Goal: Book appointment/travel/reservation

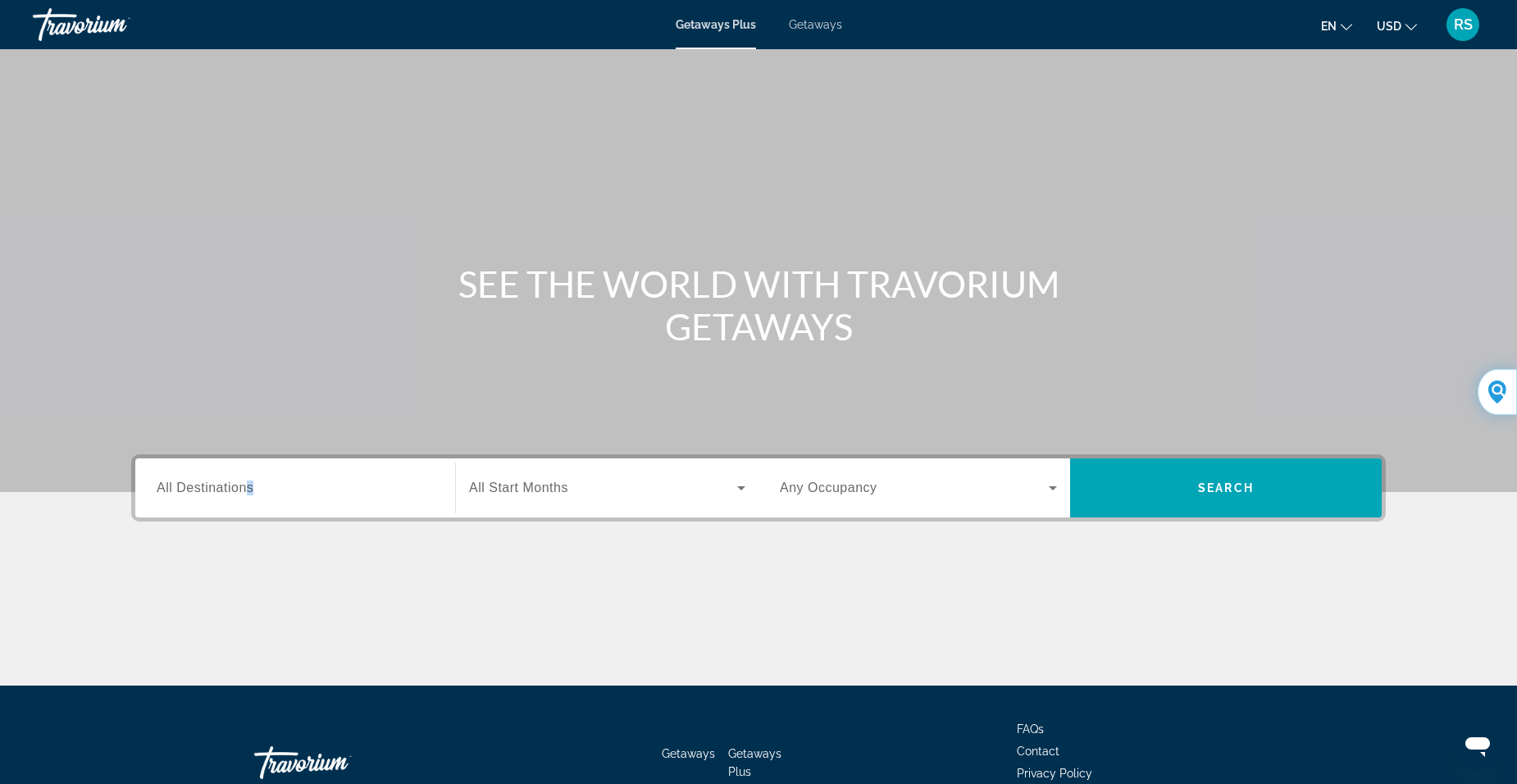
click at [250, 497] on div "Destination All Destinations" at bounding box center [295, 488] width 277 height 46
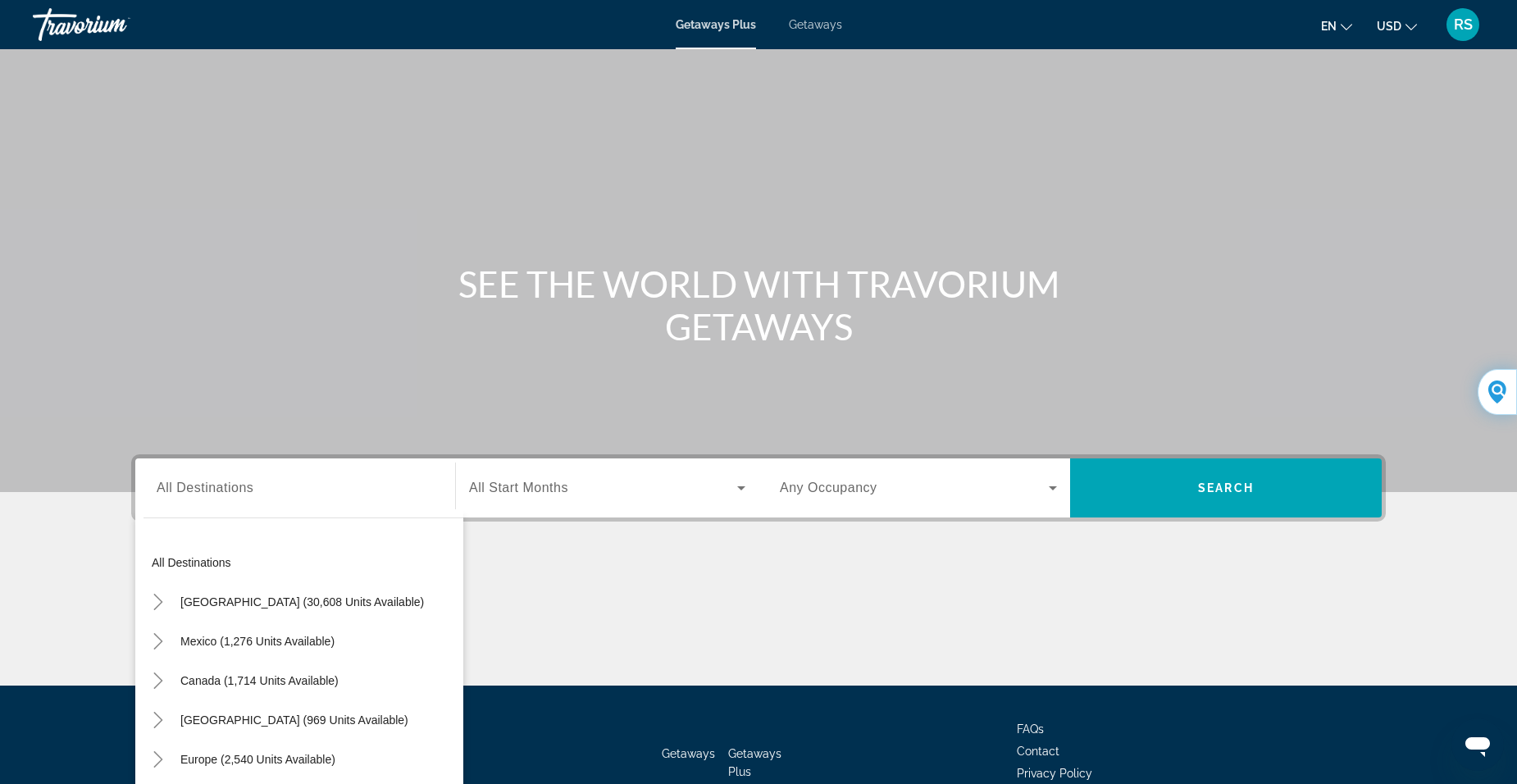
scroll to position [103, 0]
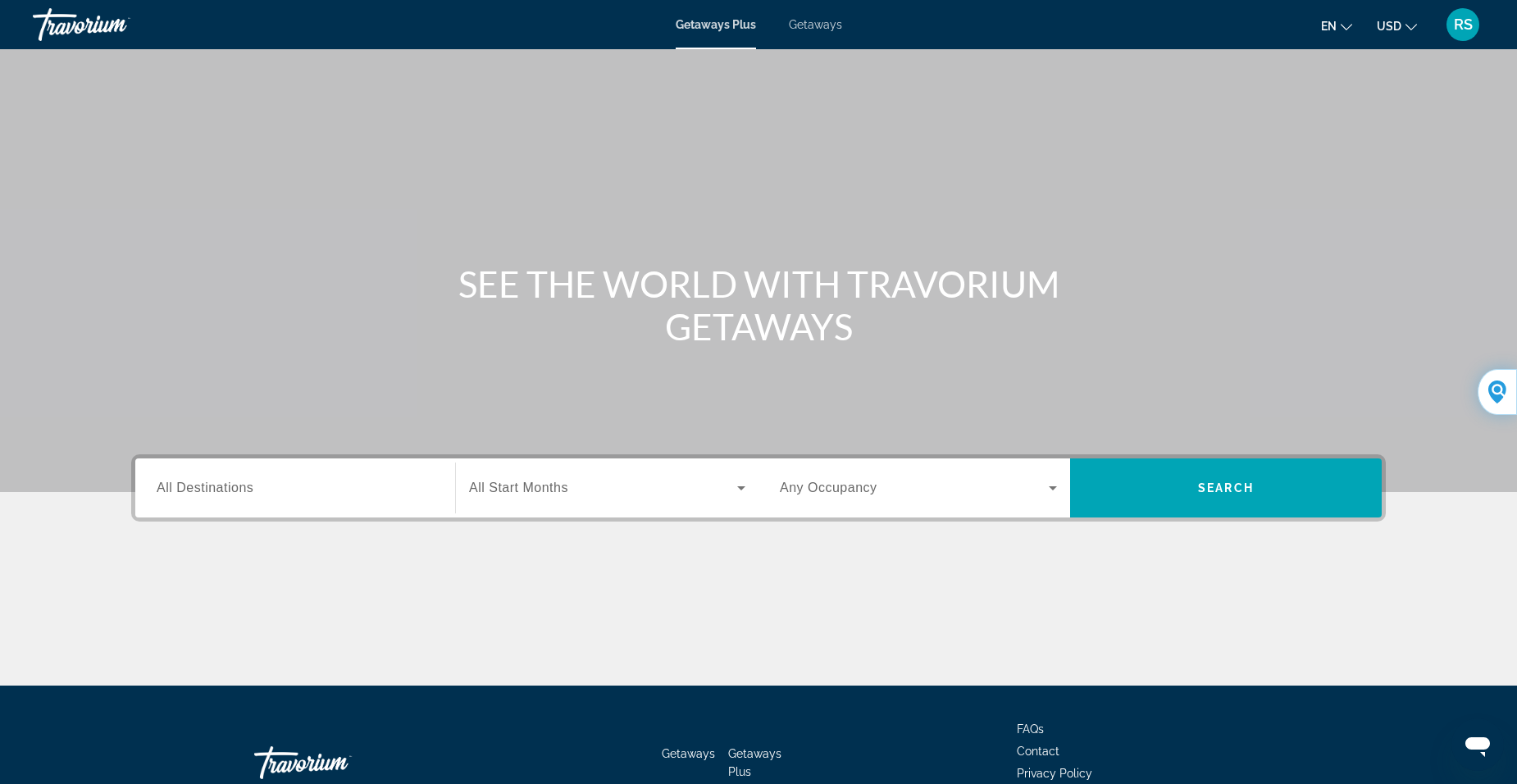
click at [236, 489] on span "All Destinations" at bounding box center [205, 487] width 97 height 14
click at [236, 489] on input "Destination All Destinations" at bounding box center [295, 489] width 277 height 19
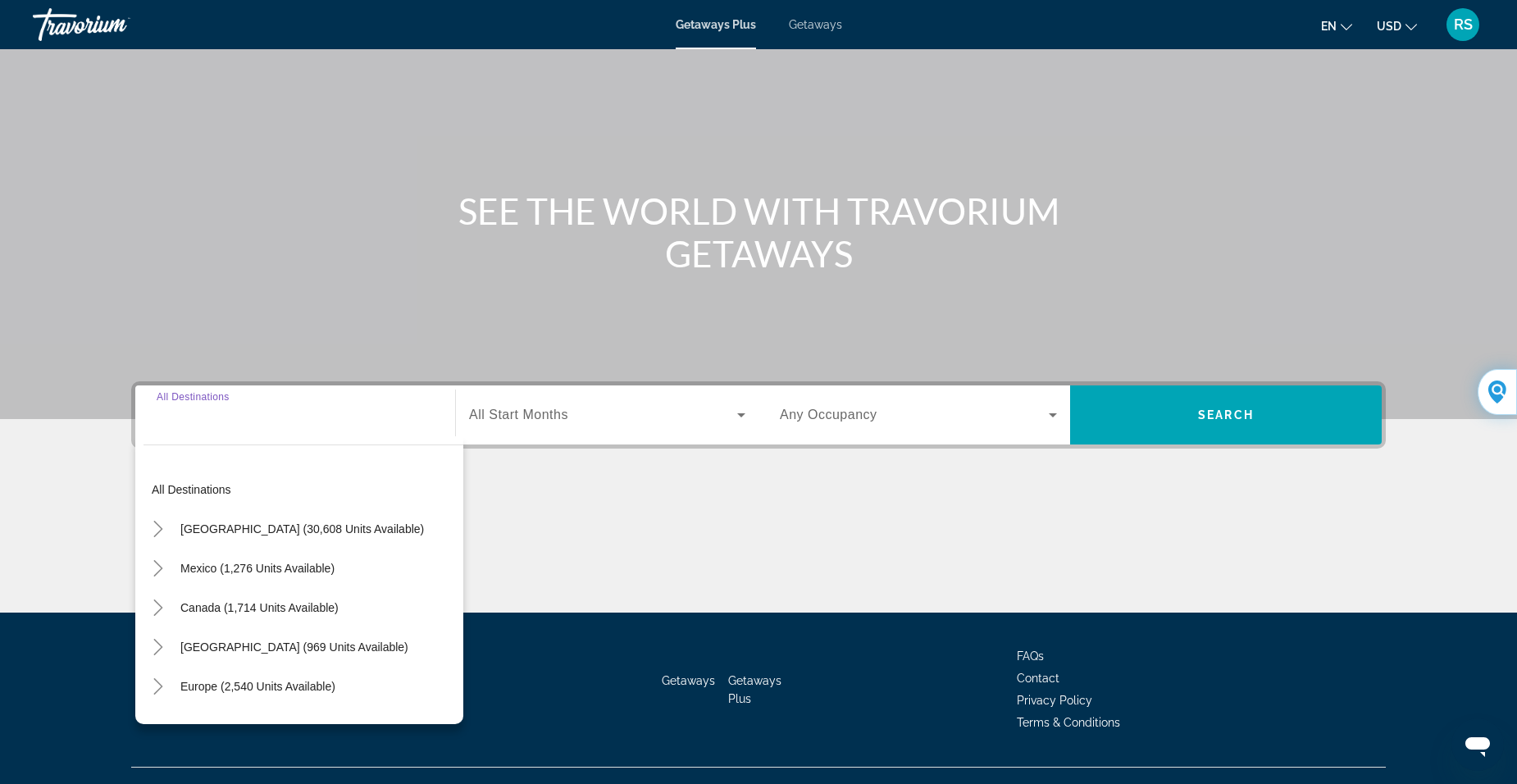
scroll to position [103, 0]
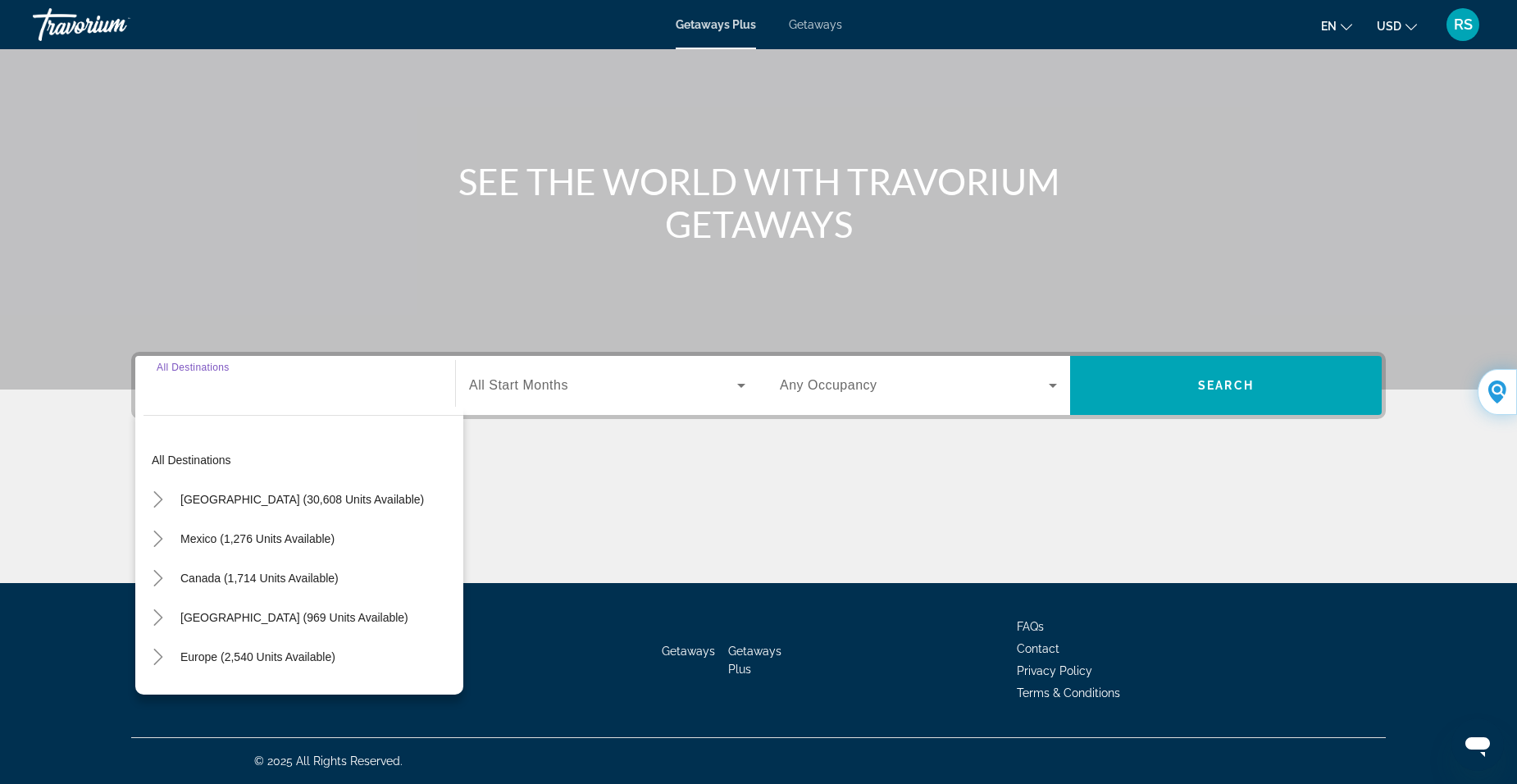
click at [296, 500] on span "[GEOGRAPHIC_DATA] (30,608 units available)" at bounding box center [302, 499] width 244 height 14
type input "**********"
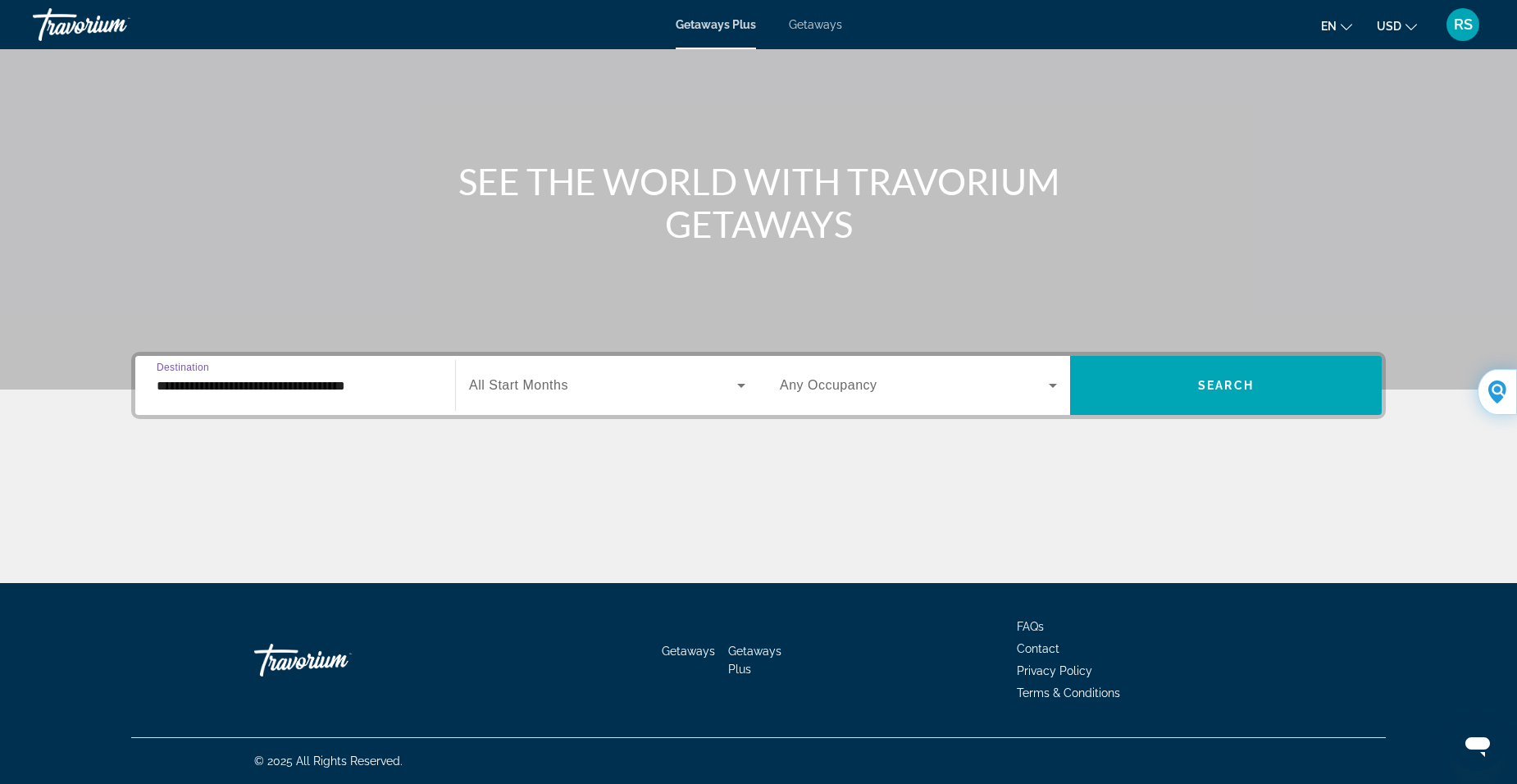
click at [543, 388] on span "All Start Months" at bounding box center [519, 385] width 100 height 14
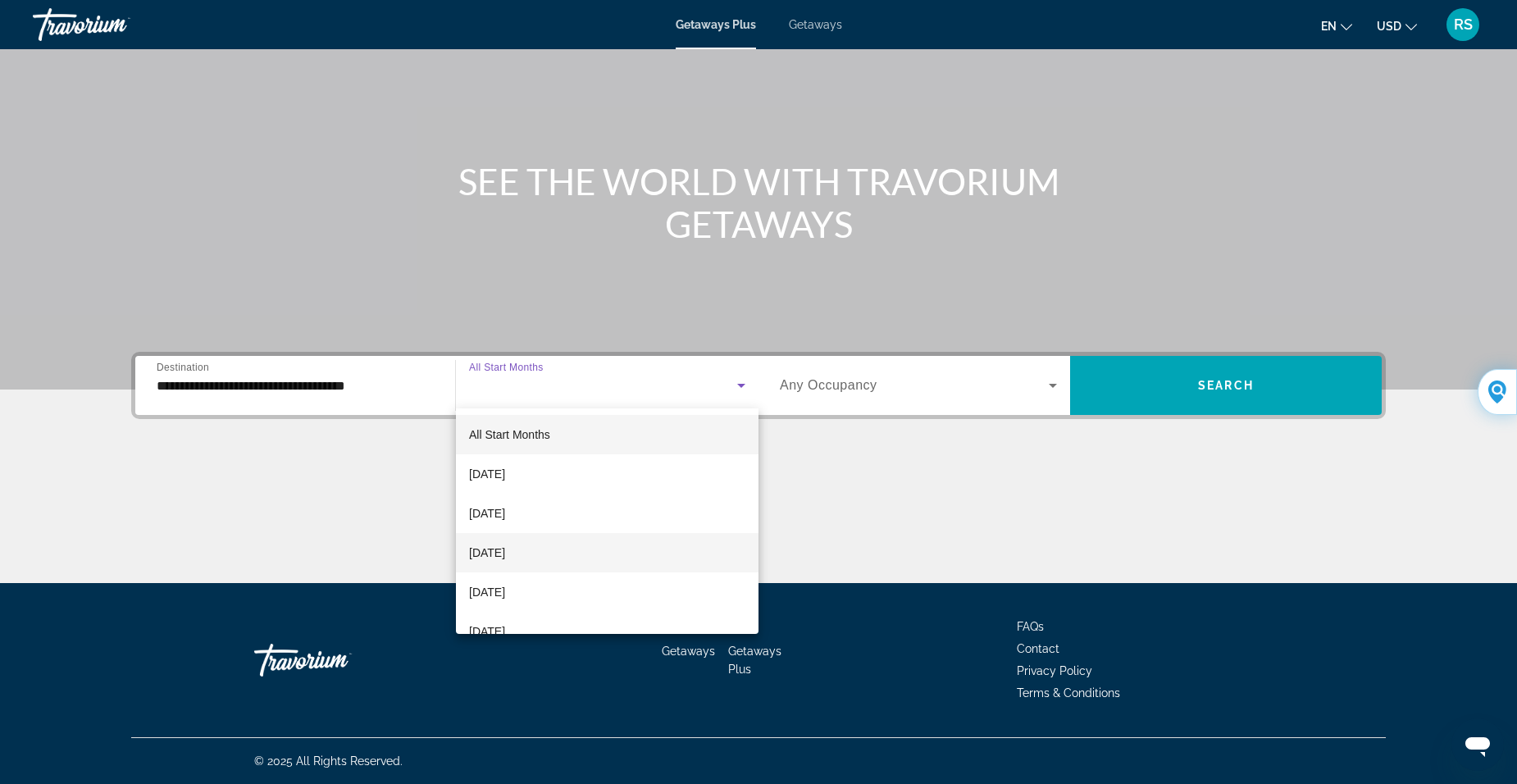
click at [505, 549] on span "[DATE]" at bounding box center [487, 553] width 36 height 19
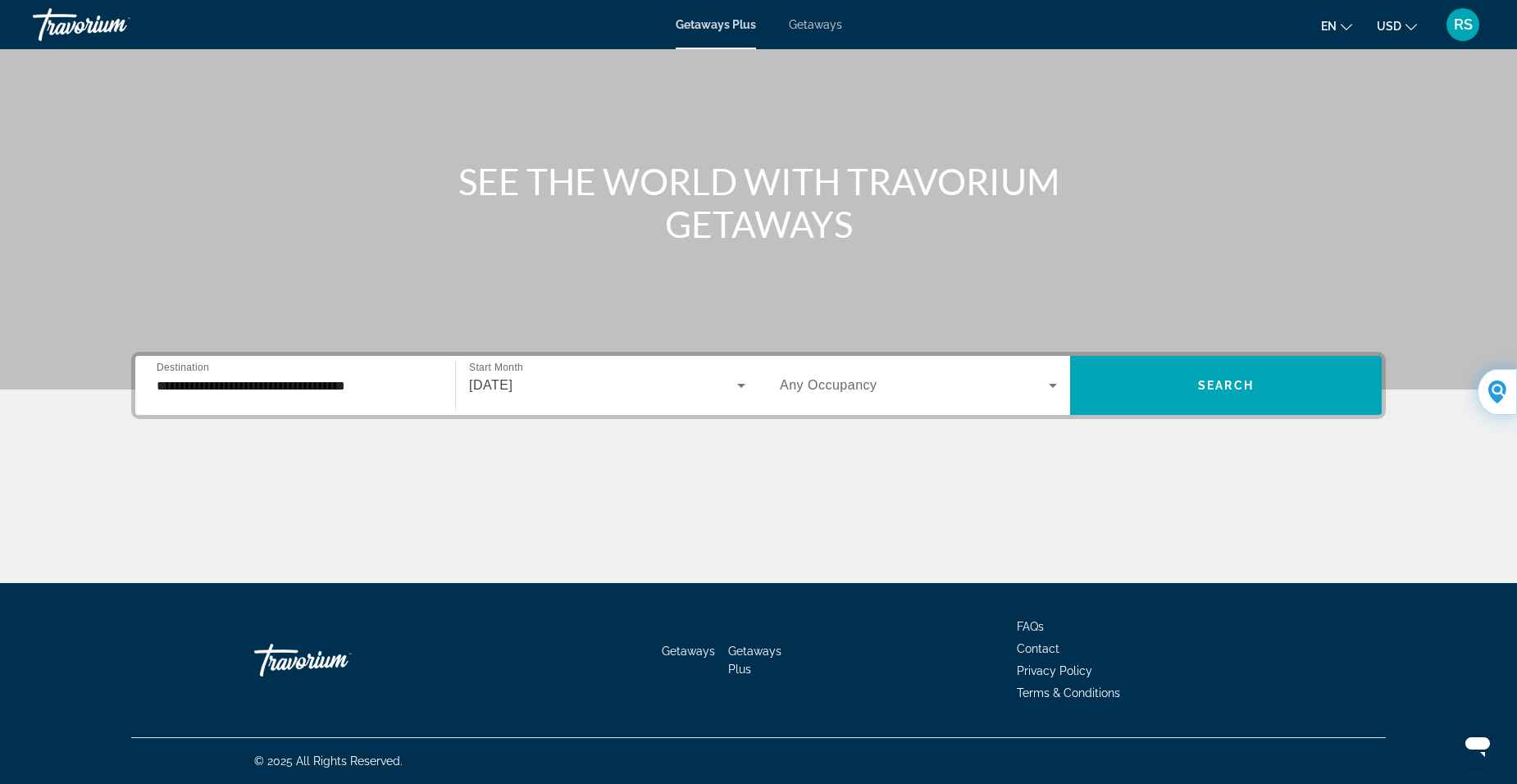
click at [830, 384] on span "Any Occupancy" at bounding box center [829, 385] width 98 height 14
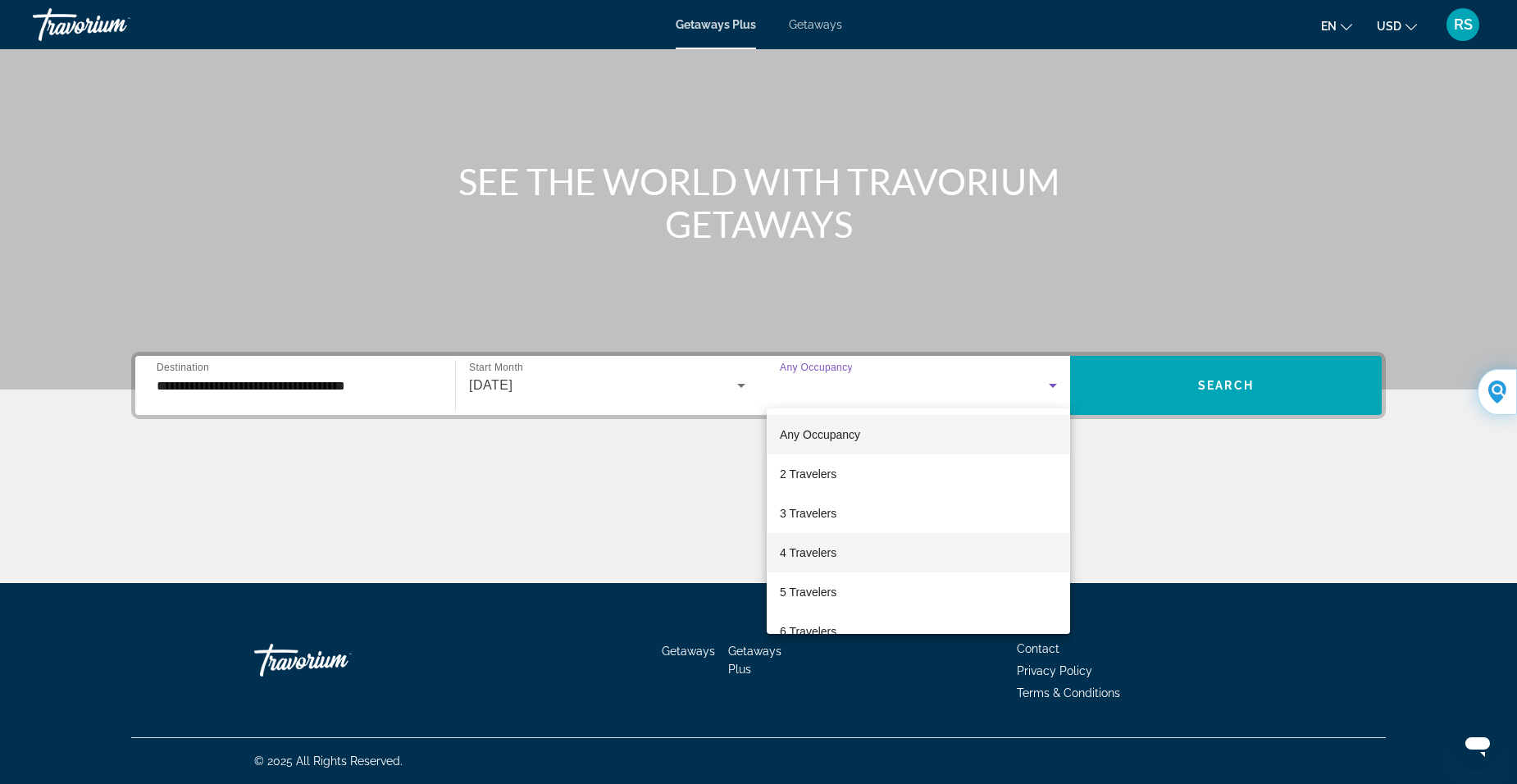
click at [808, 552] on span "4 Travelers" at bounding box center [808, 553] width 56 height 19
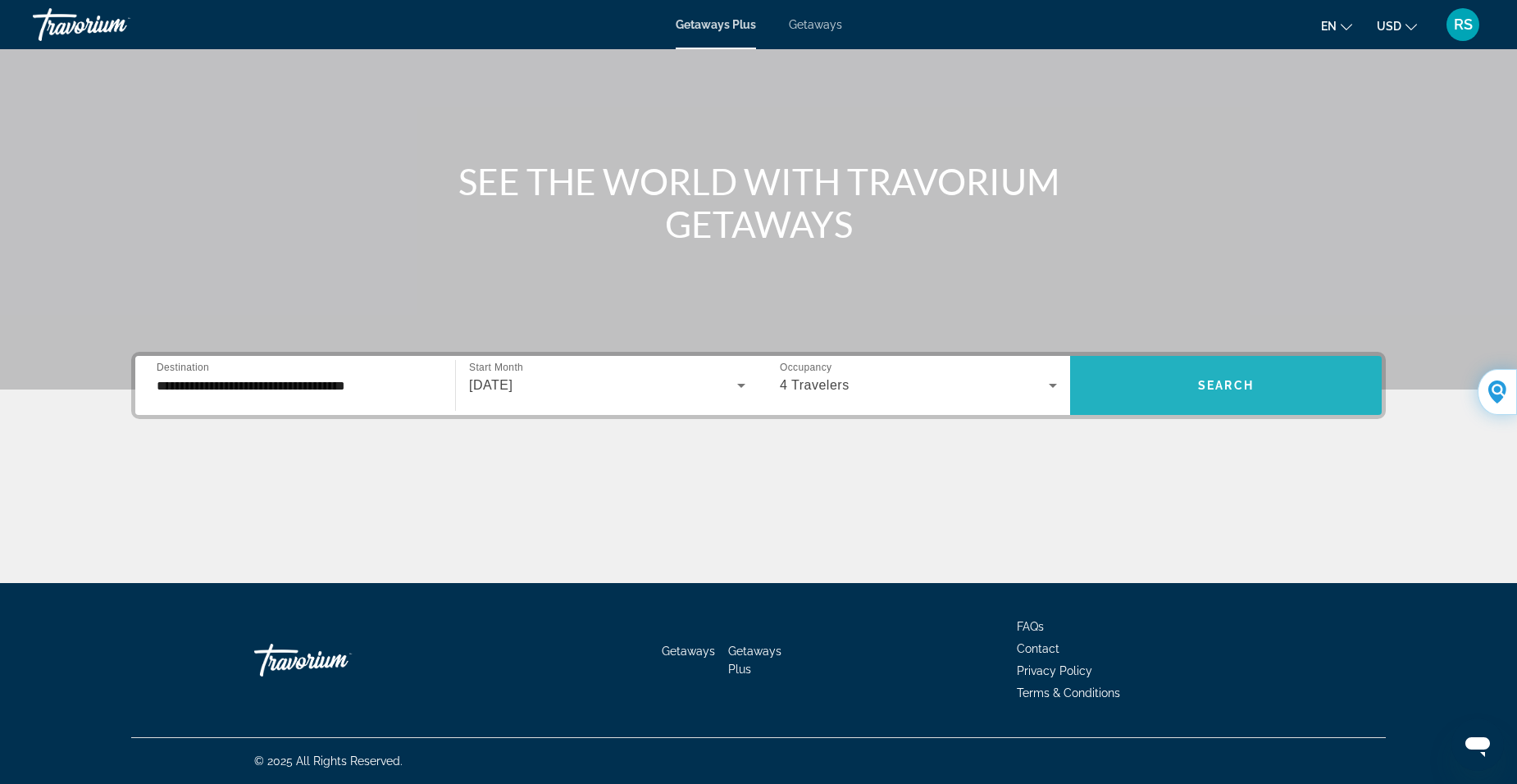
click at [1233, 384] on span "Search" at bounding box center [1227, 385] width 56 height 14
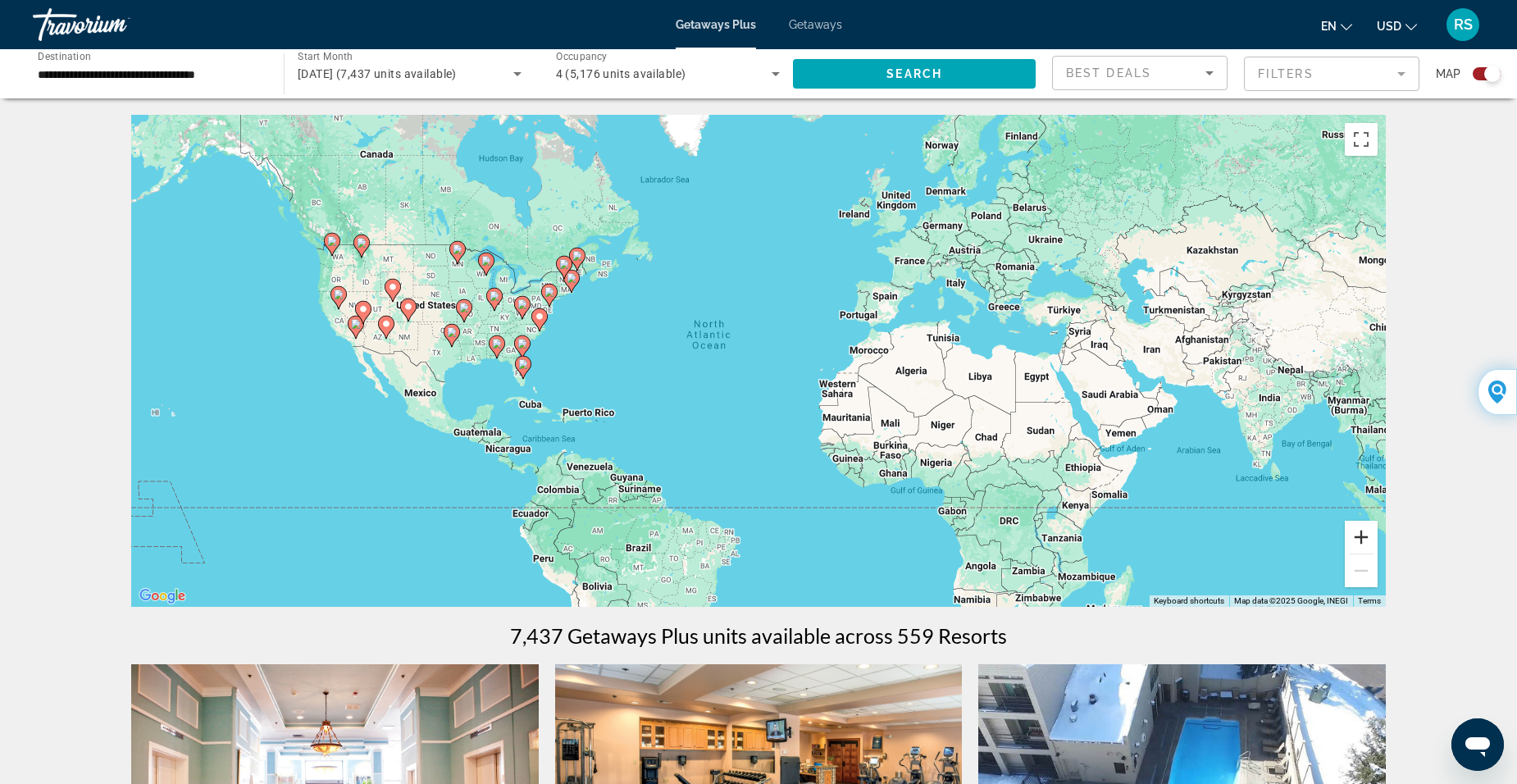
click at [1361, 537] on button "Zoom in" at bounding box center [1361, 537] width 33 height 33
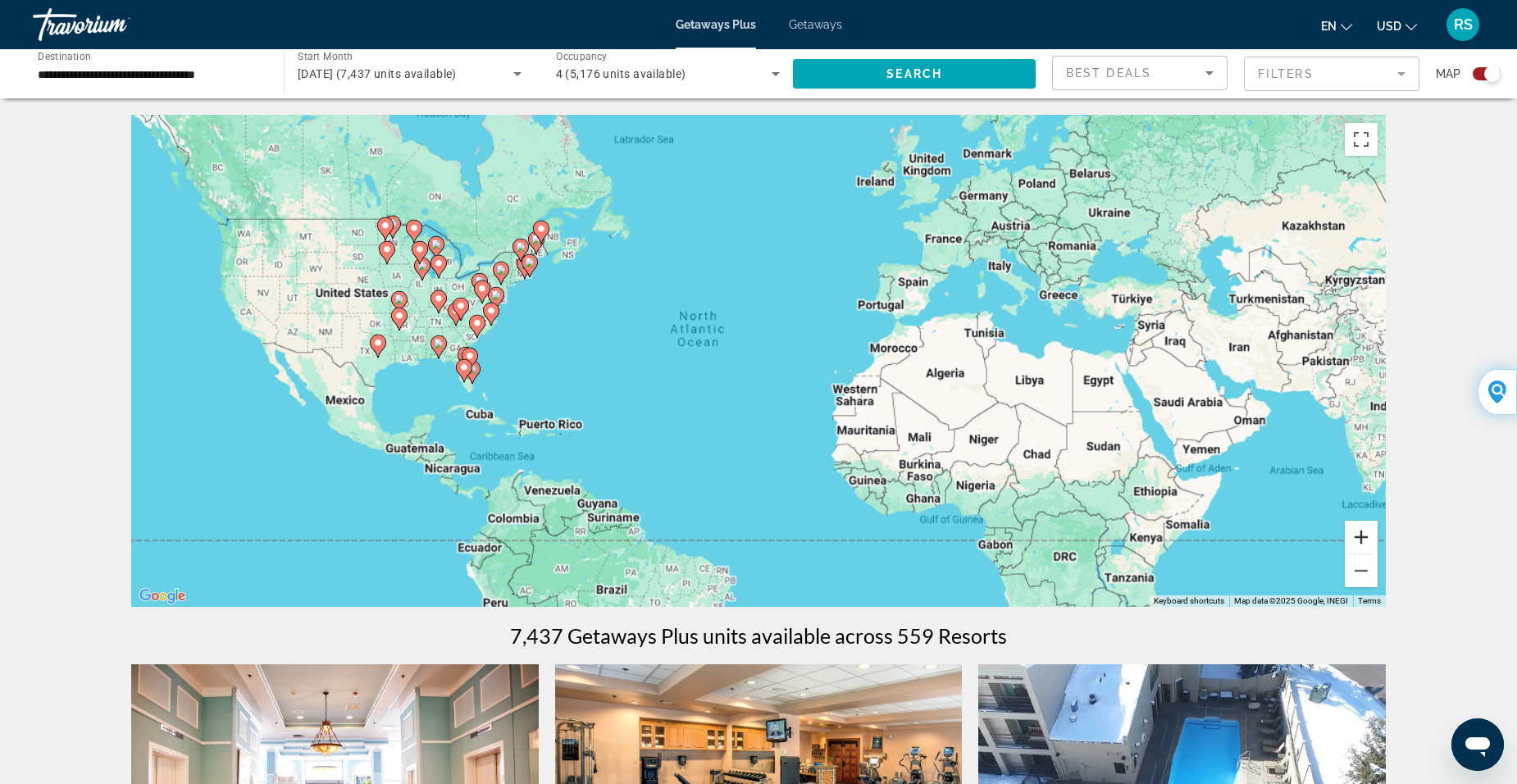
click at [1361, 537] on button "Zoom in" at bounding box center [1361, 537] width 33 height 33
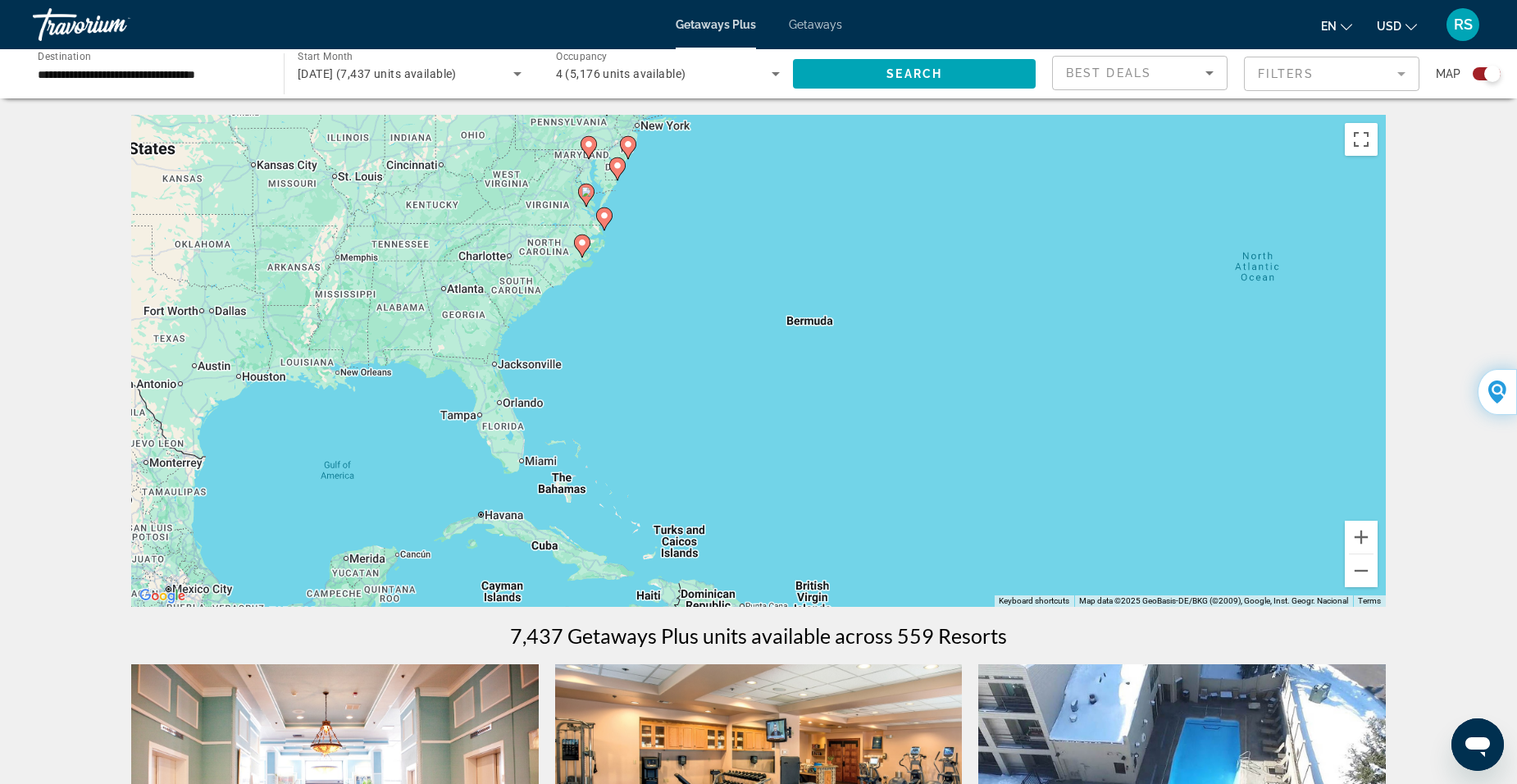
drag, startPoint x: 534, startPoint y: 392, endPoint x: 1242, endPoint y: 403, distance: 708.1
click at [1242, 403] on div "To activate drag with keyboard, press Alt + Enter. Once in keyboard drag state,…" at bounding box center [759, 361] width 1255 height 492
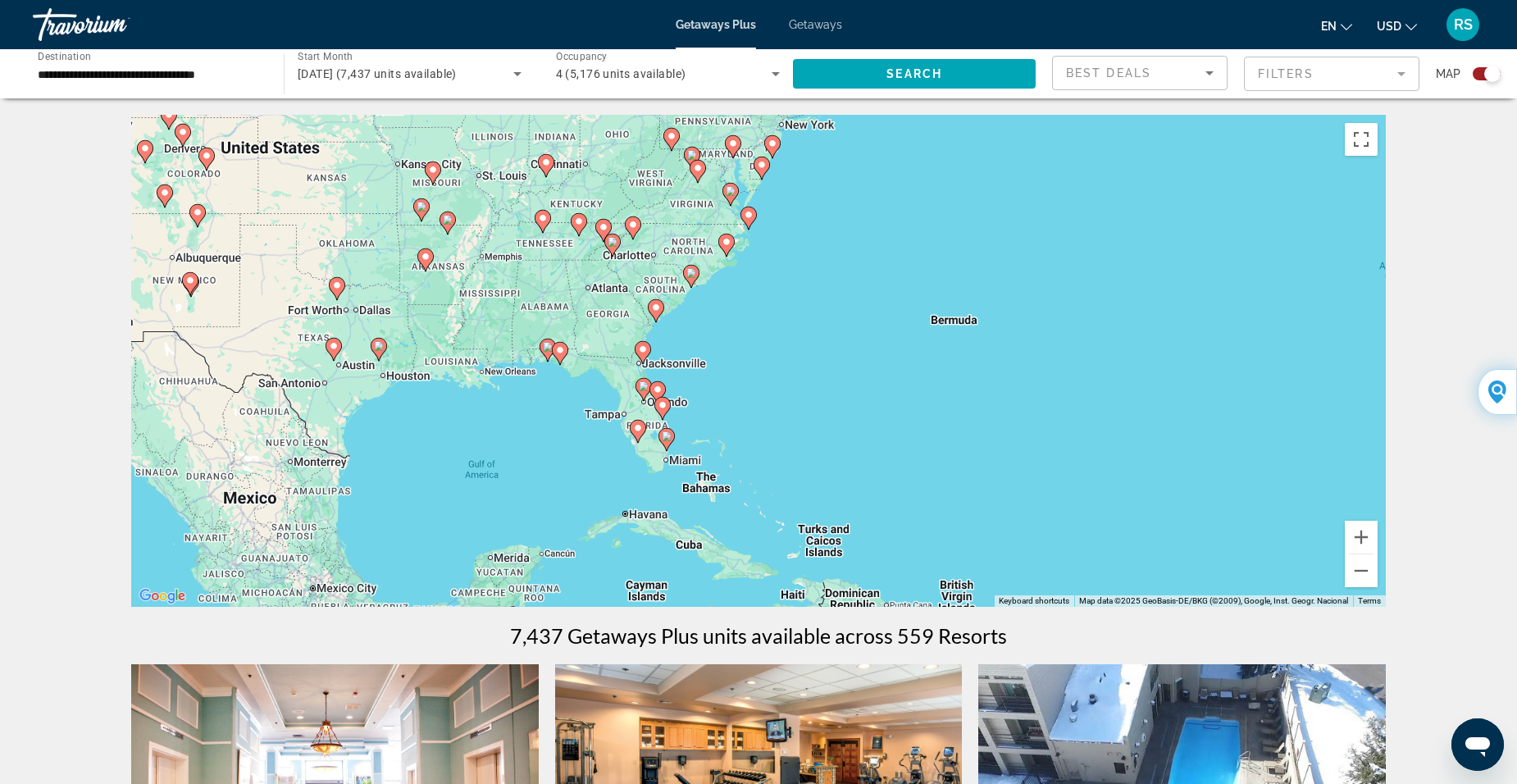
drag, startPoint x: 743, startPoint y: 392, endPoint x: 725, endPoint y: 408, distance: 24.1
click at [807, 393] on div "To activate drag with keyboard, press Alt + Enter. Once in keyboard drag state,…" at bounding box center [759, 361] width 1255 height 492
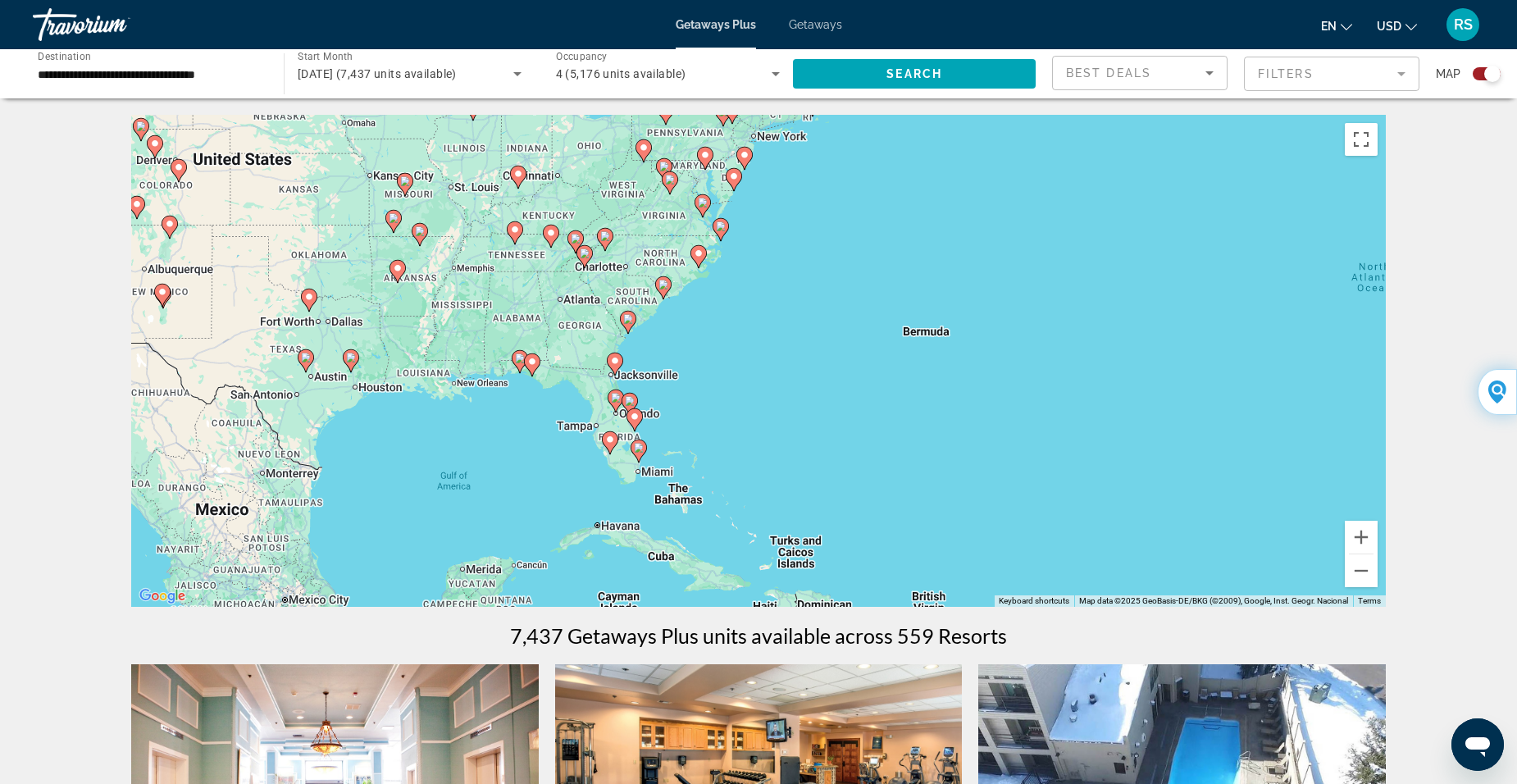
click at [579, 406] on div "To activate drag with keyboard, press Alt + Enter. Once in keyboard drag state,…" at bounding box center [759, 361] width 1255 height 492
click at [1370, 539] on button "Zoom in" at bounding box center [1361, 537] width 33 height 33
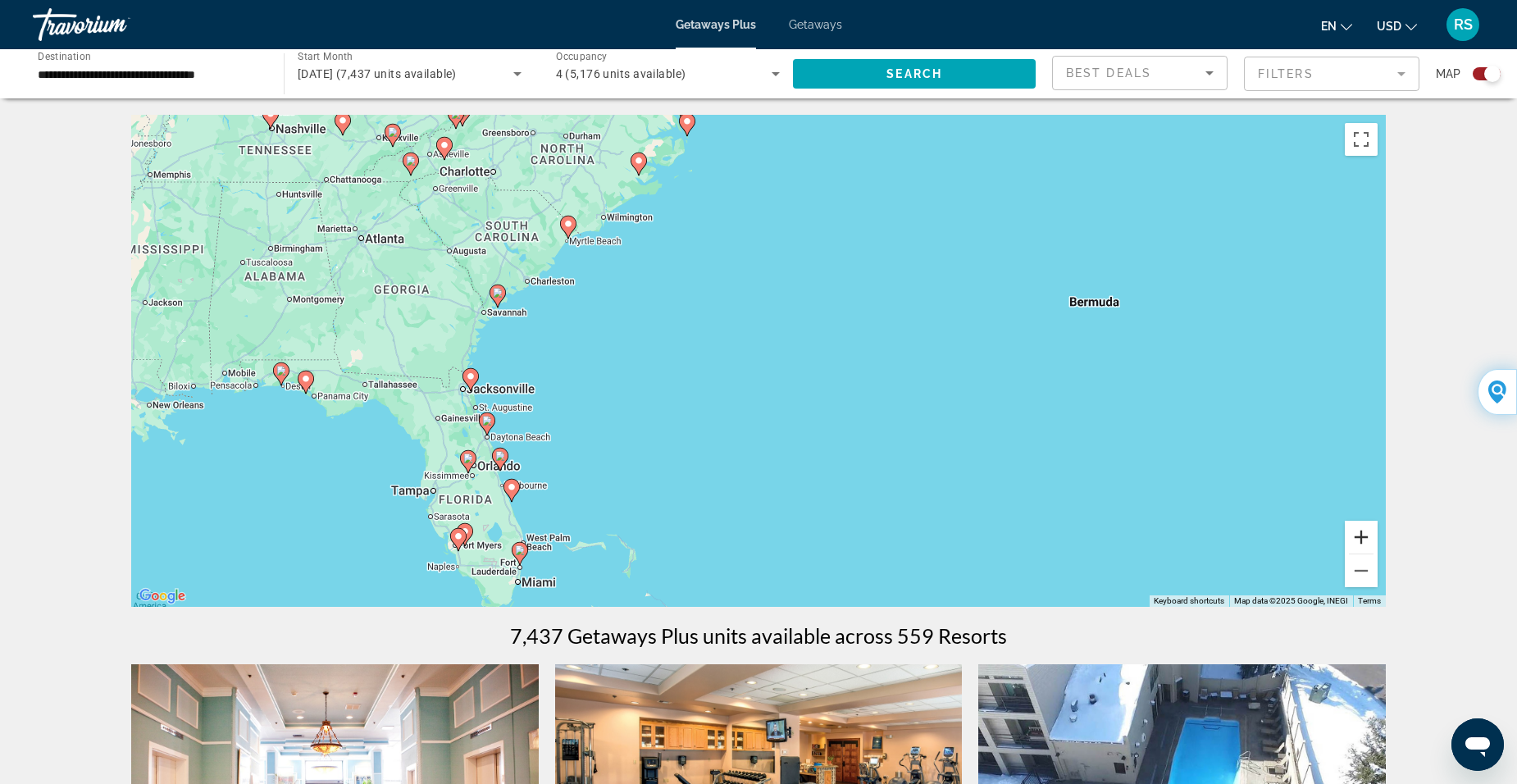
click at [1366, 539] on button "Zoom in" at bounding box center [1361, 537] width 33 height 33
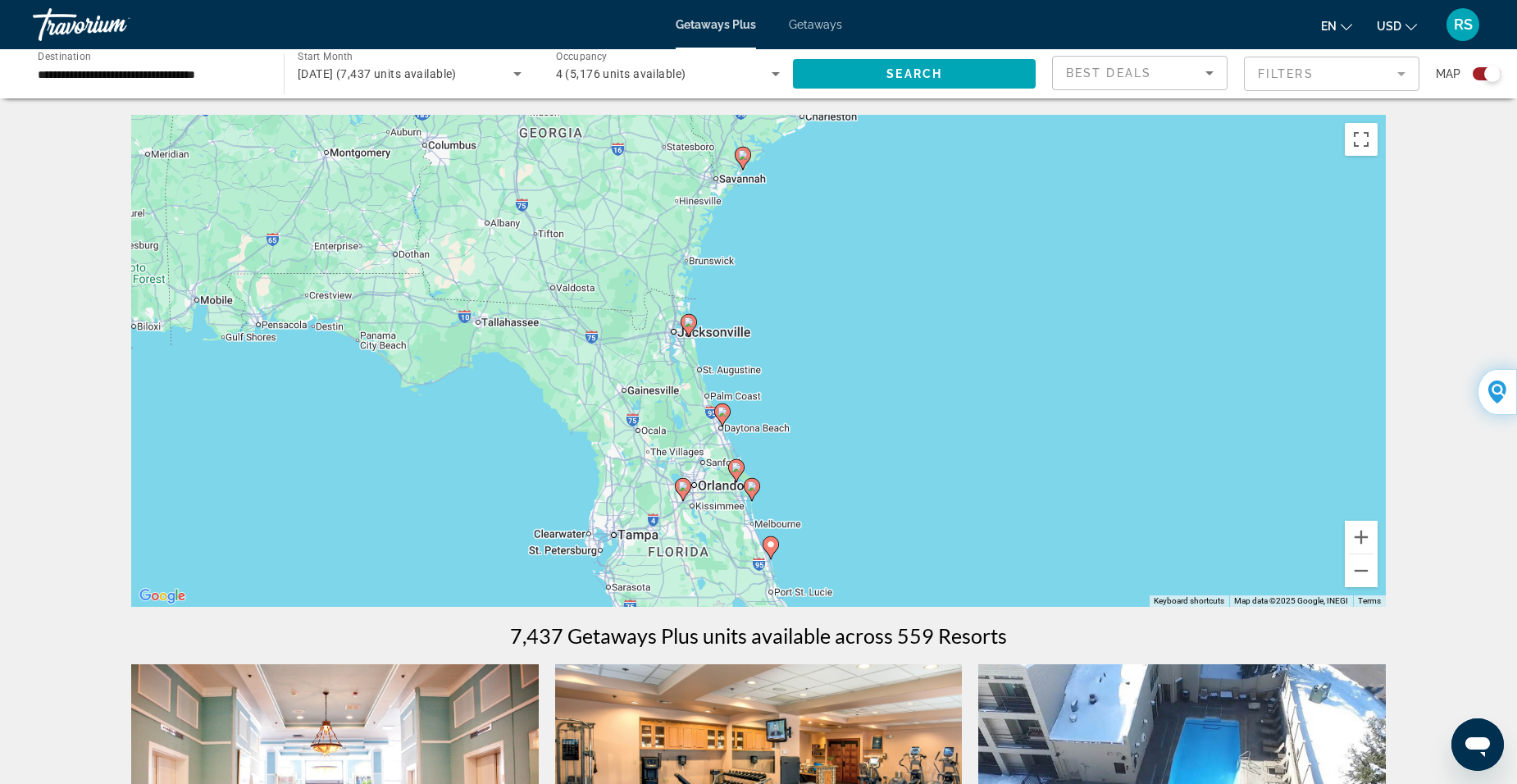
drag, startPoint x: 701, startPoint y: 474, endPoint x: 1185, endPoint y: 323, distance: 507.0
click at [1185, 329] on div "To activate drag with keyboard, press Alt + Enter. Once in keyboard drag state,…" at bounding box center [759, 361] width 1255 height 492
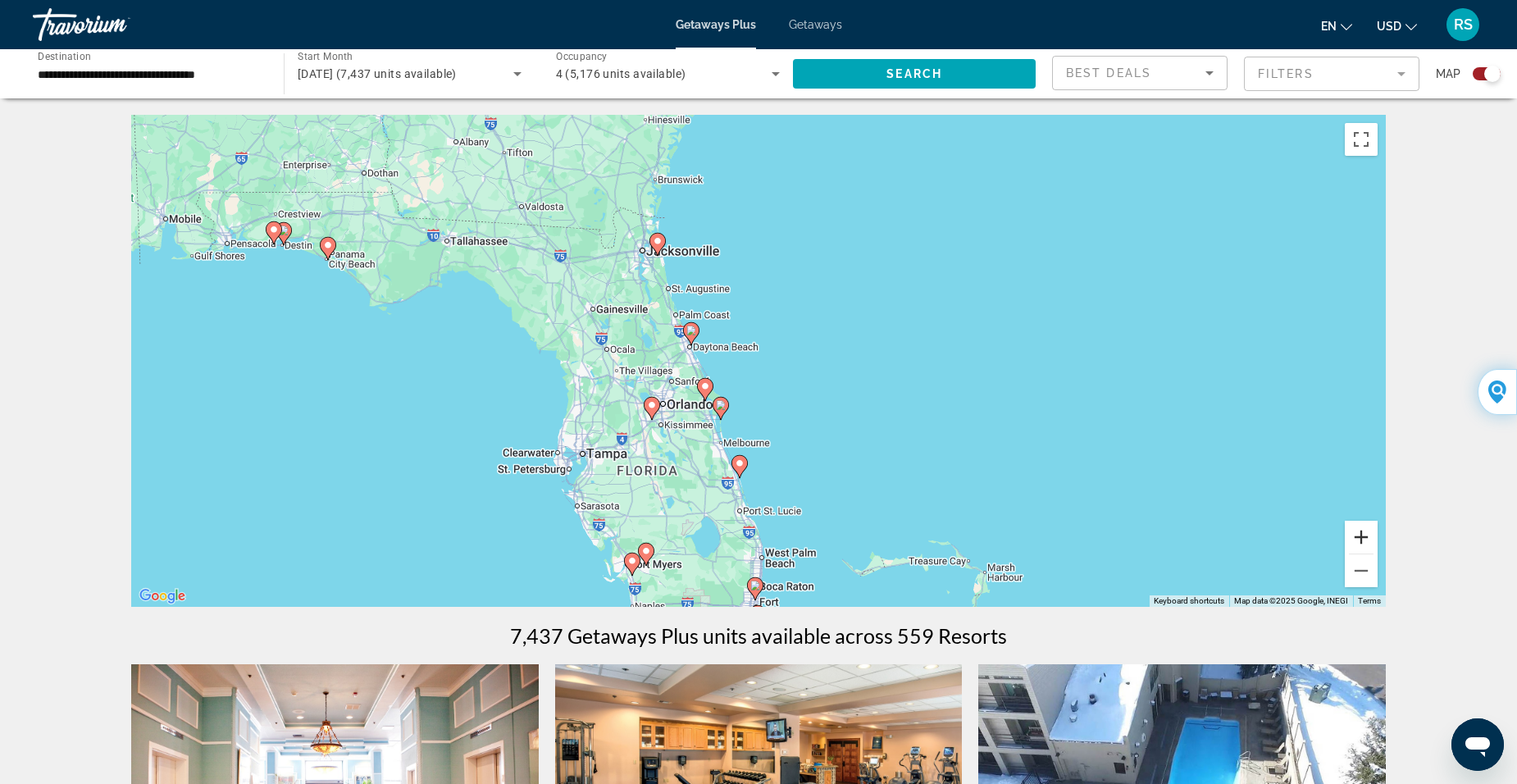
click at [1364, 535] on button "Zoom in" at bounding box center [1361, 537] width 33 height 33
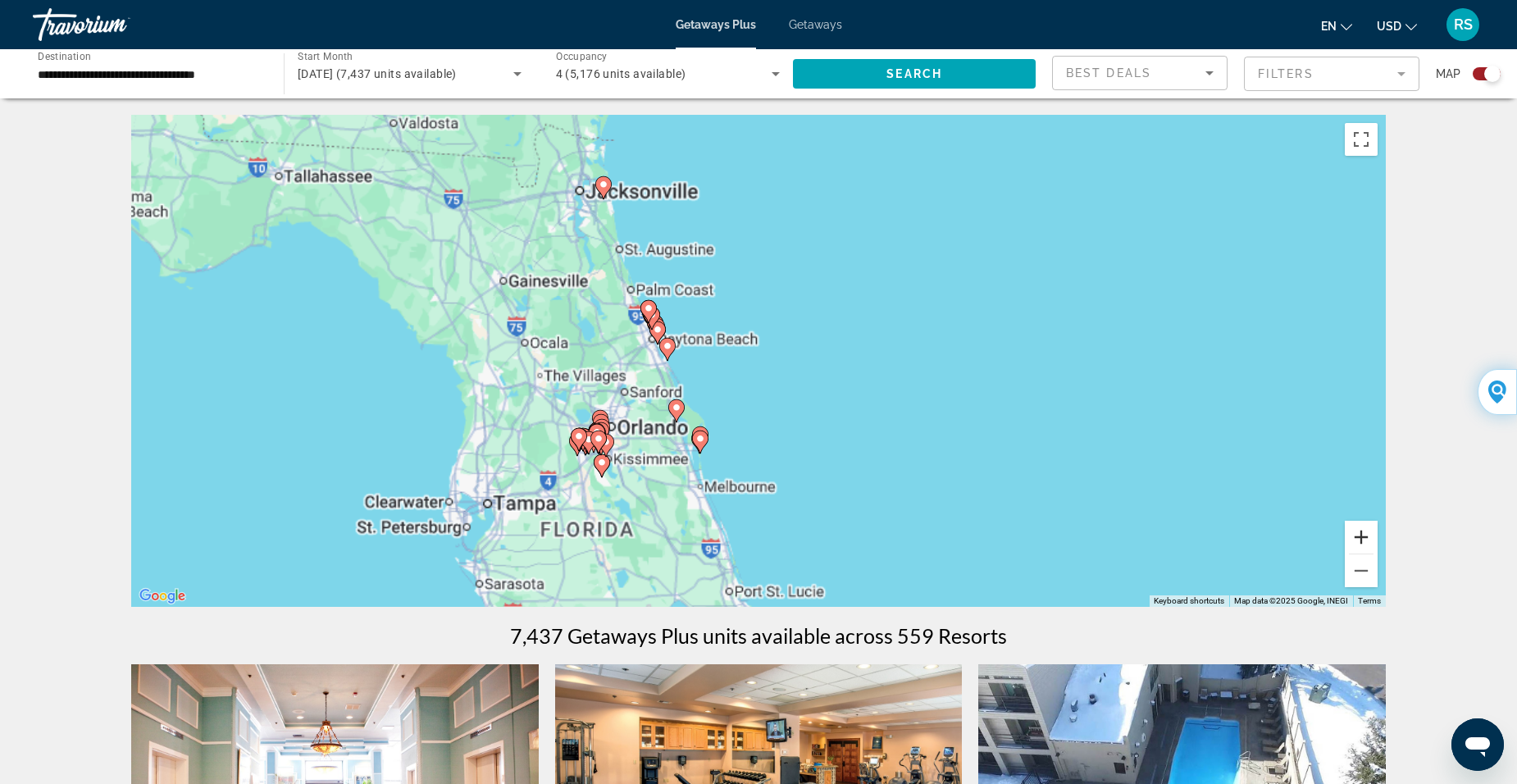
click at [1362, 535] on button "Zoom in" at bounding box center [1361, 537] width 33 height 33
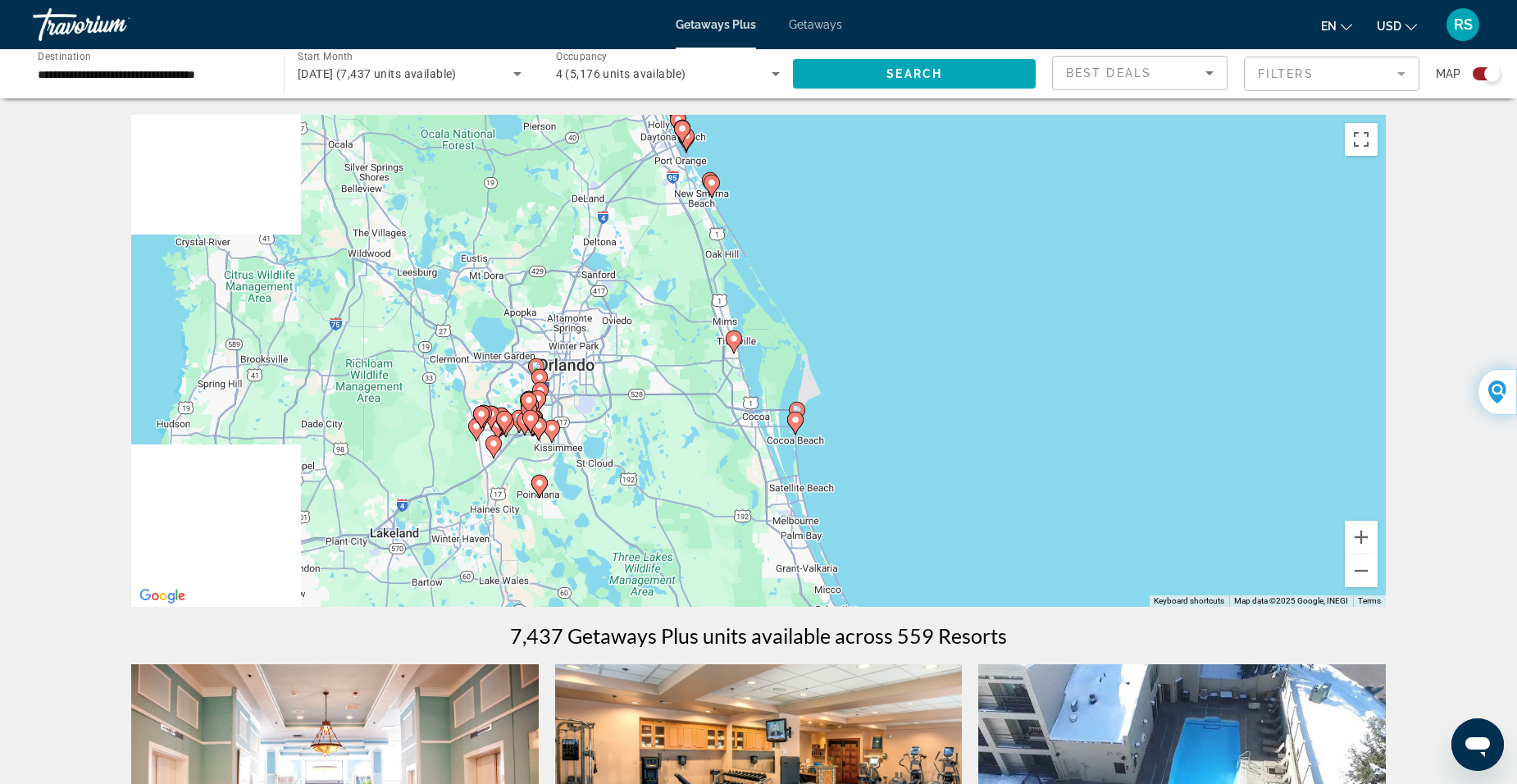
drag, startPoint x: 823, startPoint y: 442, endPoint x: 993, endPoint y: 292, distance: 226.7
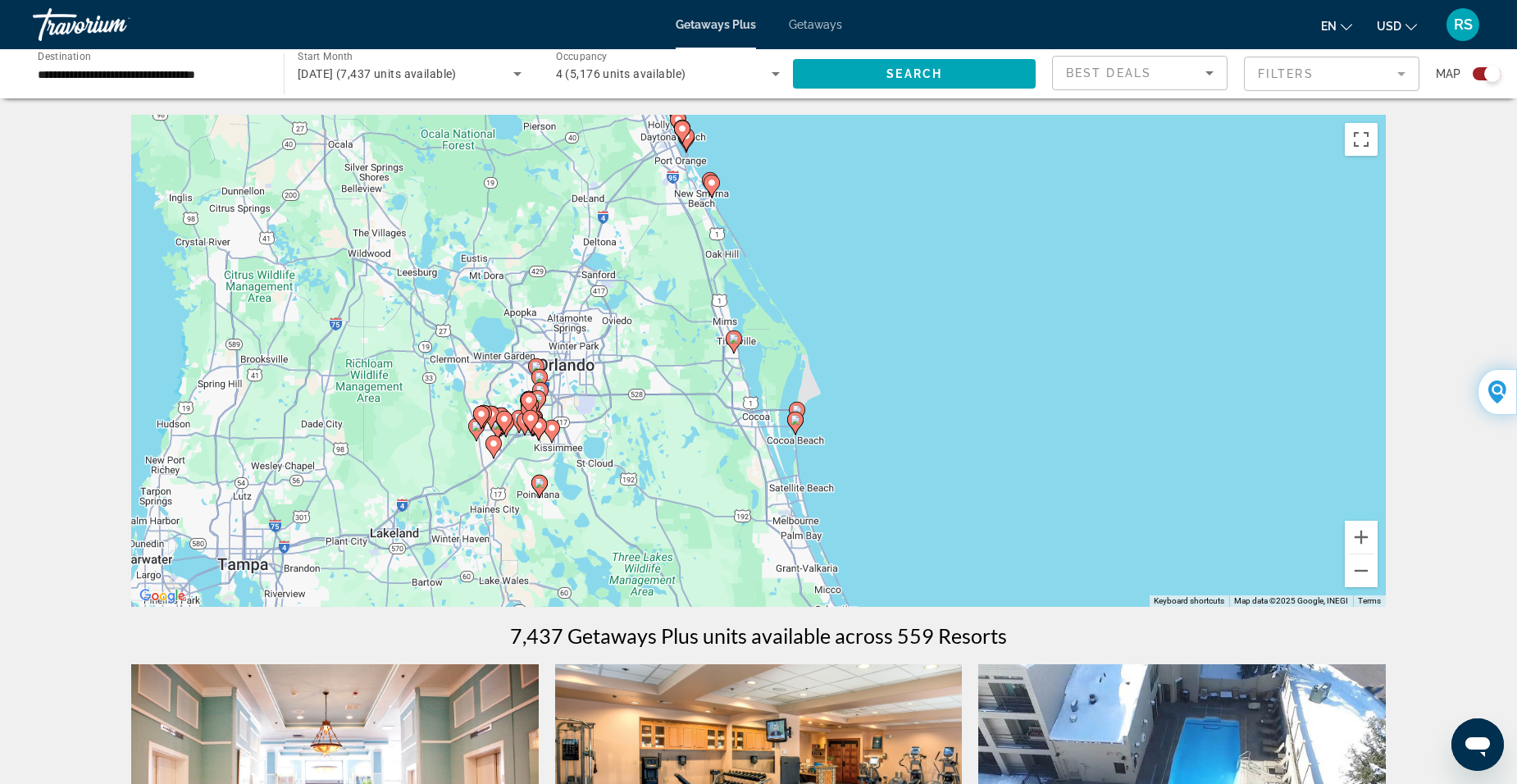
click at [1017, 275] on div "To activate drag with keyboard, press Alt + Enter. Once in keyboard drag state,…" at bounding box center [759, 361] width 1255 height 492
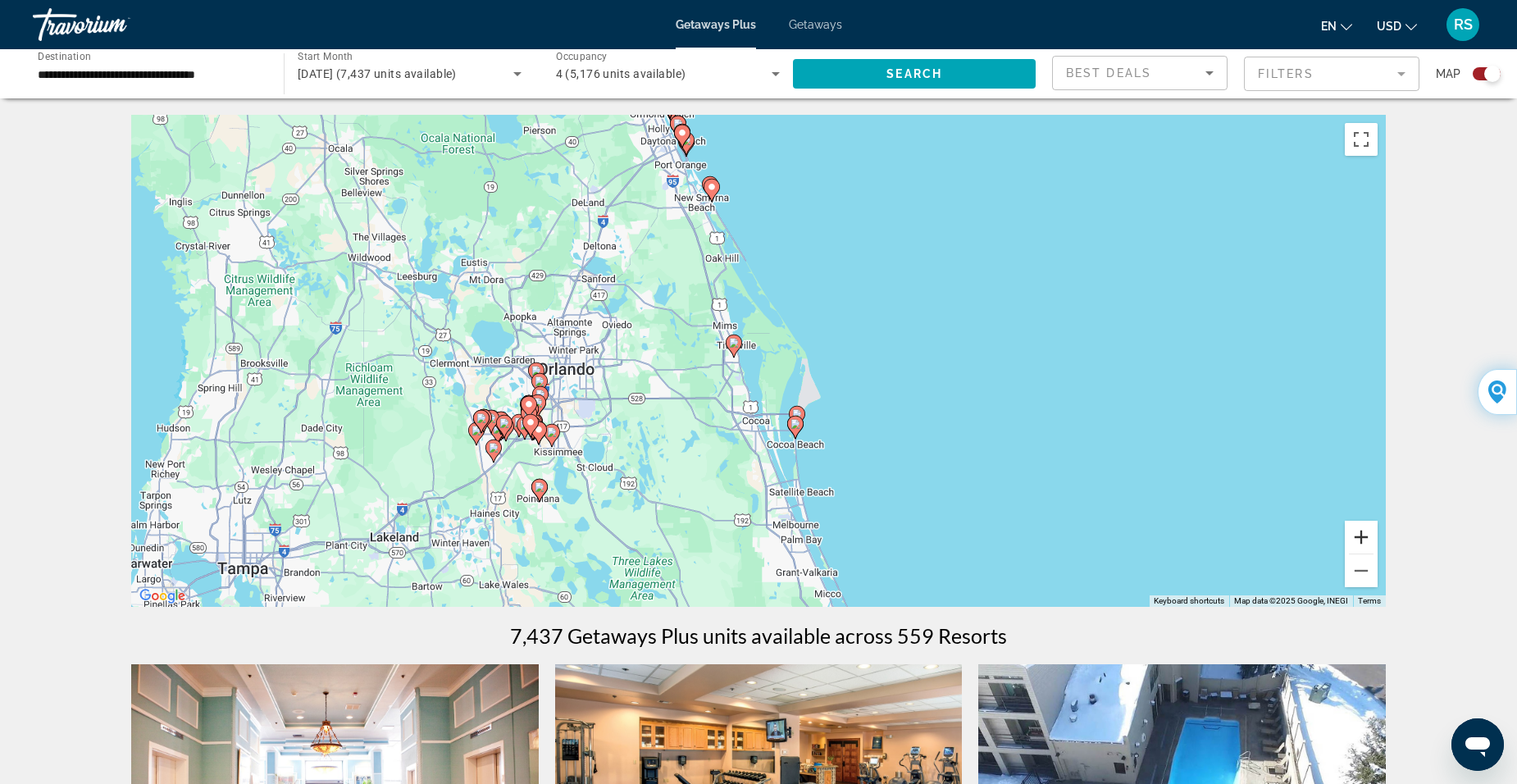
click at [1361, 539] on button "Zoom in" at bounding box center [1361, 537] width 33 height 33
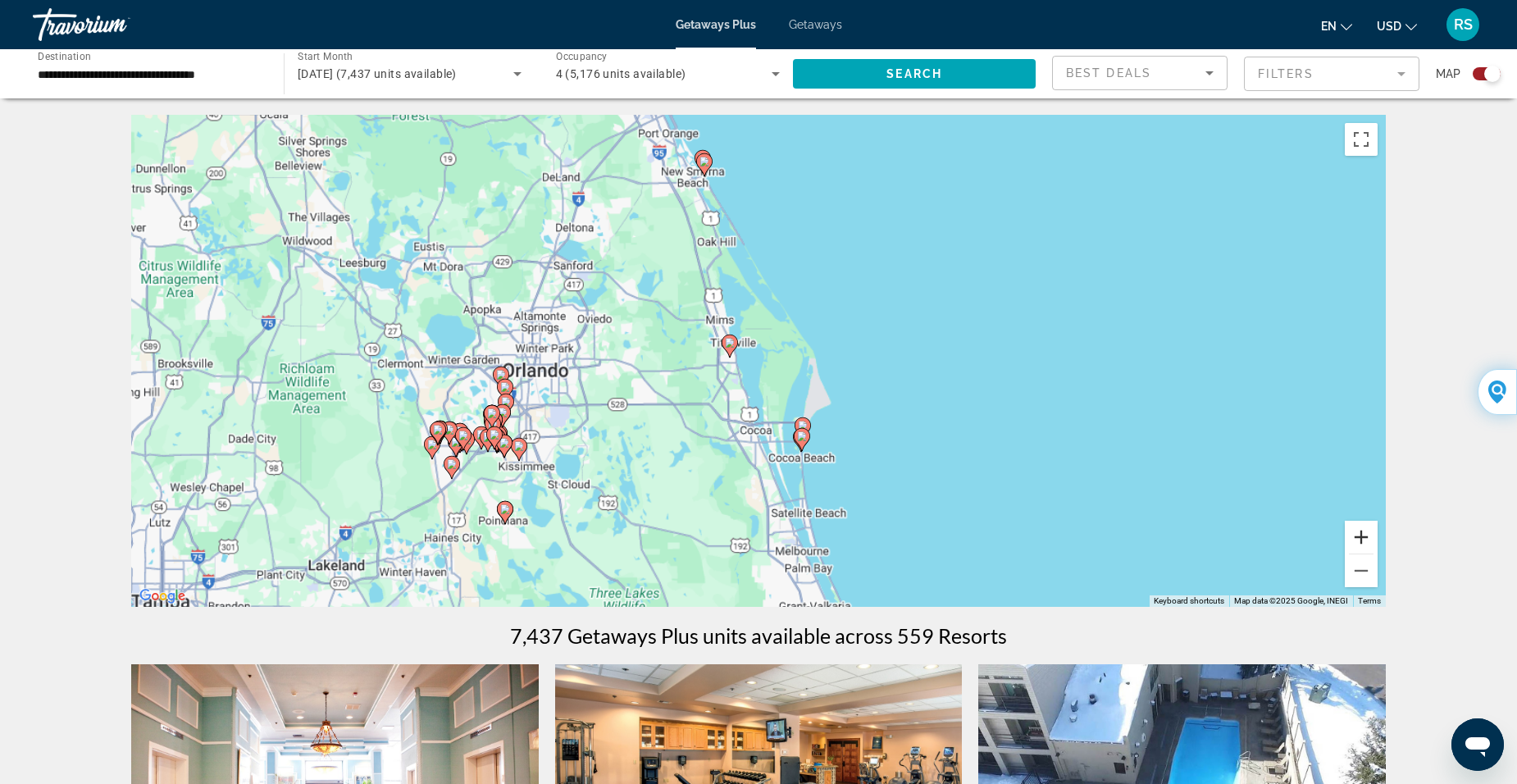
click at [1361, 539] on button "Zoom in" at bounding box center [1361, 537] width 33 height 33
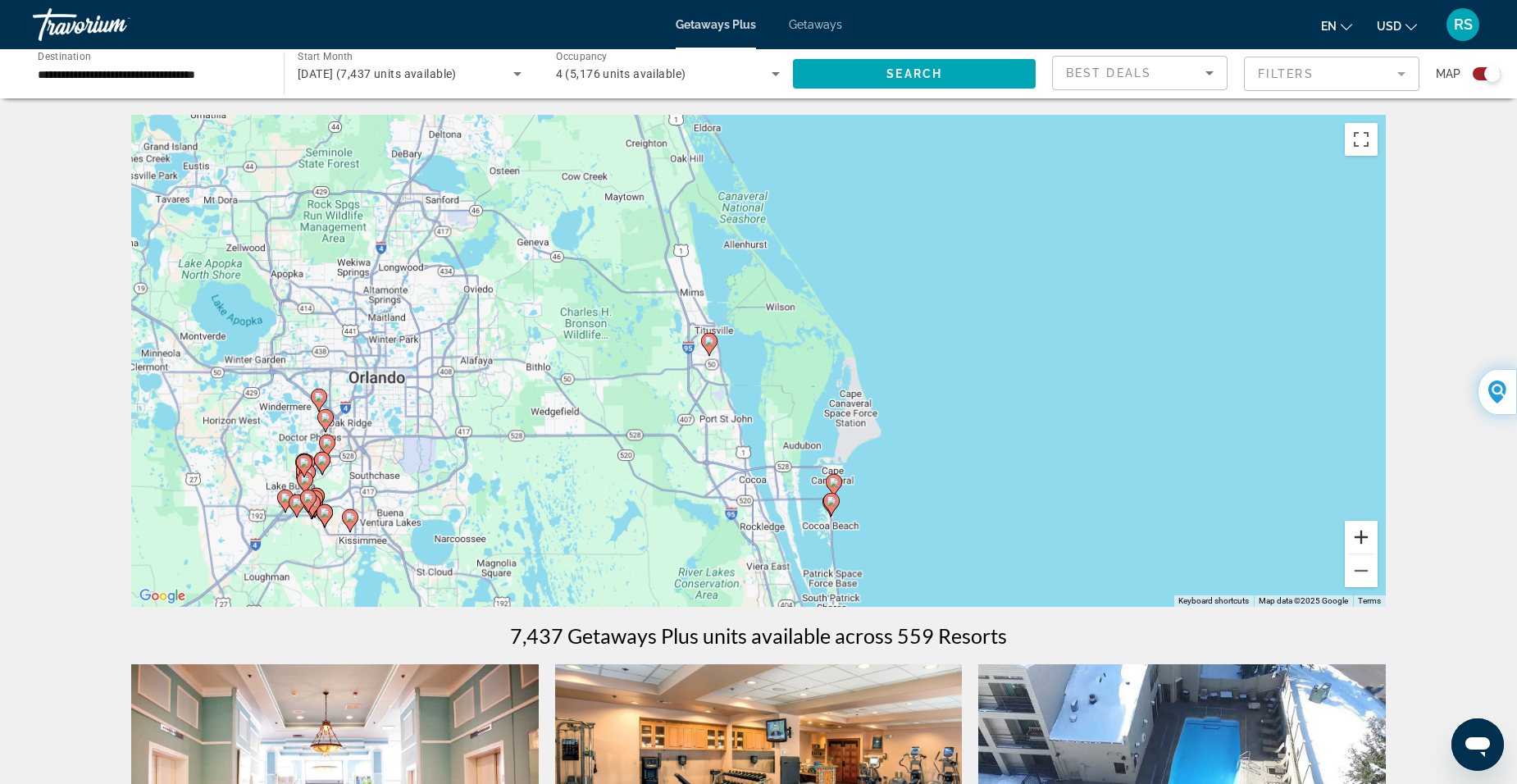
click at [1361, 539] on button "Zoom in" at bounding box center [1361, 537] width 33 height 33
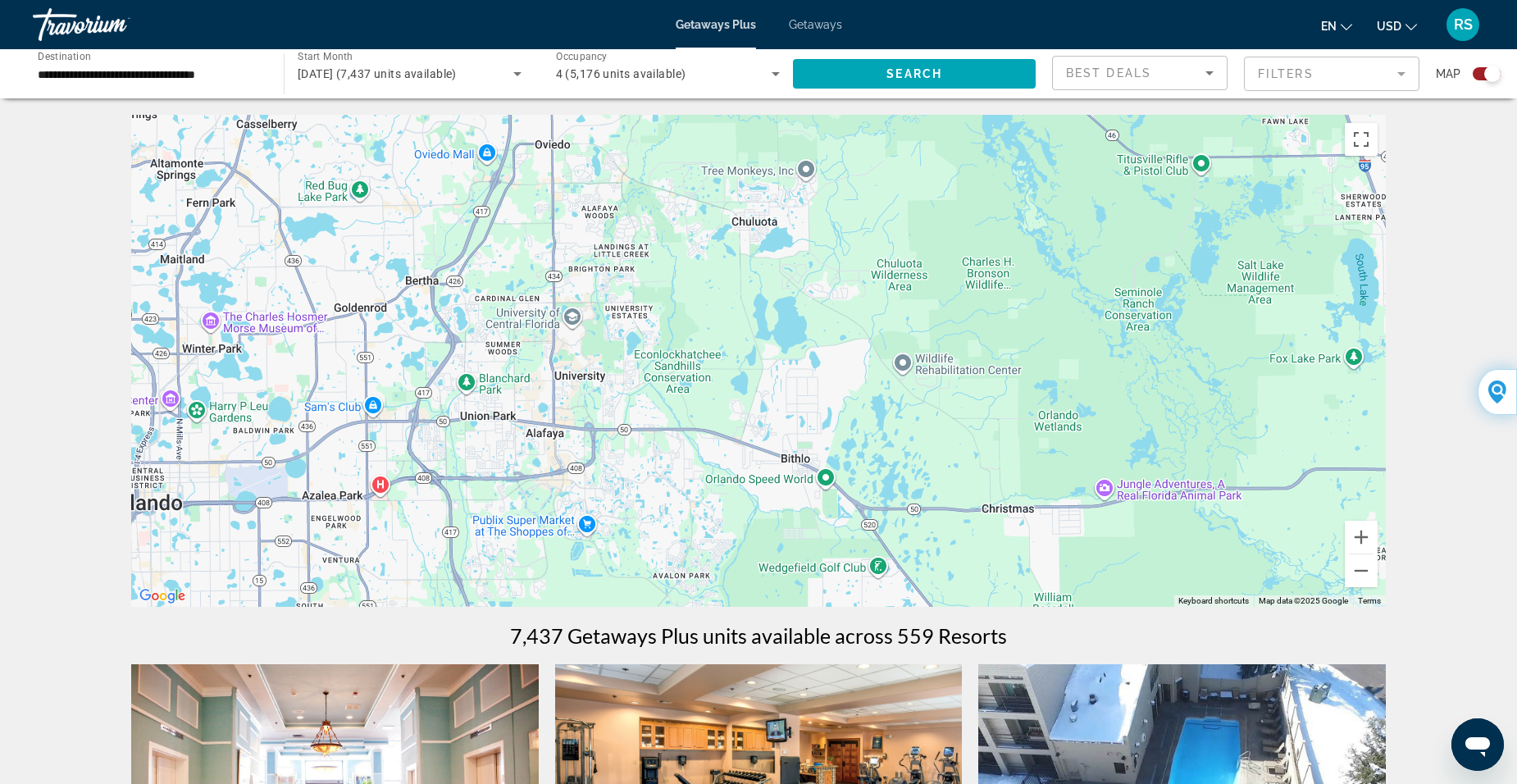
drag, startPoint x: 292, startPoint y: 519, endPoint x: 1227, endPoint y: 591, distance: 937.8
click at [1227, 591] on div "To activate drag with keyboard, press Alt + Enter. Once in keyboard drag state,…" at bounding box center [759, 361] width 1255 height 492
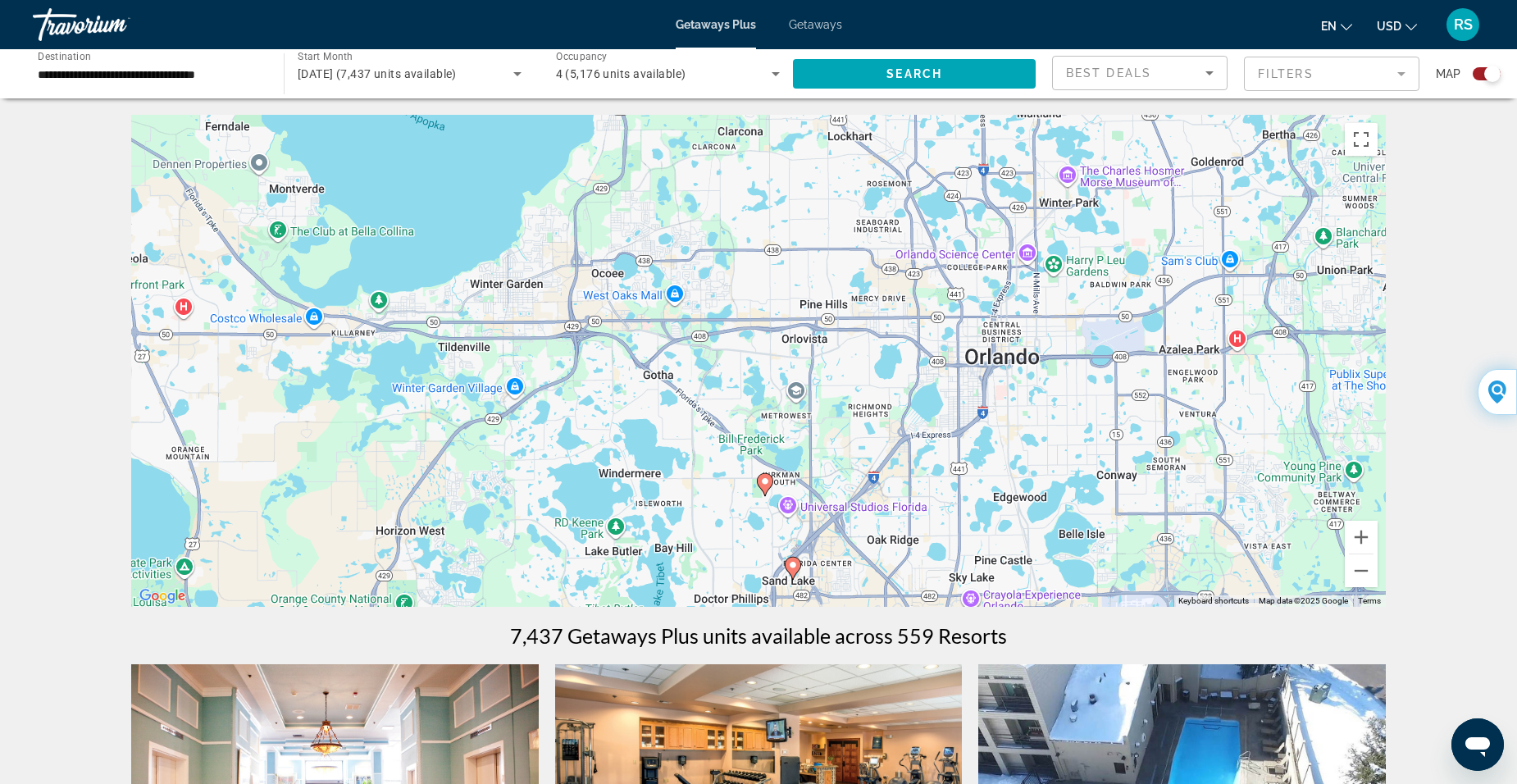
drag, startPoint x: 625, startPoint y: 577, endPoint x: 1444, endPoint y: 421, distance: 833.7
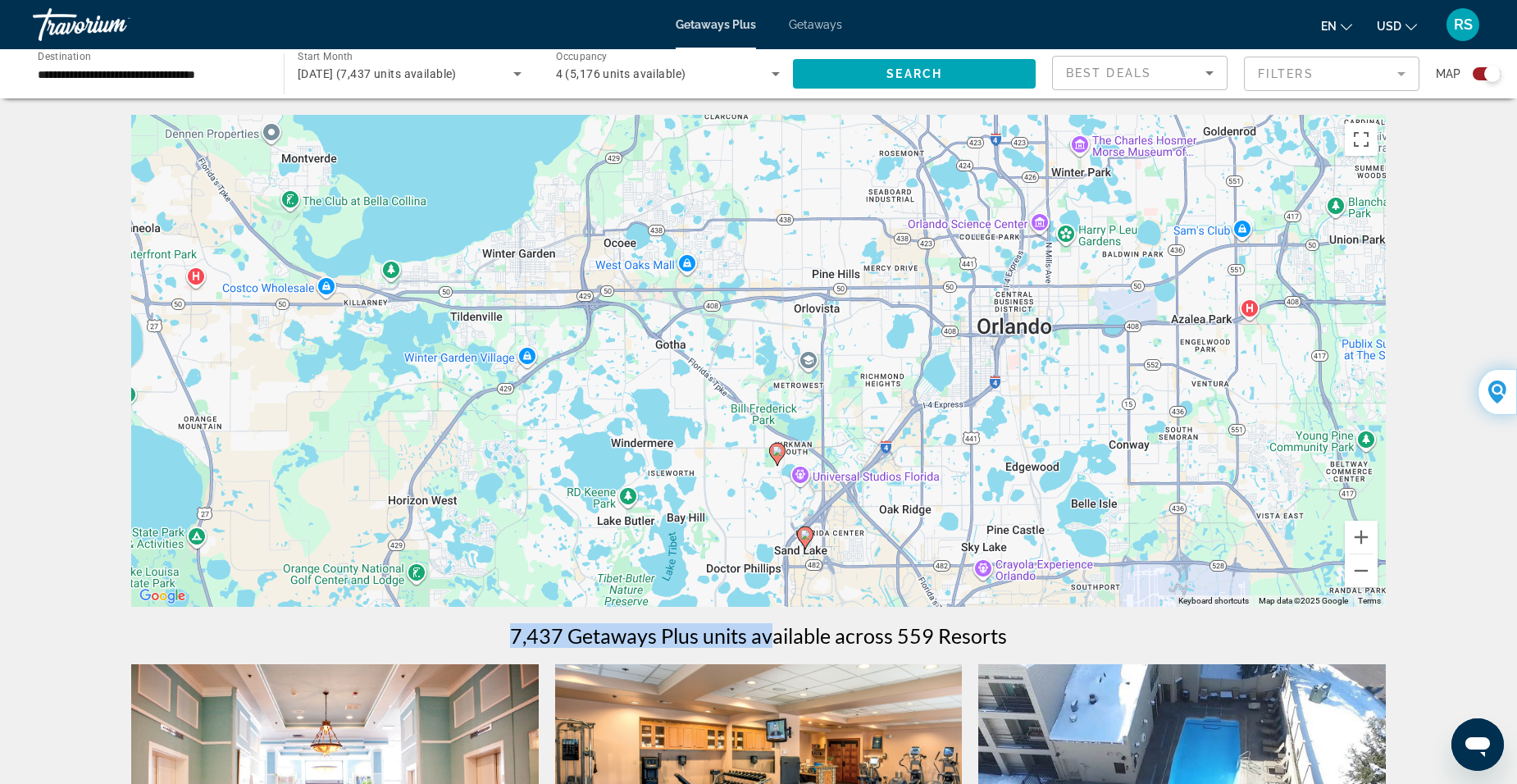
drag, startPoint x: 760, startPoint y: 606, endPoint x: 383, endPoint y: 261, distance: 511.0
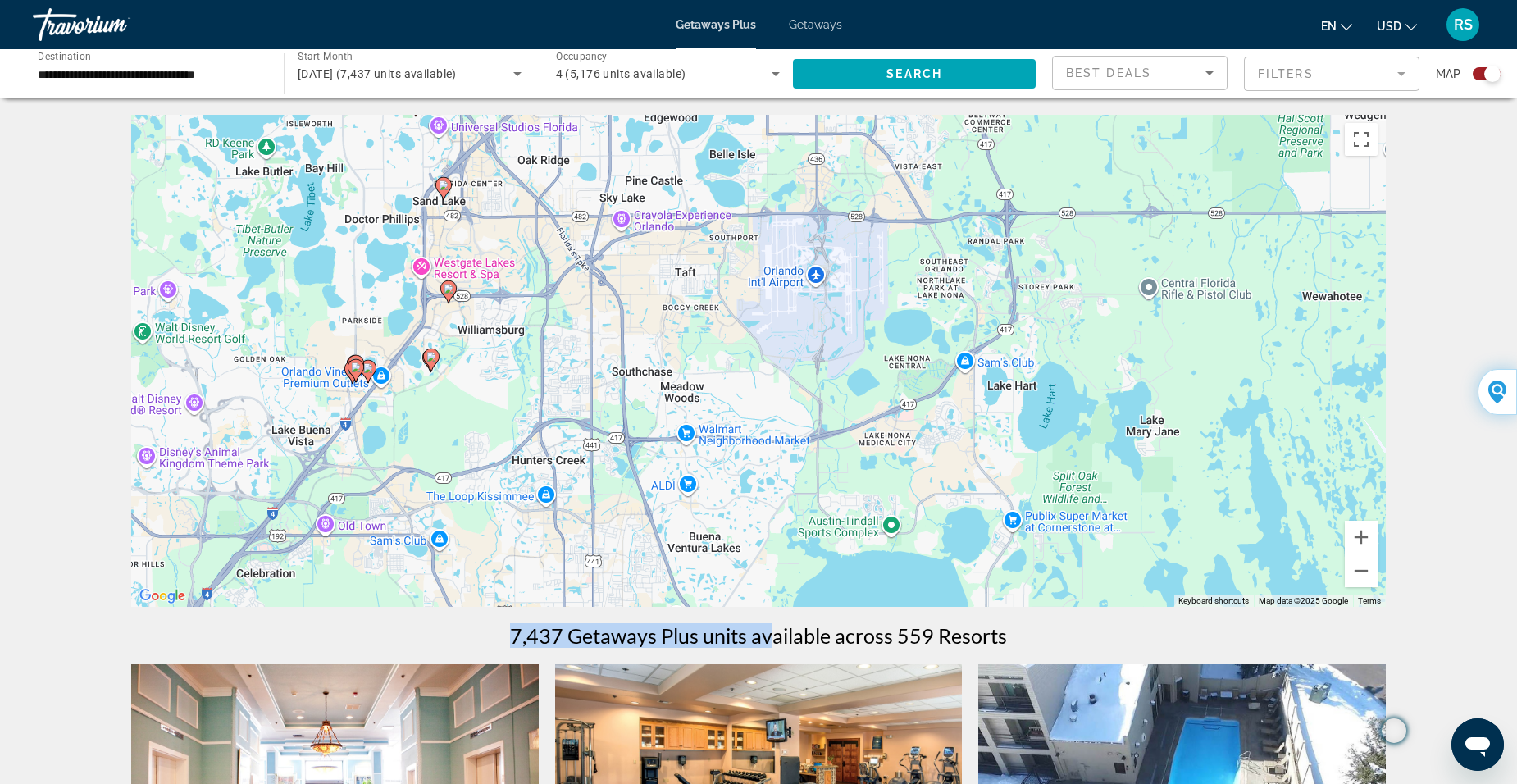
drag, startPoint x: 1114, startPoint y: 446, endPoint x: 747, endPoint y: 96, distance: 507.1
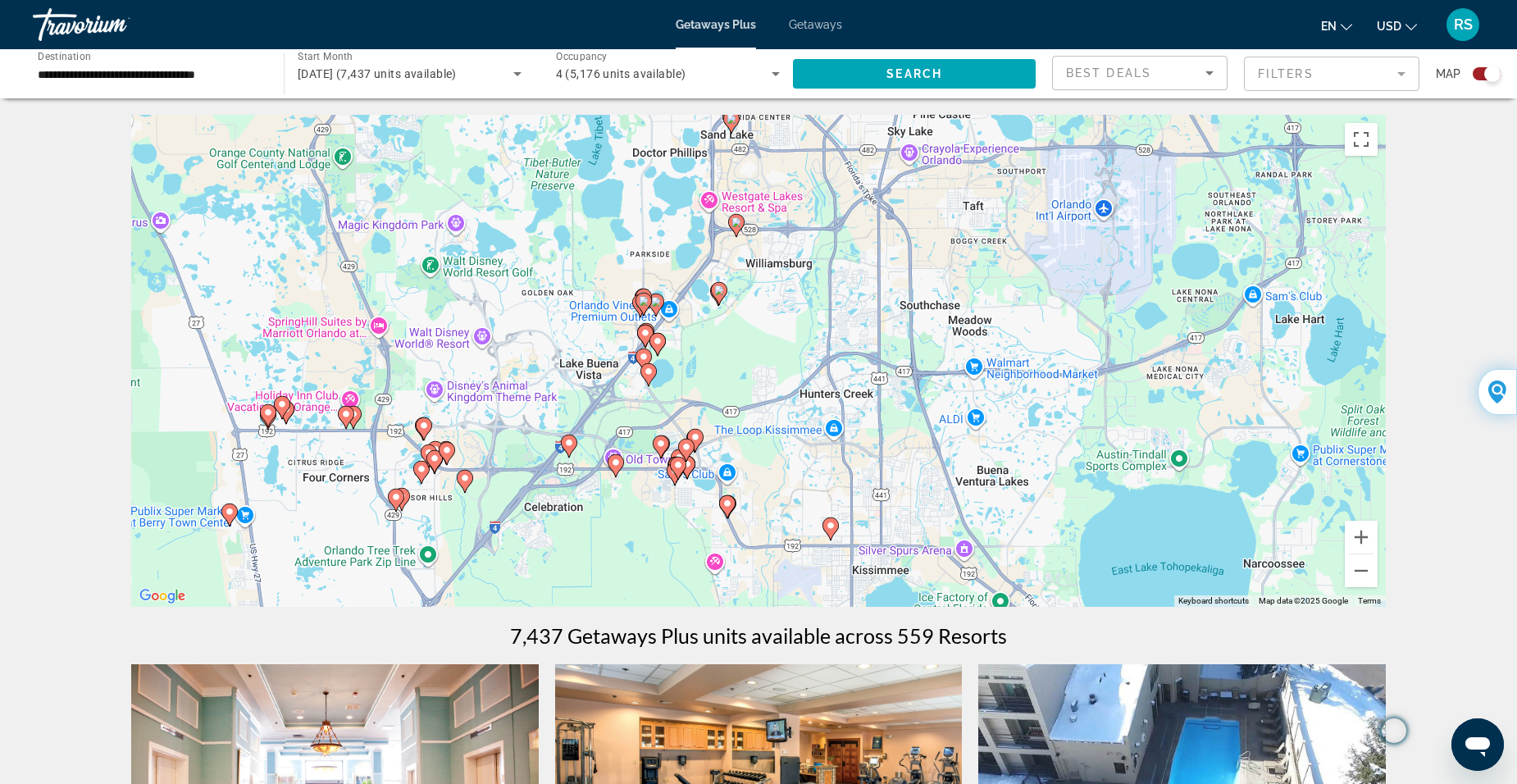
drag, startPoint x: 575, startPoint y: 417, endPoint x: 781, endPoint y: 351, distance: 216.3
click at [781, 351] on div "To activate drag with keyboard, press Alt + Enter. Once in keyboard drag state,…" at bounding box center [759, 361] width 1255 height 492
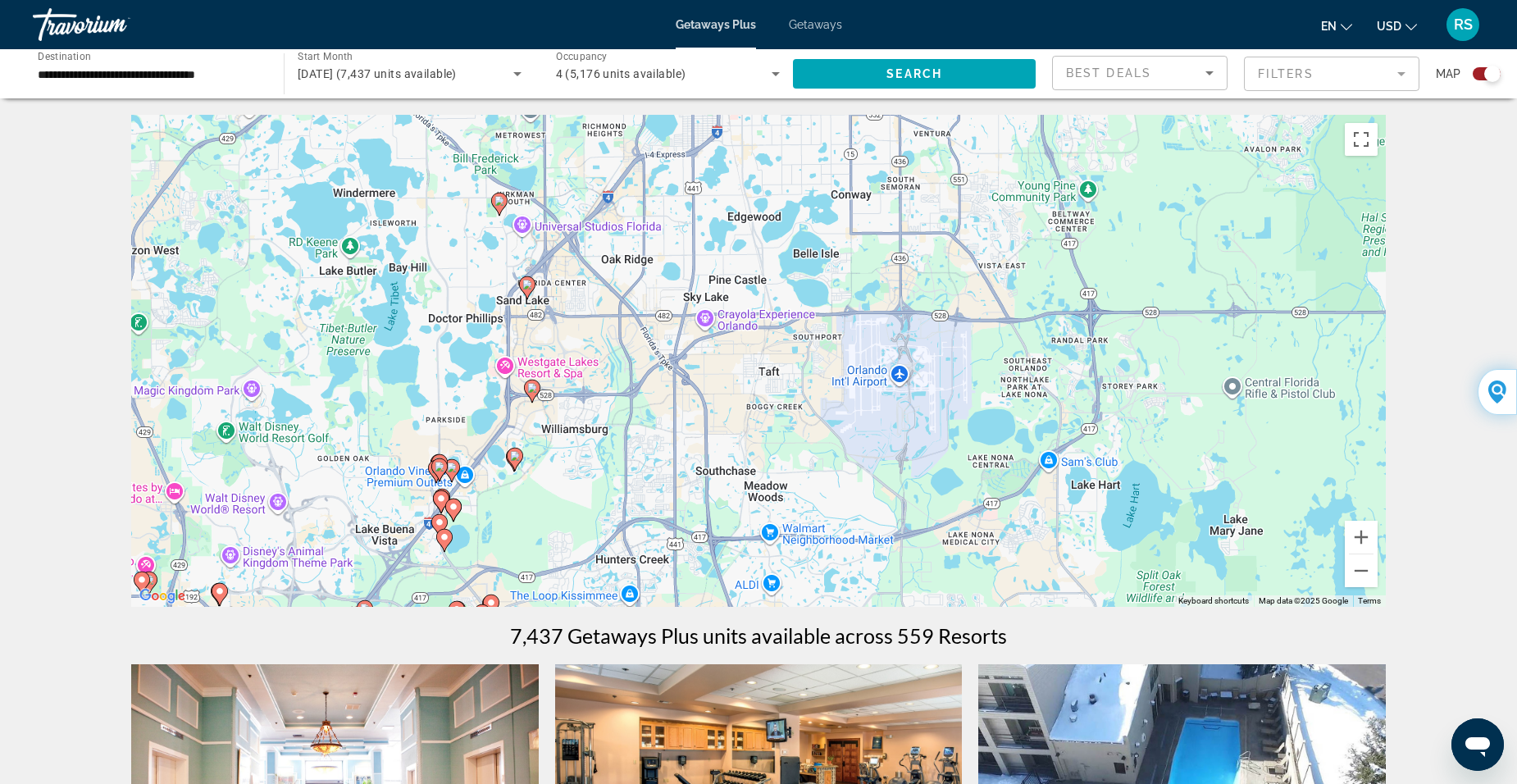
drag, startPoint x: 617, startPoint y: 250, endPoint x: 412, endPoint y: 418, distance: 265.0
click at [412, 418] on div "To activate drag with keyboard, press Alt + Enter. Once in keyboard drag state,…" at bounding box center [759, 361] width 1255 height 492
click at [531, 386] on image "Main content" at bounding box center [532, 388] width 10 height 10
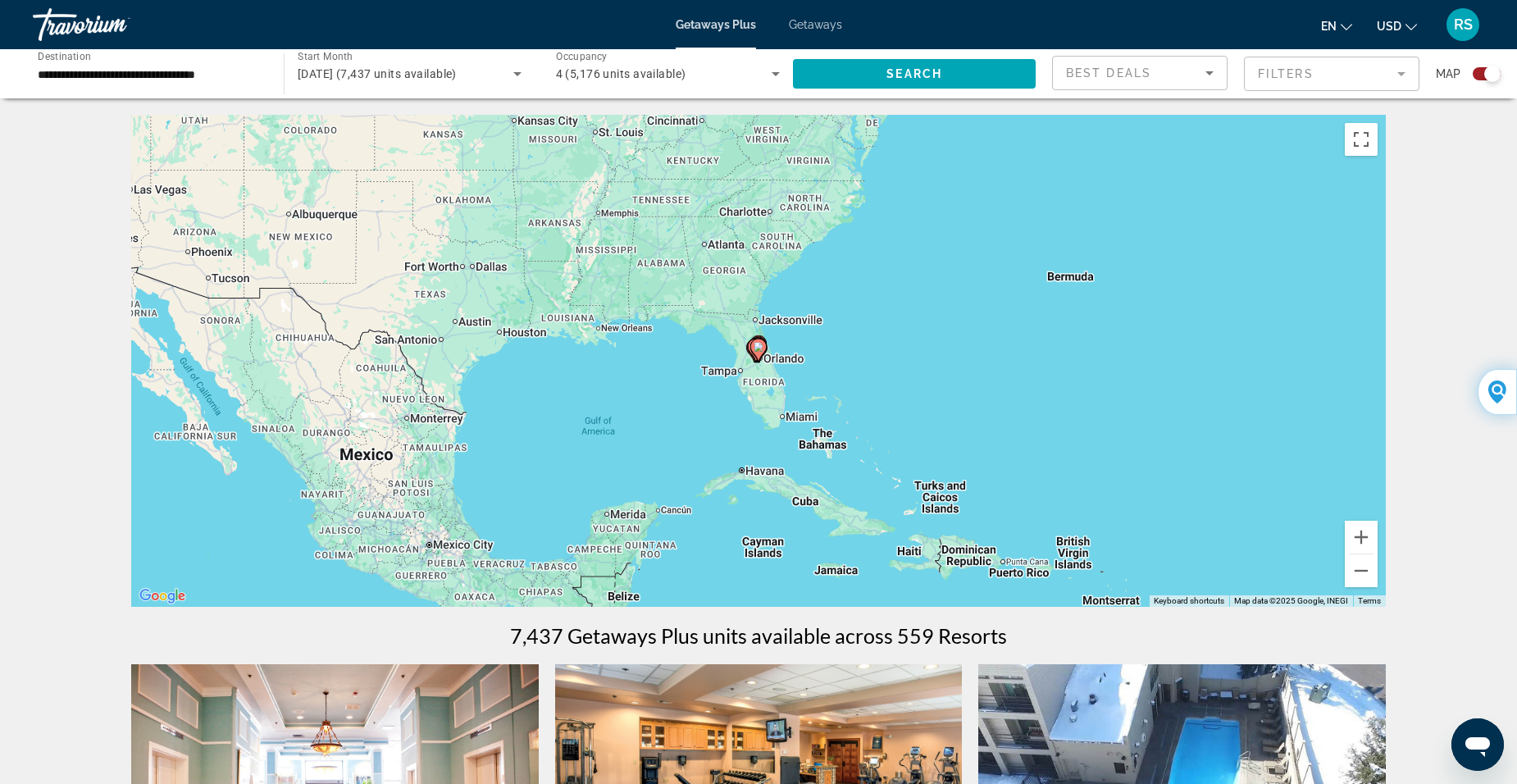
click at [764, 347] on icon "Main content" at bounding box center [758, 350] width 15 height 21
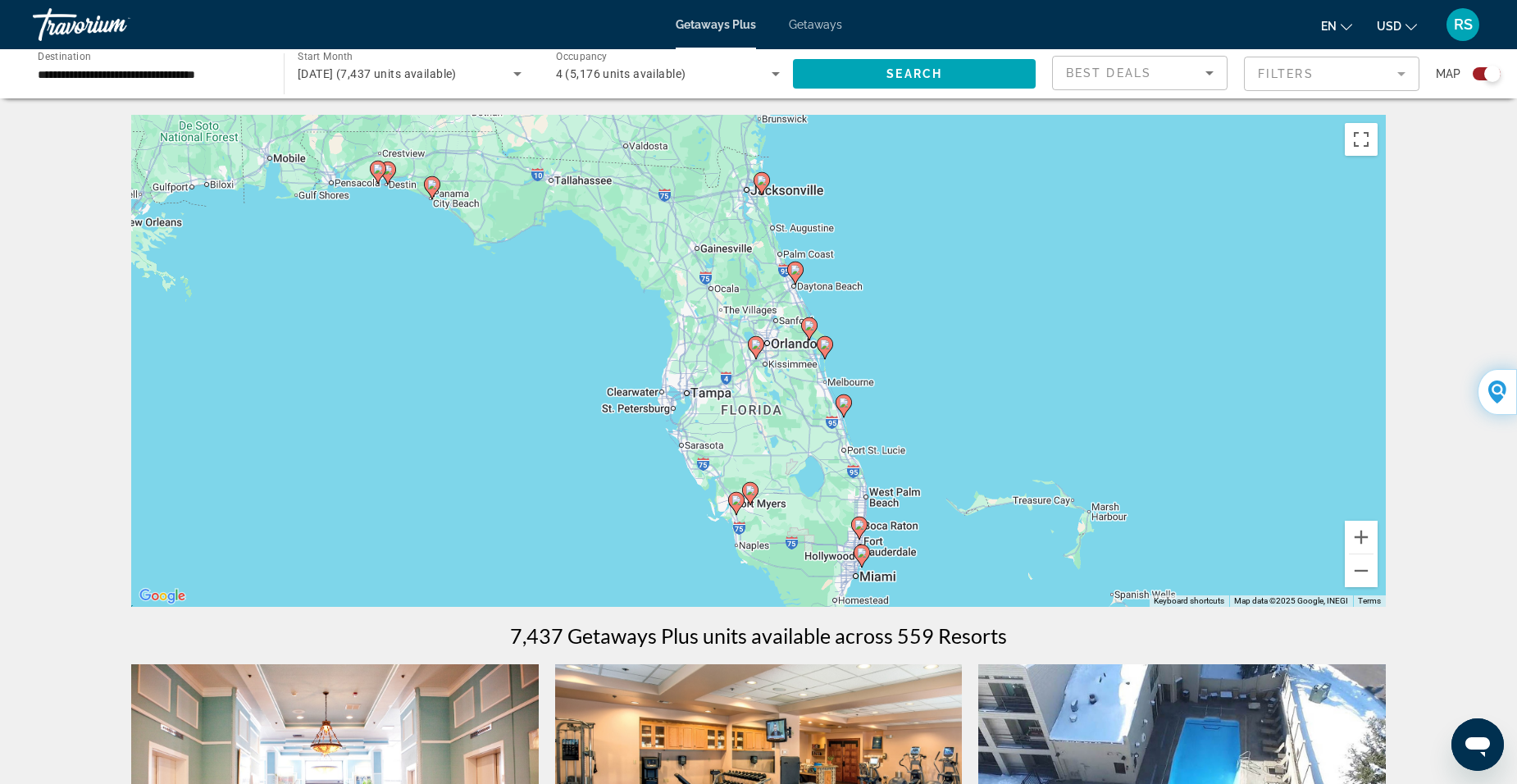
click at [757, 347] on image "Main content" at bounding box center [756, 345] width 10 height 10
type input "**********"
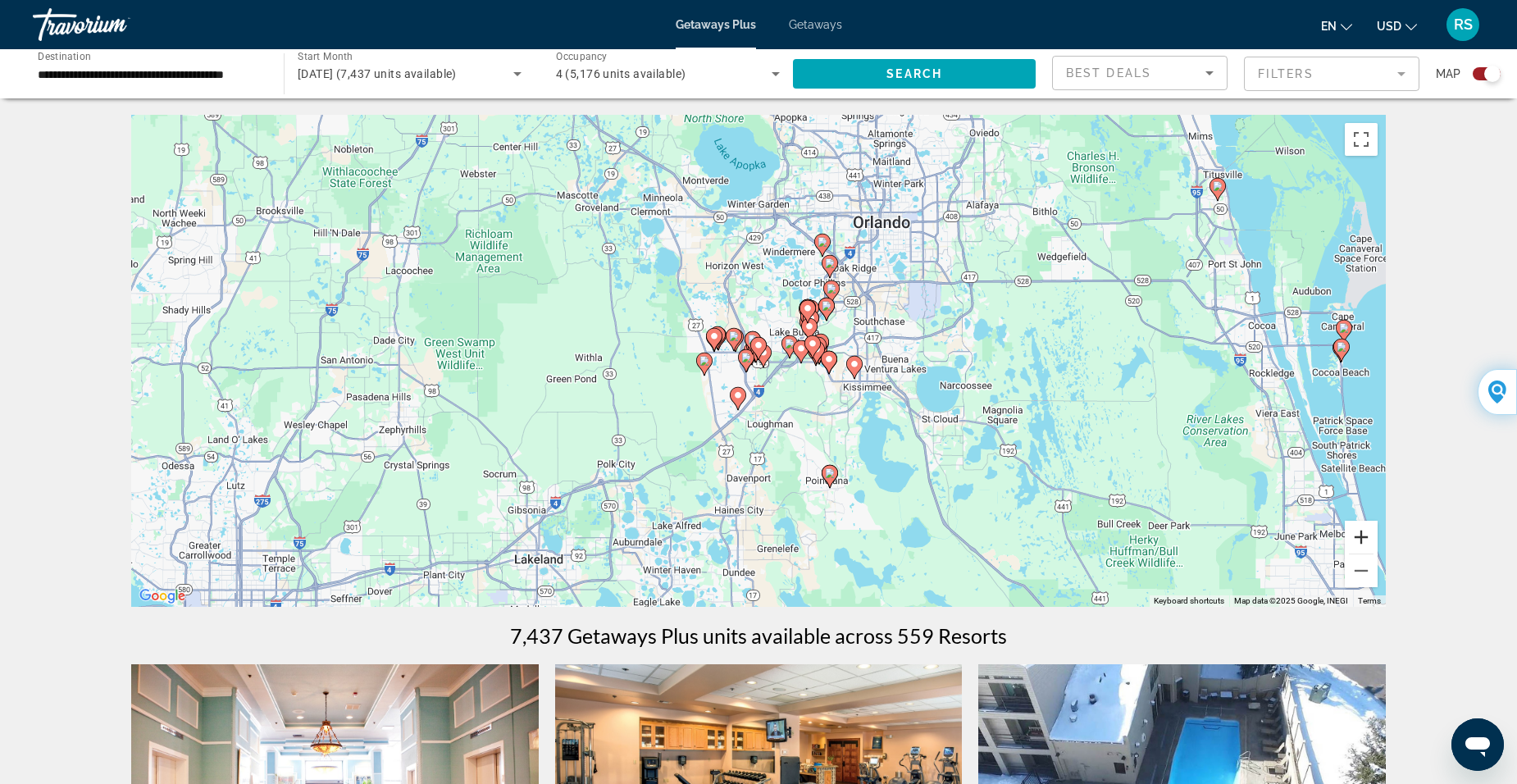
click at [1355, 536] on button "Zoom in" at bounding box center [1361, 537] width 33 height 33
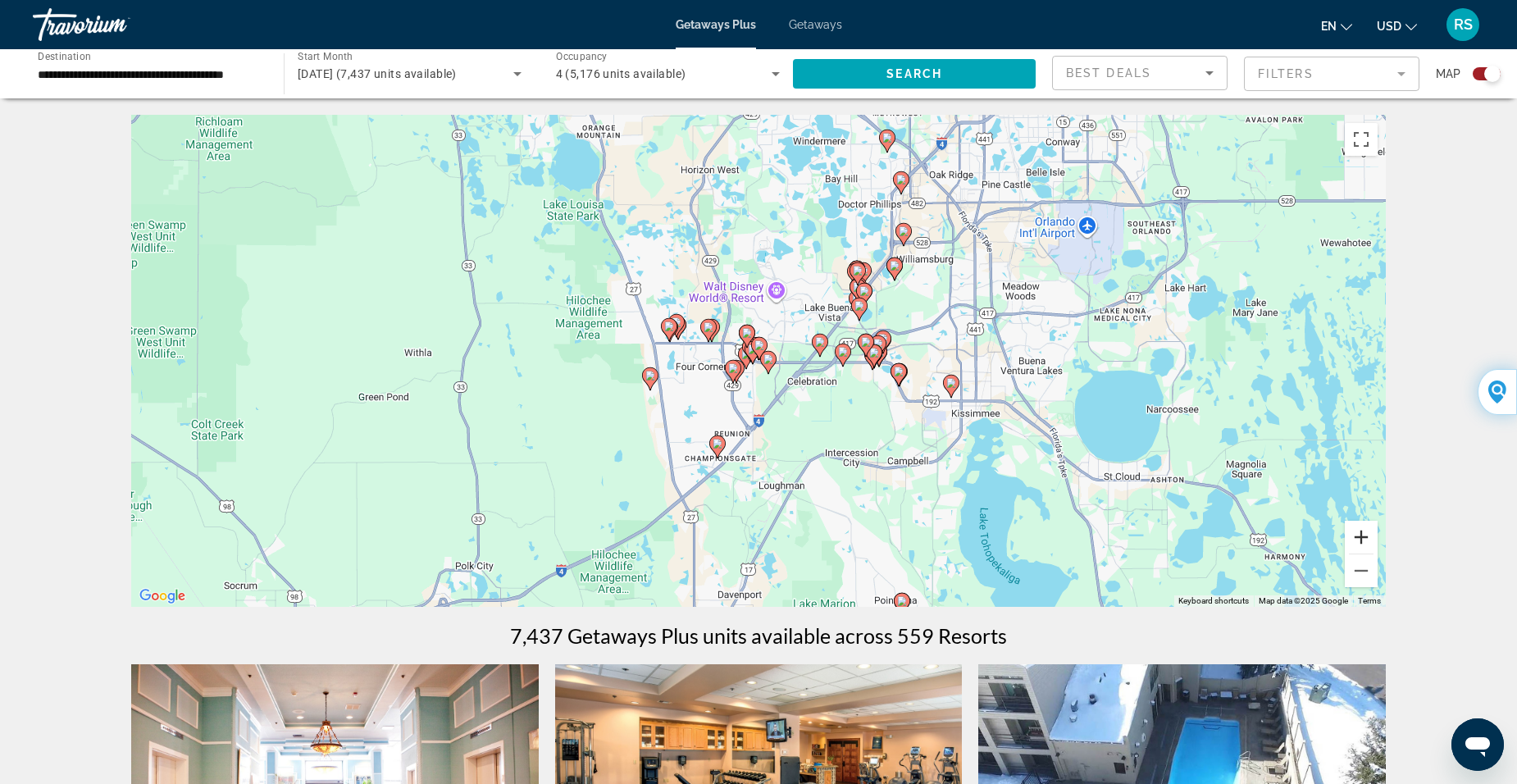
click at [1355, 537] on button "Zoom in" at bounding box center [1361, 537] width 33 height 33
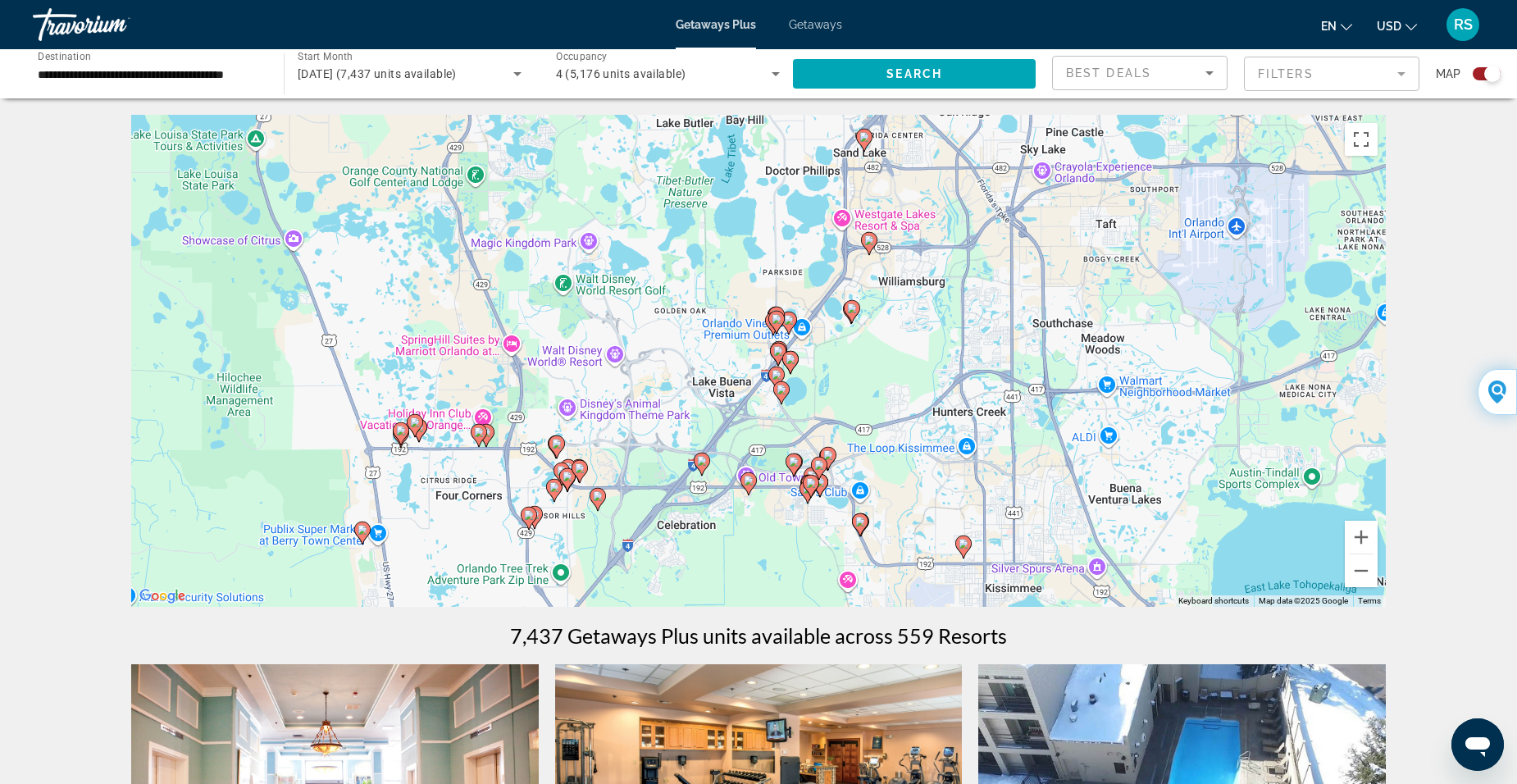
drag, startPoint x: 843, startPoint y: 452, endPoint x: 697, endPoint y: 574, distance: 190.3
click at [697, 574] on div "To navigate, press the arrow keys. To activate drag with keyboard, press Alt + …" at bounding box center [759, 361] width 1255 height 492
click at [554, 440] on image "Main content" at bounding box center [557, 443] width 10 height 10
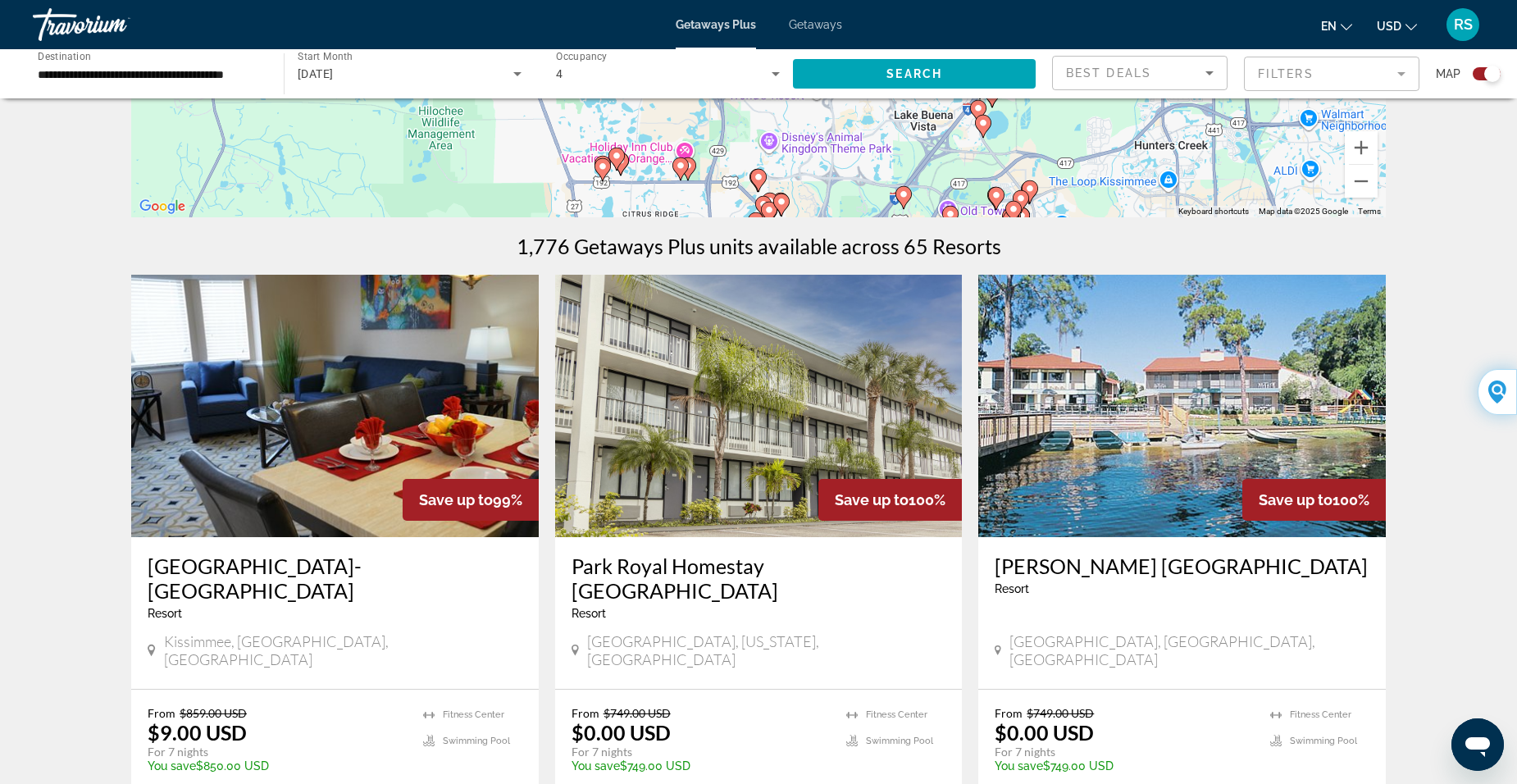
scroll to position [574, 0]
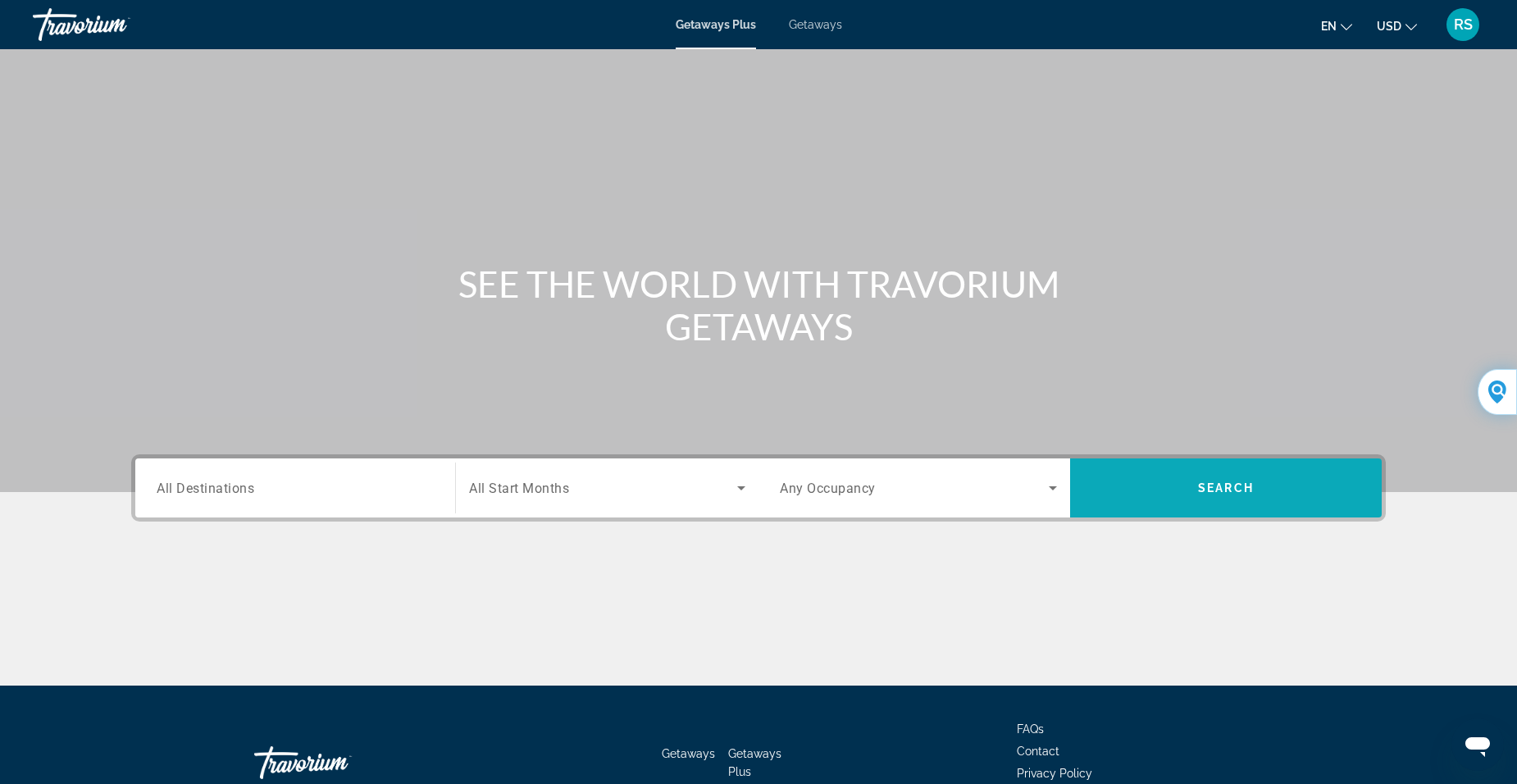
click at [1241, 480] on span "Search widget" at bounding box center [1227, 488] width 312 height 40
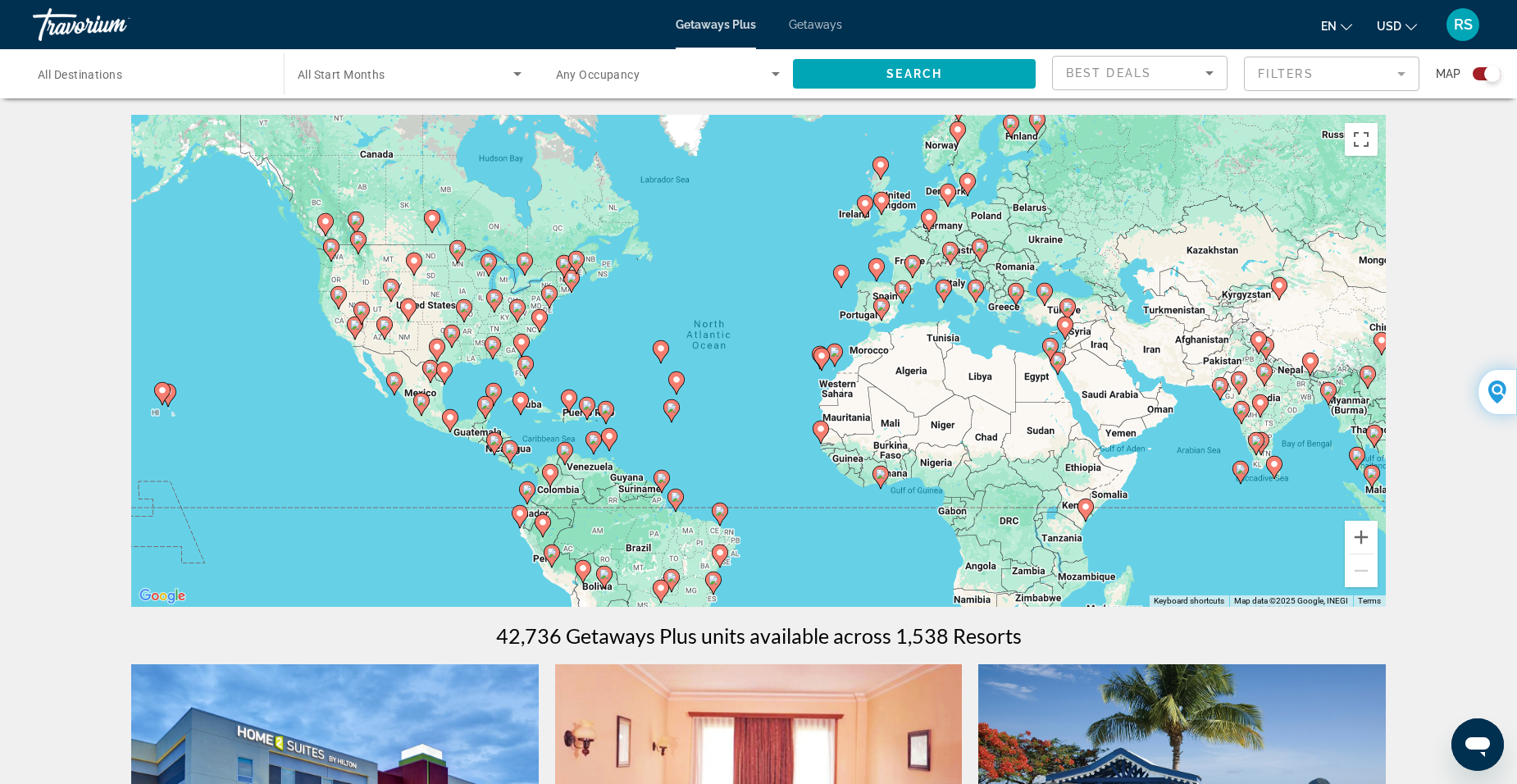
click at [509, 366] on div "To activate drag with keyboard, press Alt + Enter. Once in keyboard drag state,…" at bounding box center [759, 361] width 1255 height 492
click at [527, 363] on image "Main content" at bounding box center [526, 364] width 10 height 10
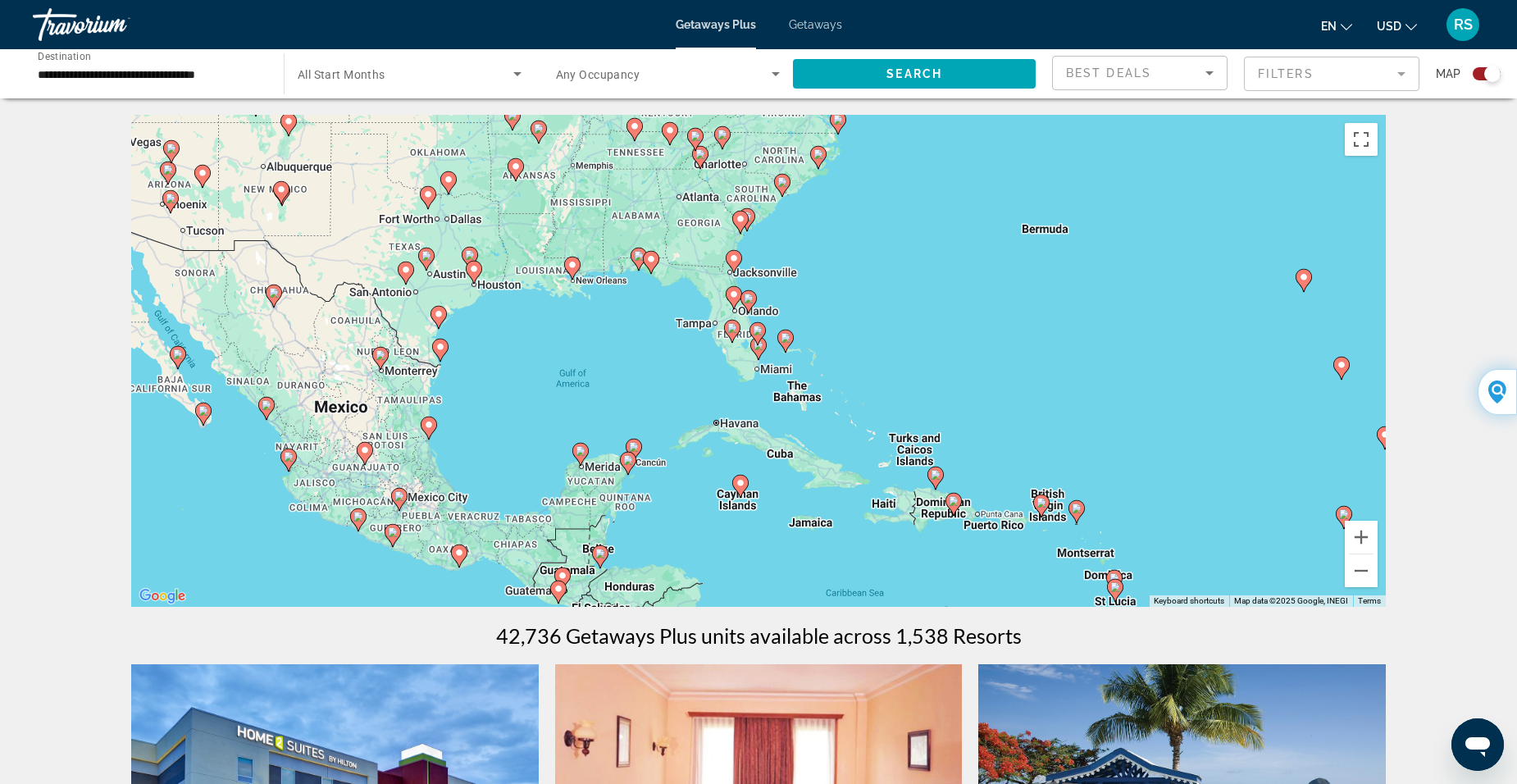
click at [732, 294] on image "Main content" at bounding box center [734, 294] width 10 height 10
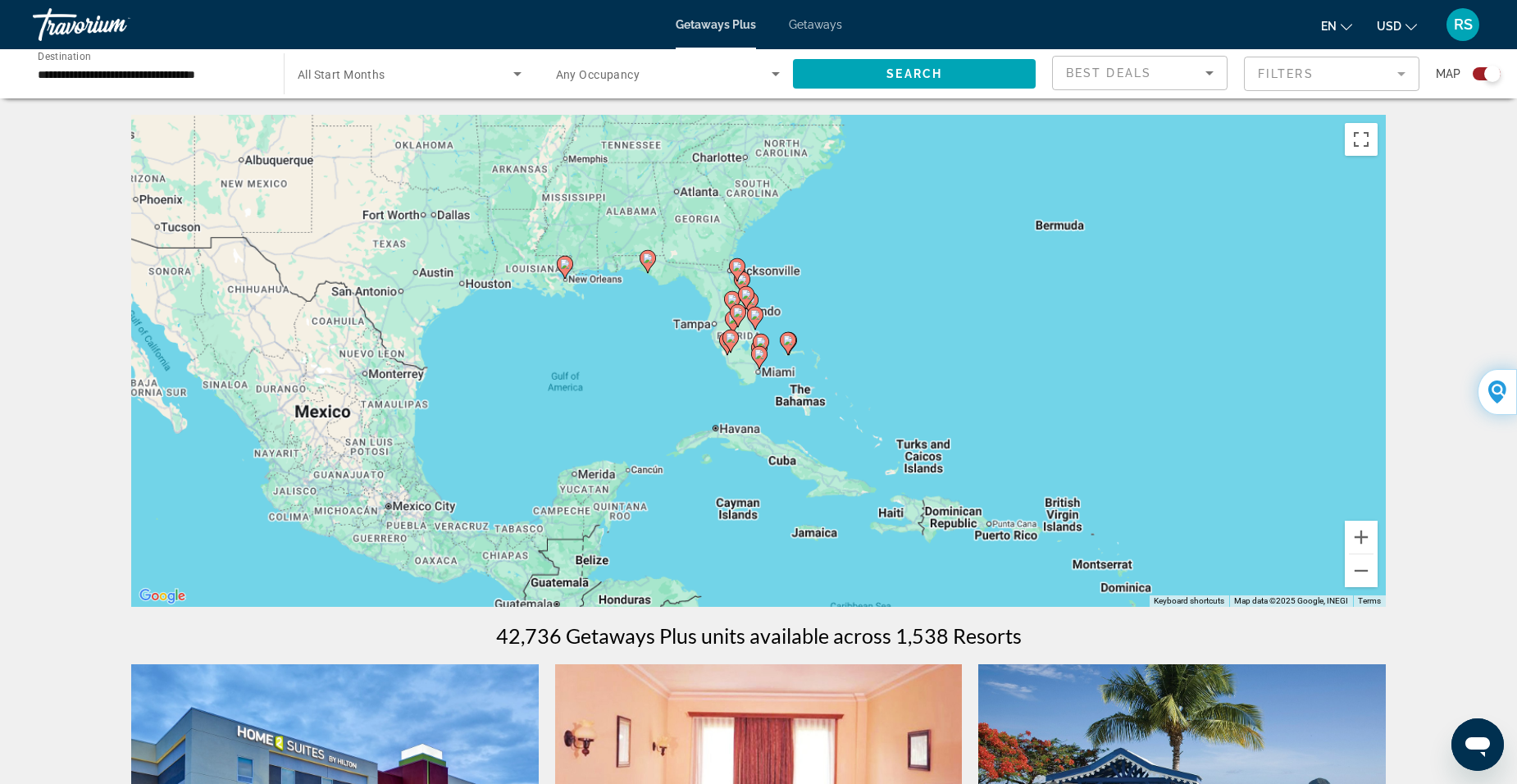
click at [732, 295] on div "To navigate, press the arrow keys. To activate drag with keyboard, press Alt + …" at bounding box center [759, 361] width 1255 height 492
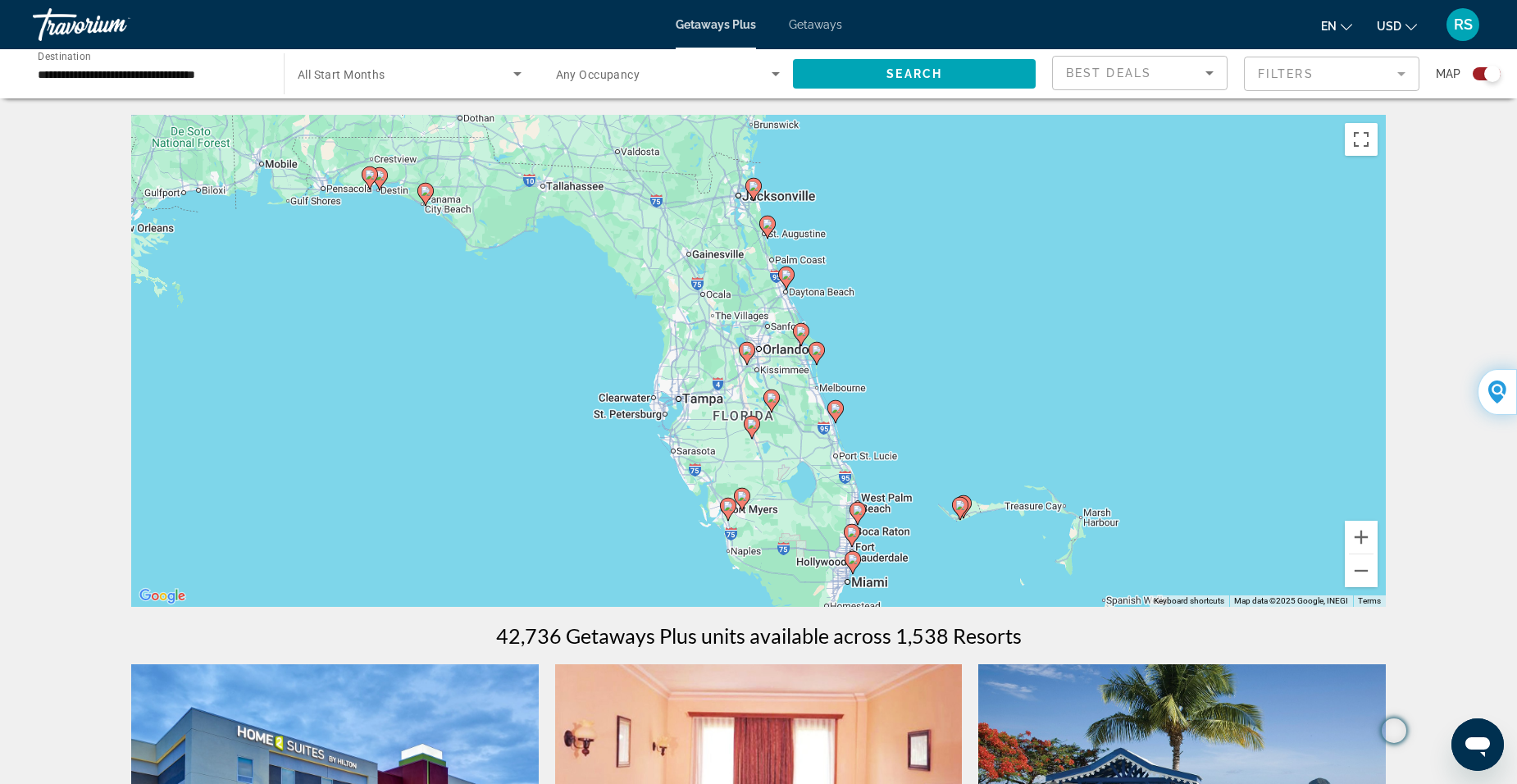
drag, startPoint x: 732, startPoint y: 295, endPoint x: 746, endPoint y: 353, distance: 59.7
click at [746, 354] on image "Main content" at bounding box center [747, 350] width 10 height 10
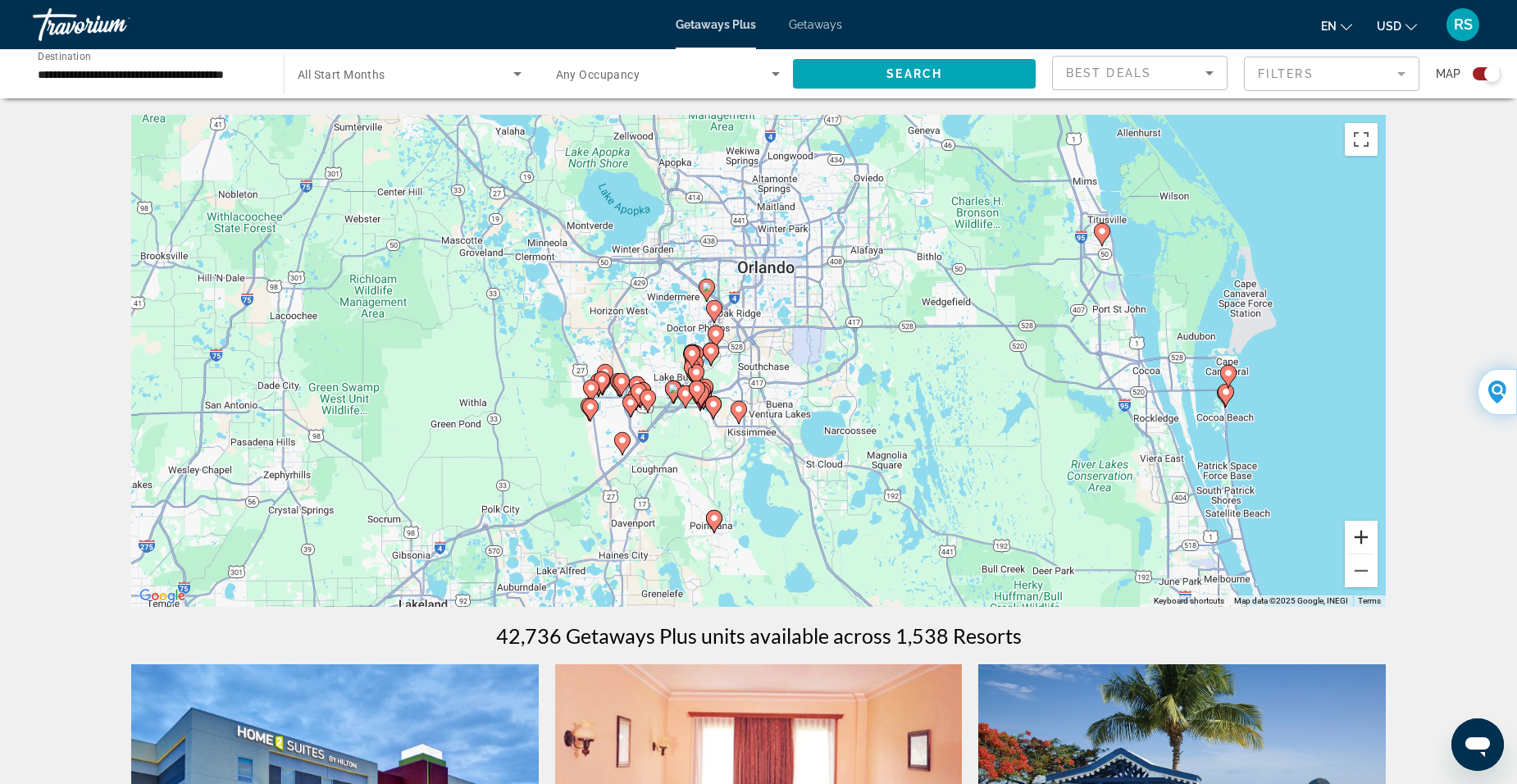
click at [1364, 534] on button "Zoom in" at bounding box center [1361, 537] width 33 height 33
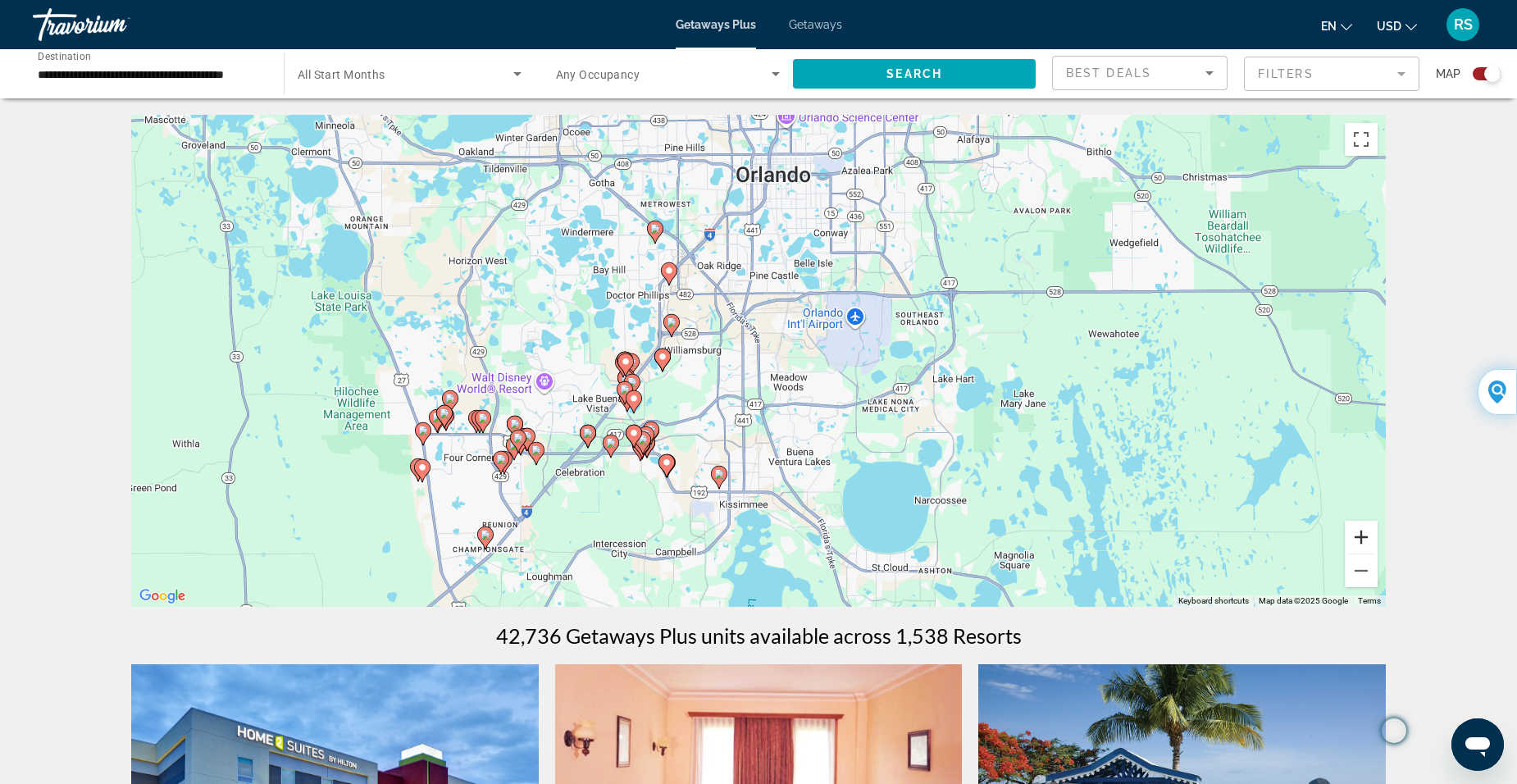
click at [1366, 533] on button "Zoom in" at bounding box center [1361, 537] width 33 height 33
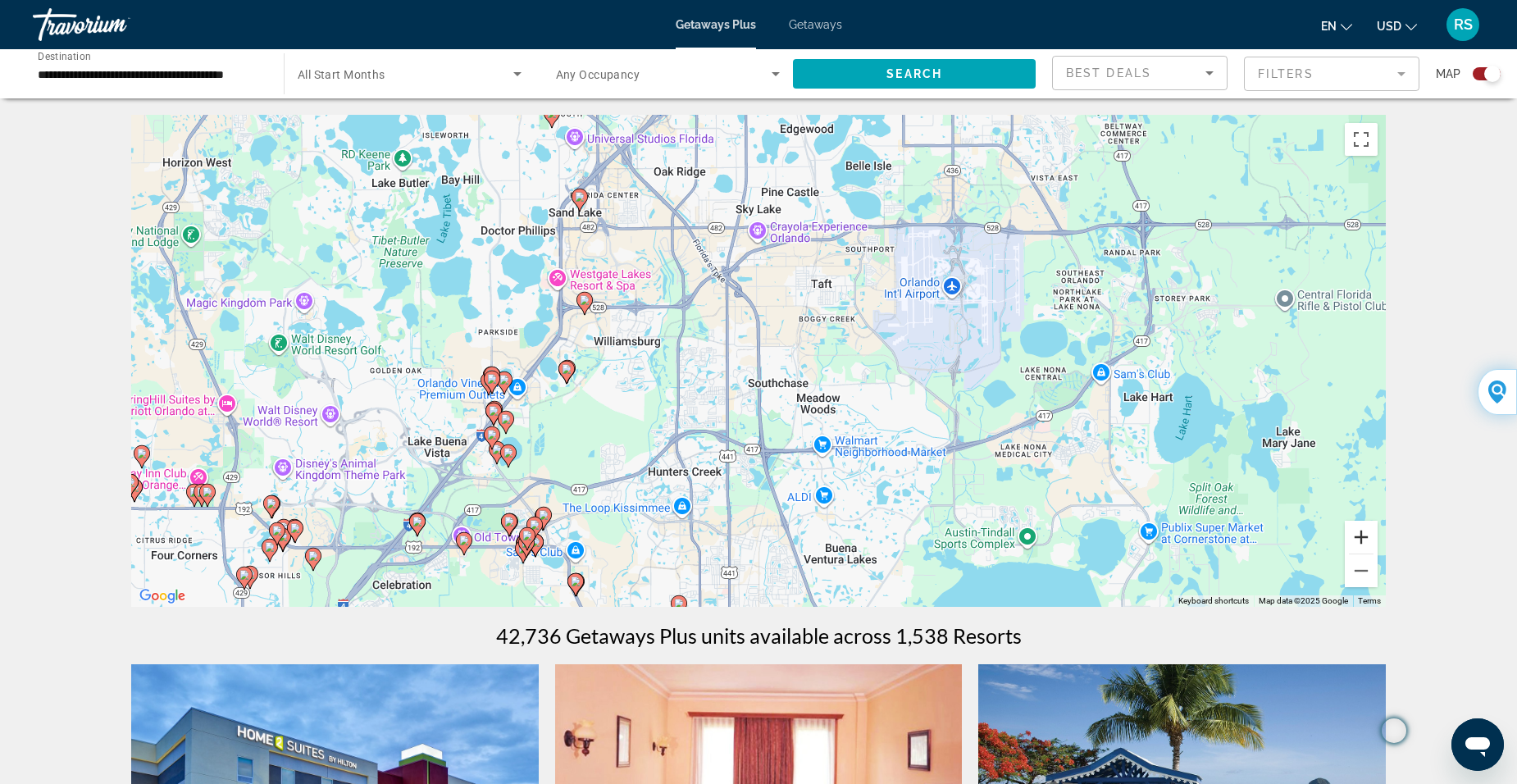
click at [1361, 534] on button "Zoom in" at bounding box center [1361, 537] width 33 height 33
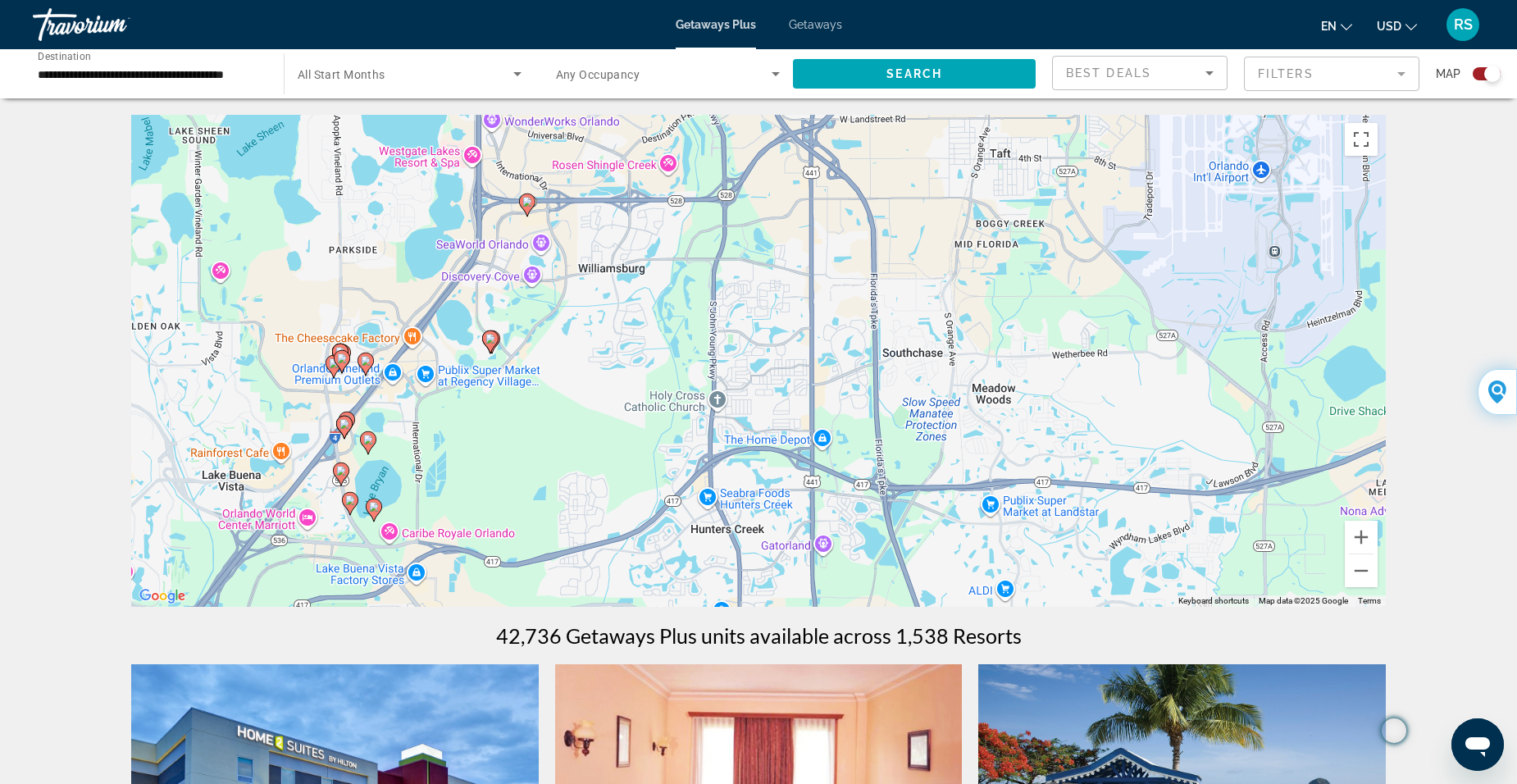
drag, startPoint x: 505, startPoint y: 482, endPoint x: 649, endPoint y: 432, distance: 152.4
click at [649, 432] on div "To navigate, press the arrow keys. To activate drag with keyboard, press Alt + …" at bounding box center [759, 361] width 1255 height 492
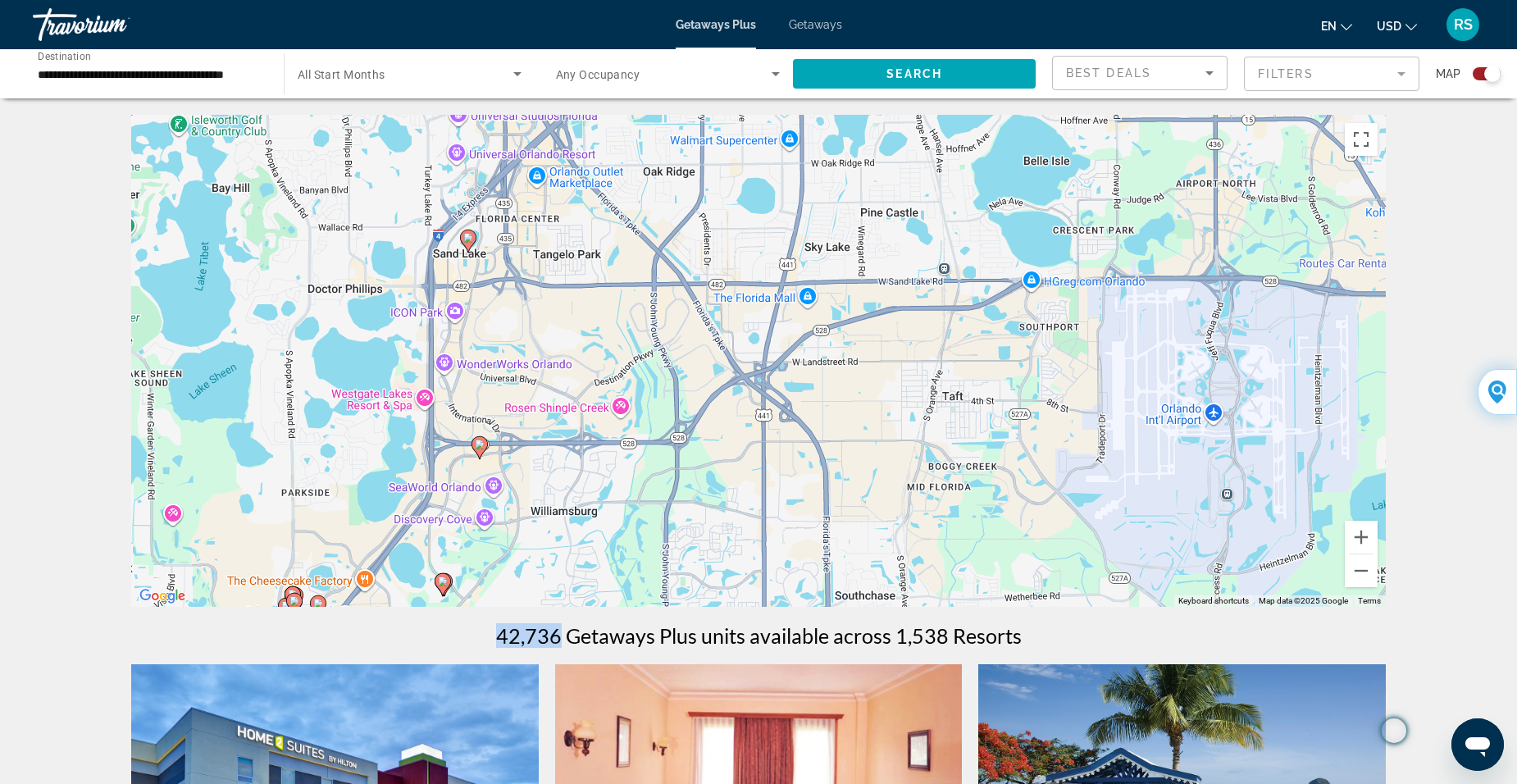
drag, startPoint x: 381, startPoint y: 378, endPoint x: 303, endPoint y: 621, distance: 255.2
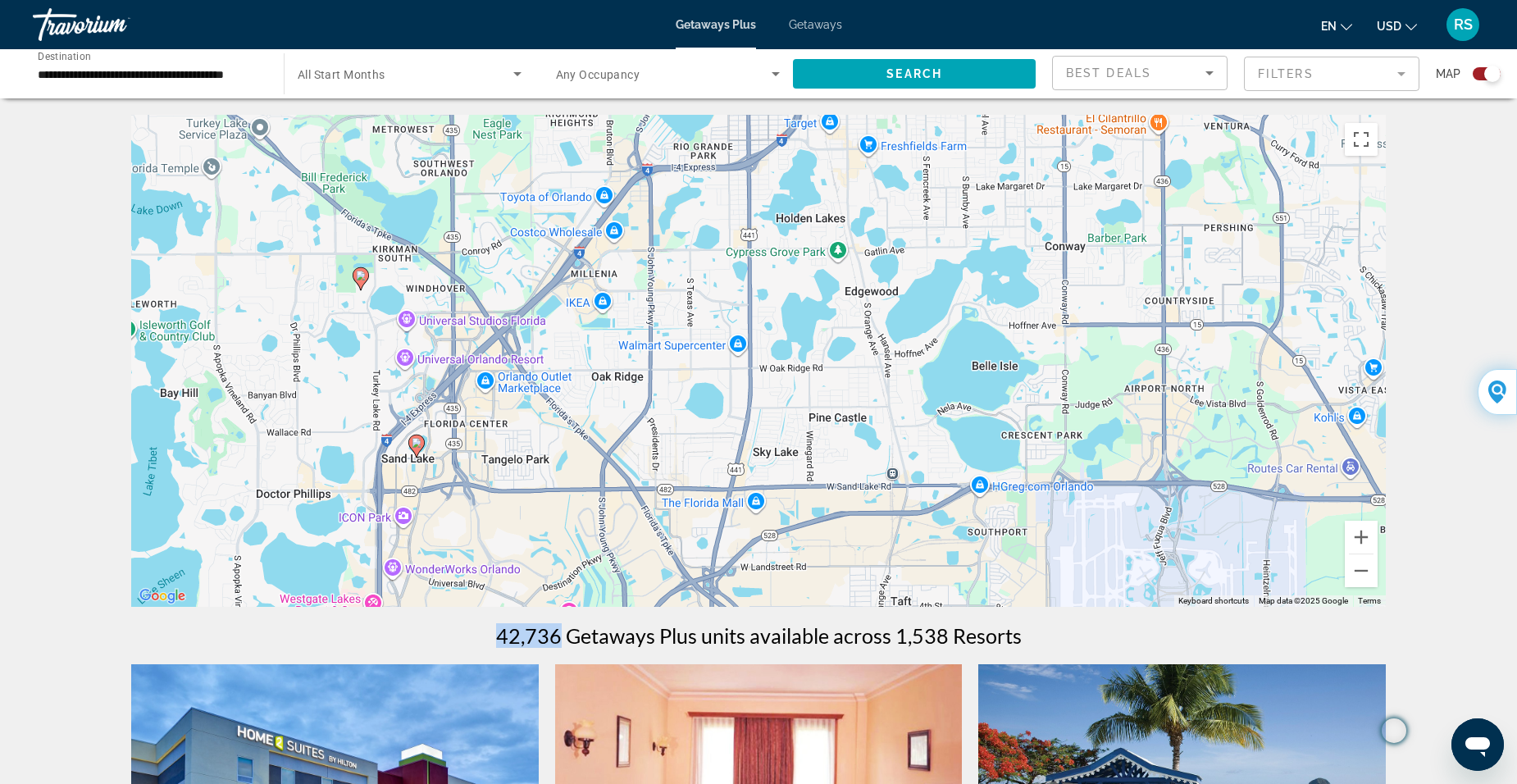
drag, startPoint x: 304, startPoint y: 621, endPoint x: 403, endPoint y: 544, distance: 125.4
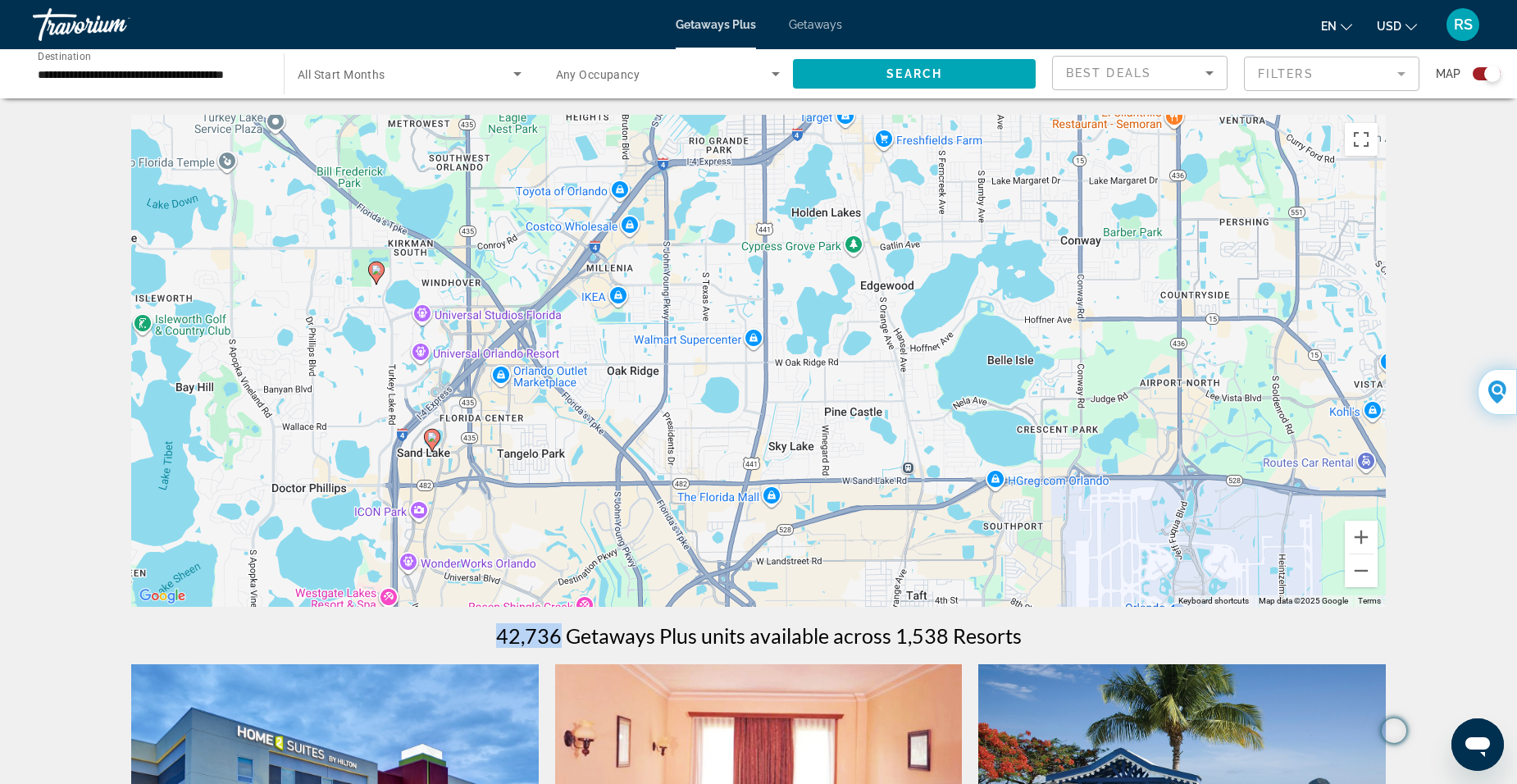
click at [431, 437] on image "Main content" at bounding box center [432, 437] width 10 height 10
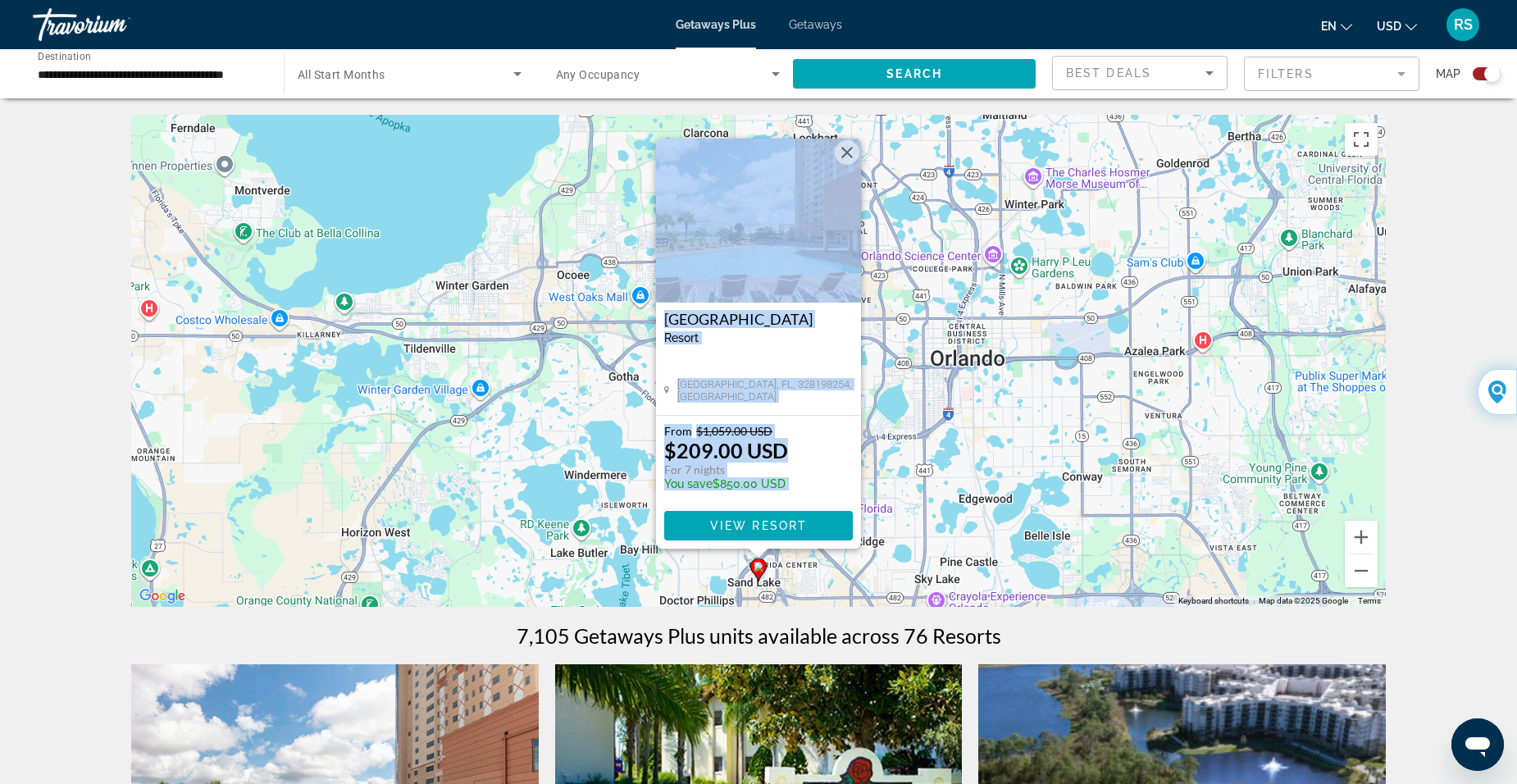
click at [851, 154] on button "Close" at bounding box center [846, 152] width 24 height 24
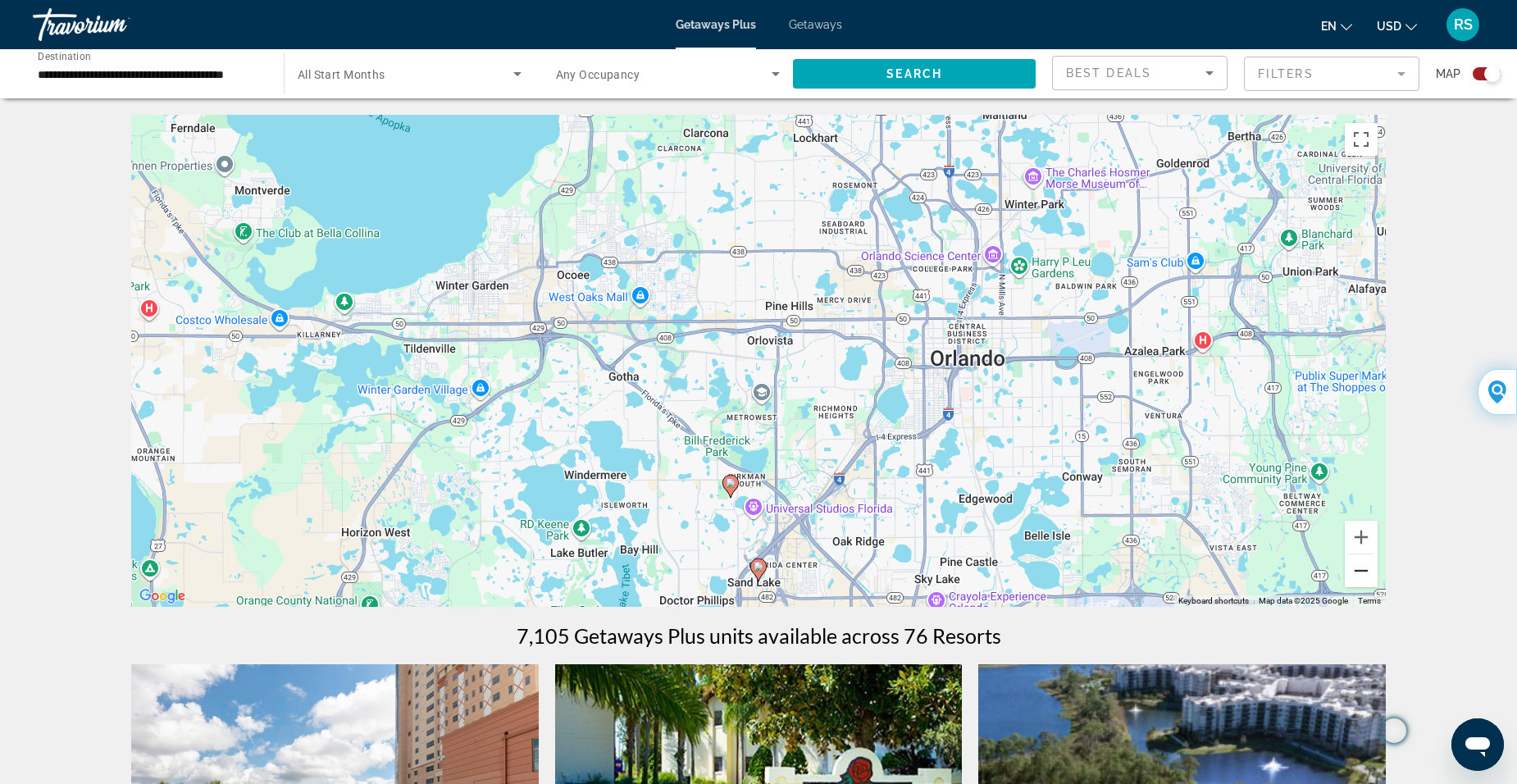
click at [1362, 571] on button "Zoom out" at bounding box center [1361, 571] width 33 height 33
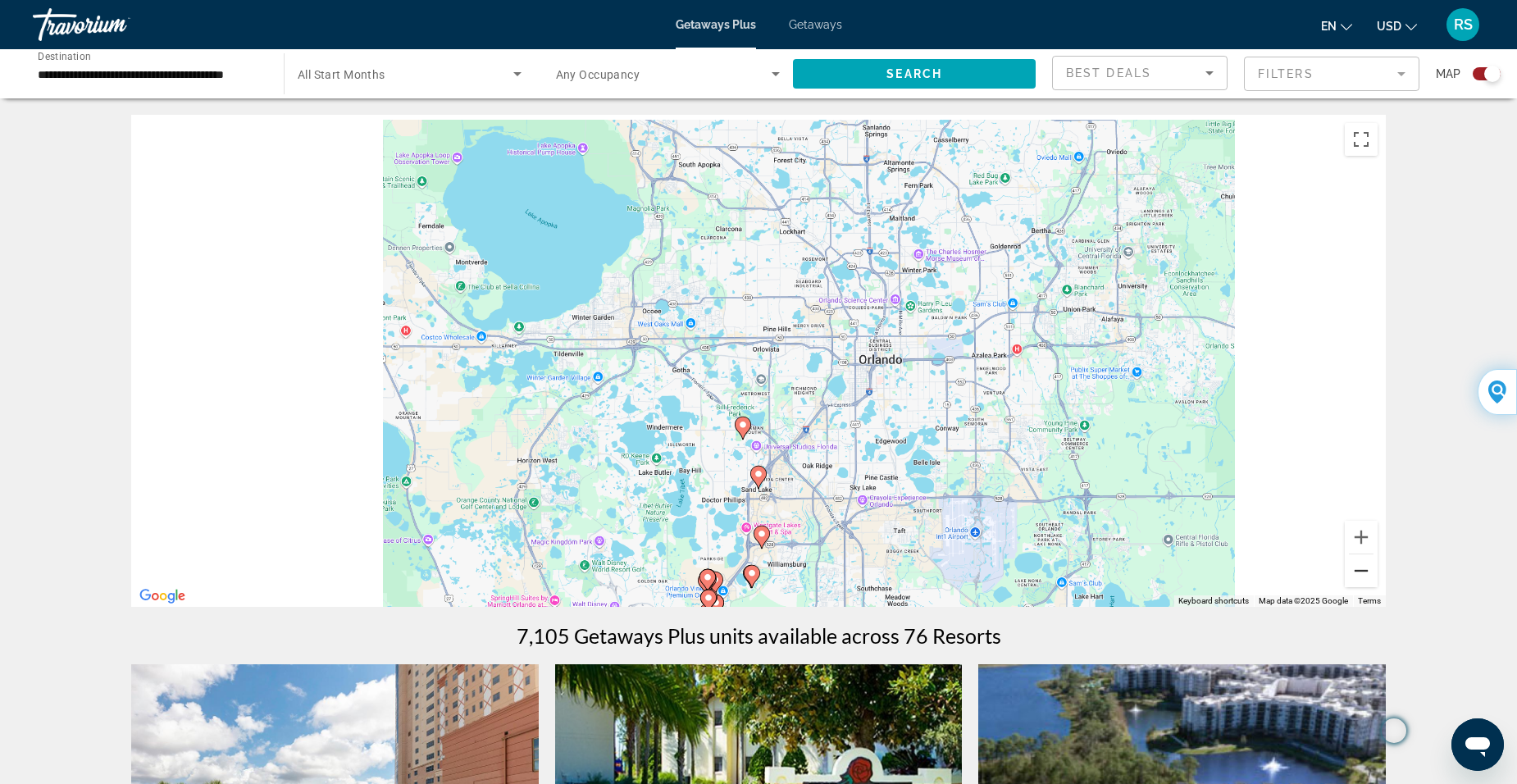
click at [1360, 571] on button "Zoom out" at bounding box center [1361, 571] width 33 height 33
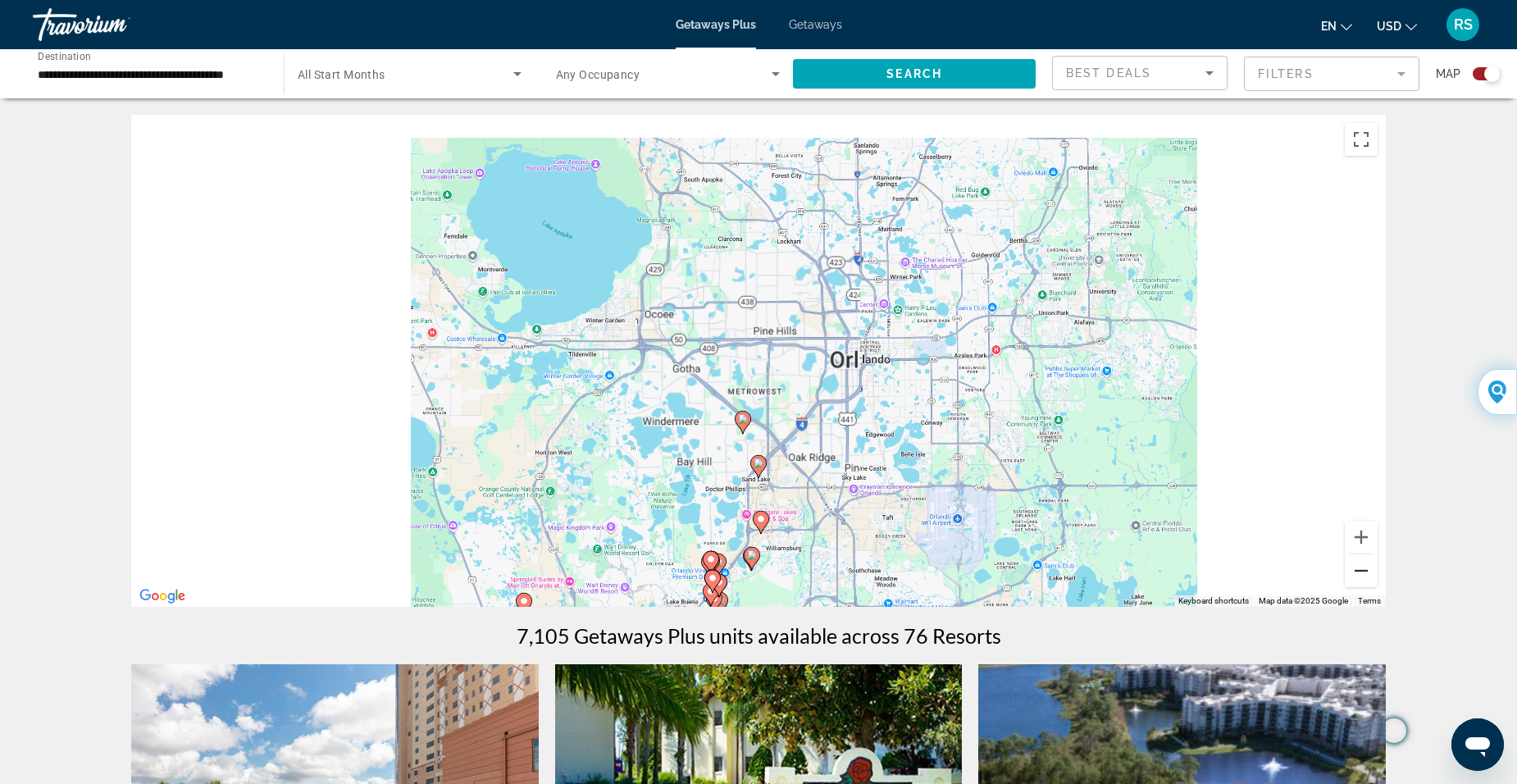
click at [1360, 571] on button "Zoom out" at bounding box center [1361, 571] width 33 height 33
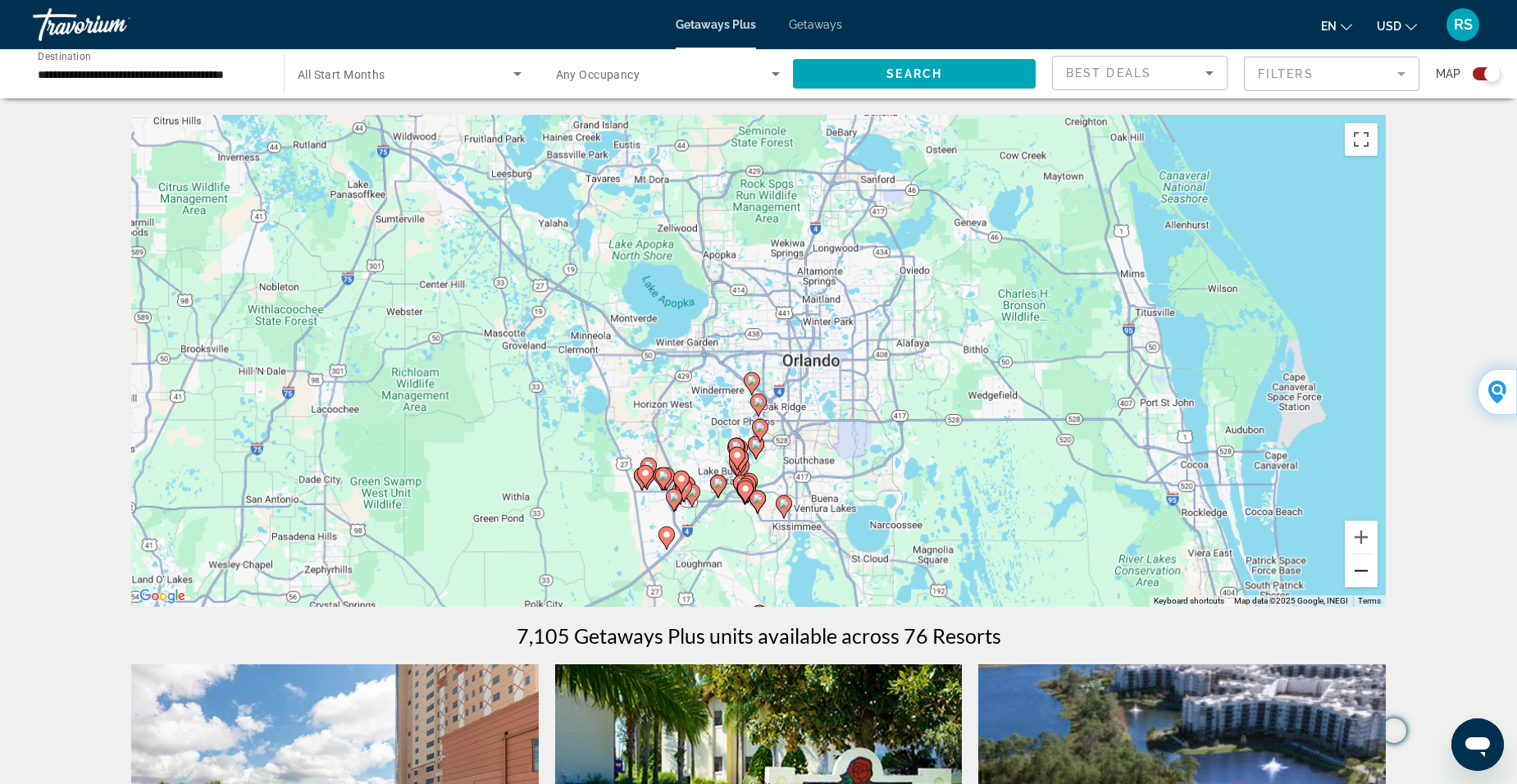
click at [1360, 571] on button "Zoom out" at bounding box center [1361, 571] width 33 height 33
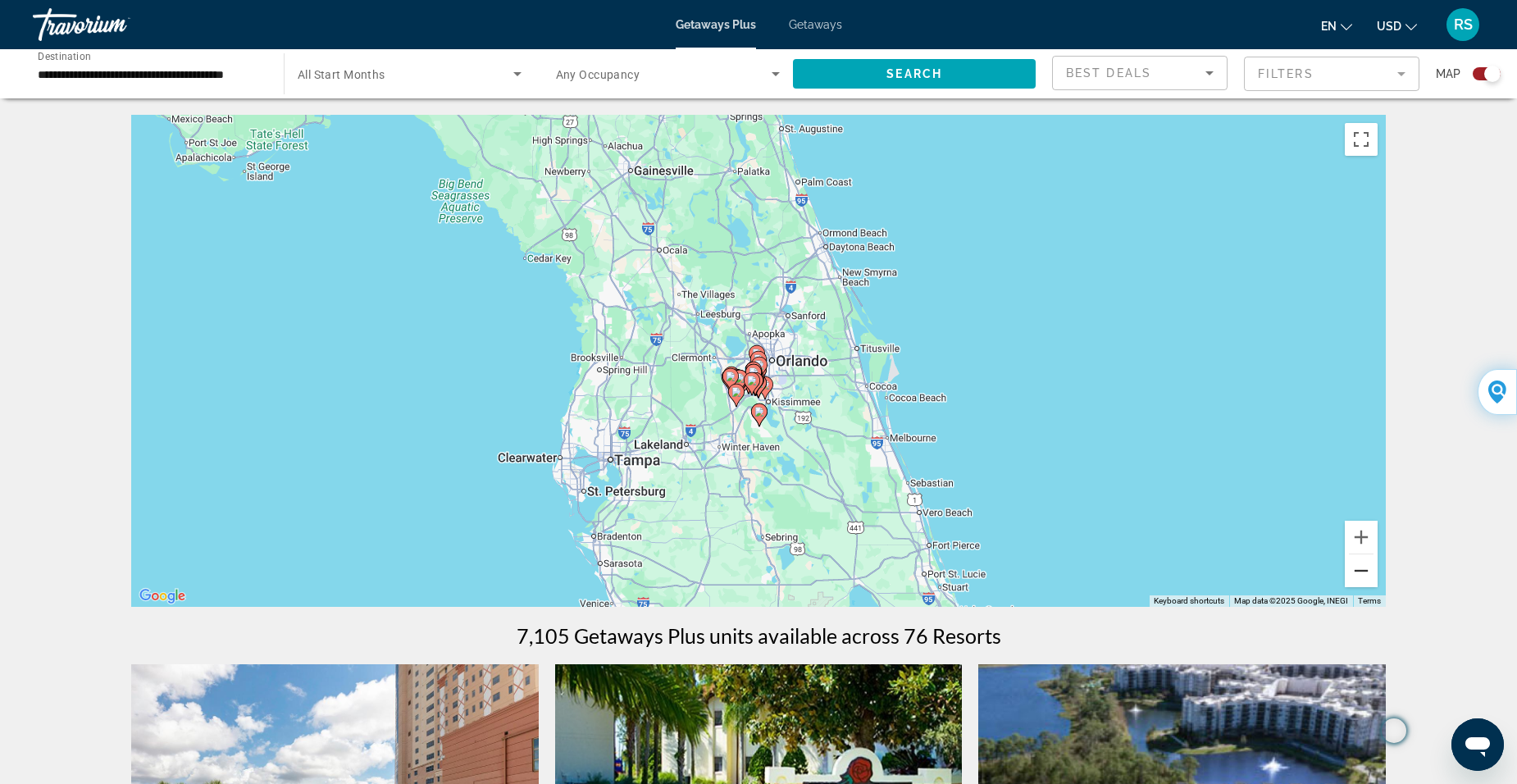
click at [1360, 571] on button "Zoom out" at bounding box center [1361, 571] width 33 height 33
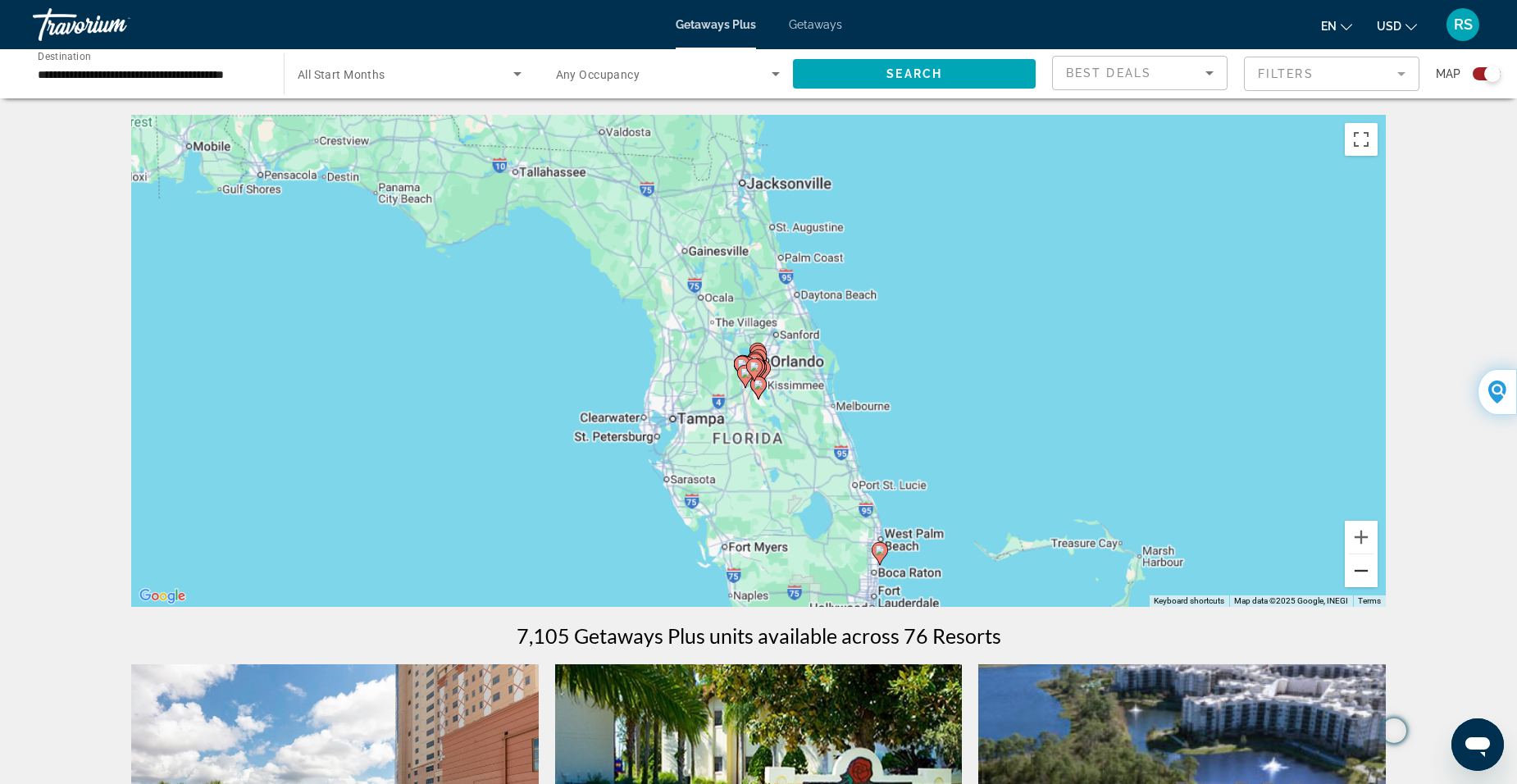
click at [1360, 571] on button "Zoom out" at bounding box center [1361, 571] width 33 height 33
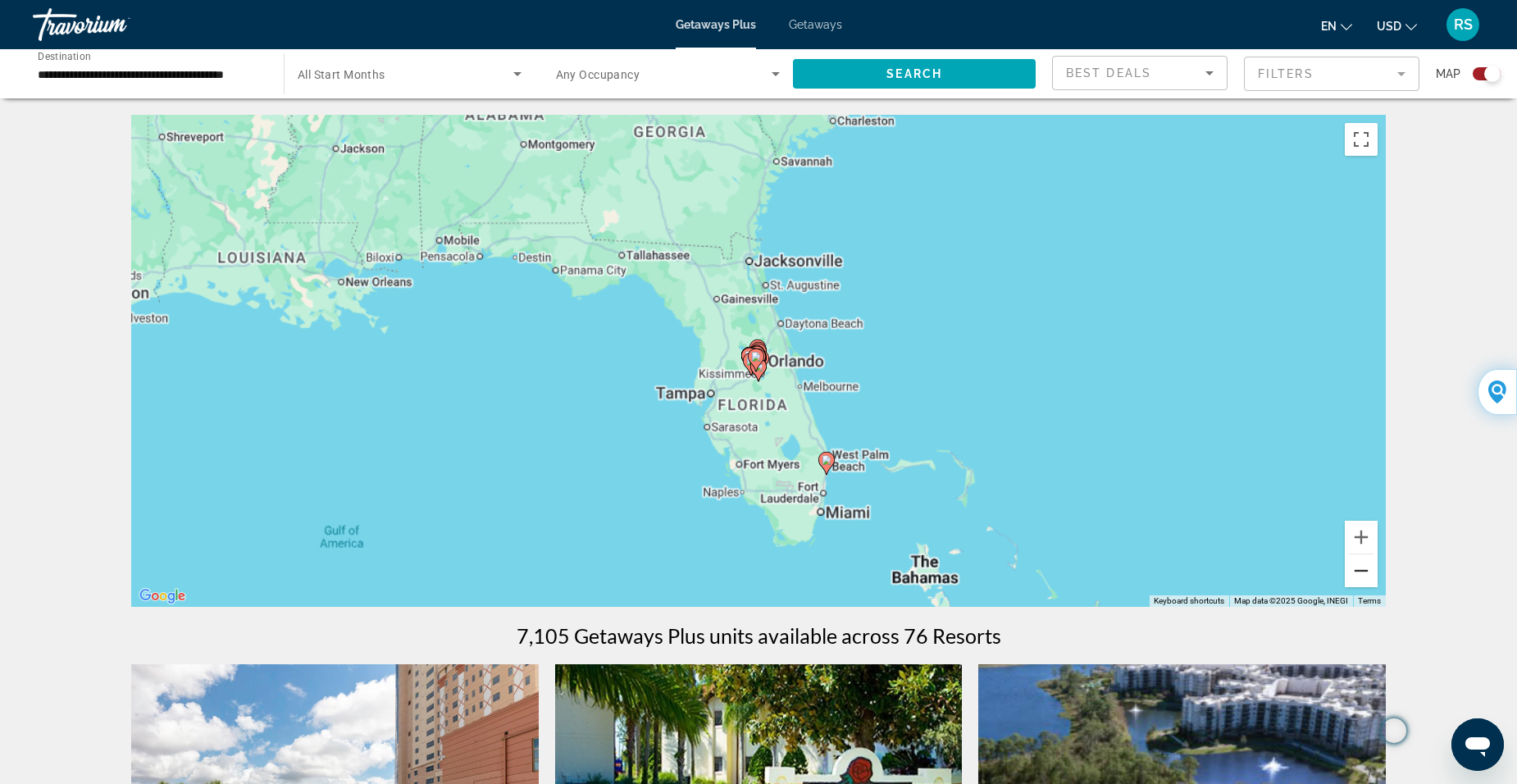
click at [1360, 571] on button "Zoom out" at bounding box center [1361, 571] width 33 height 33
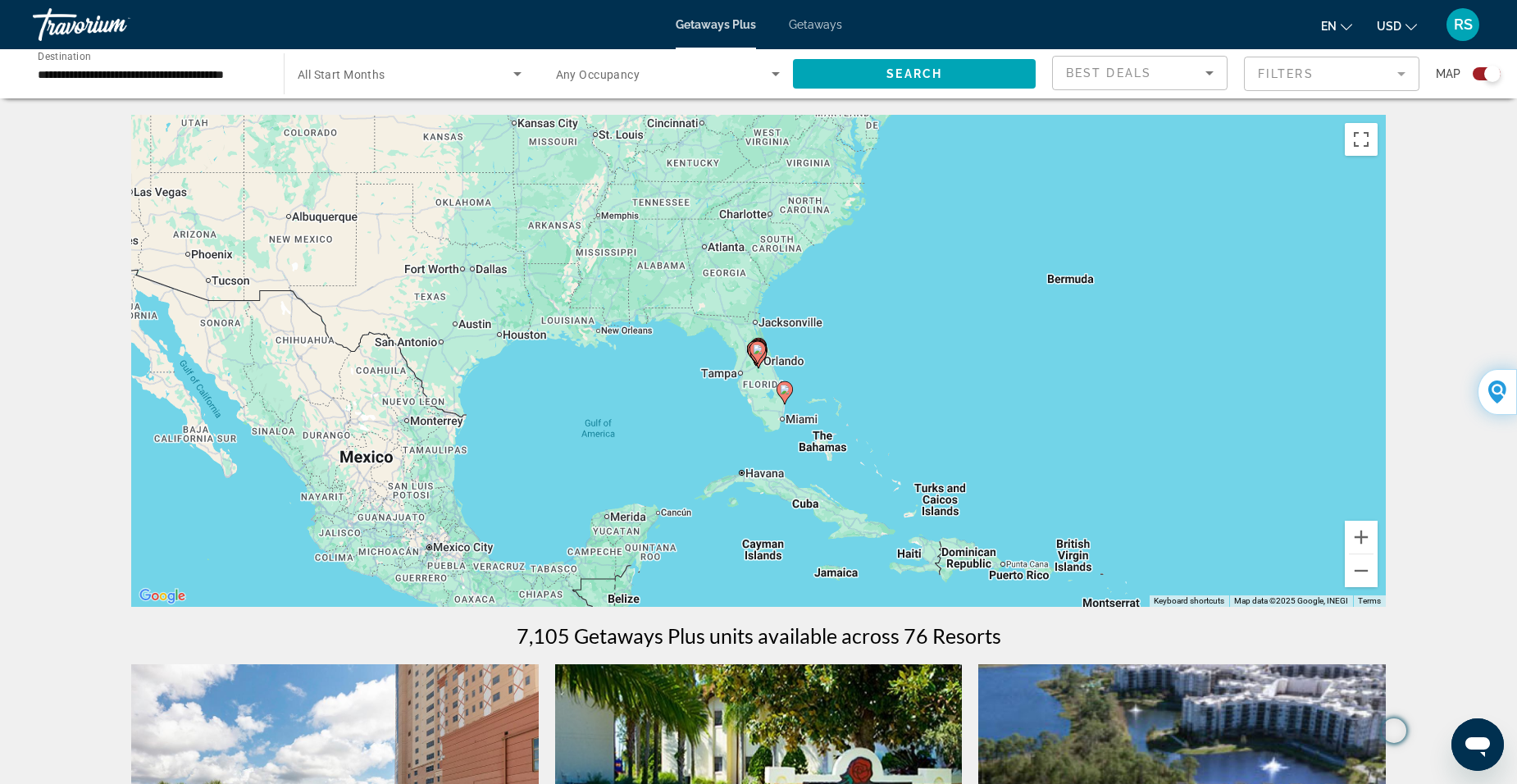
click at [796, 401] on div "To activate drag with keyboard, press Alt + Enter. Once in keyboard drag state,…" at bounding box center [759, 361] width 1255 height 492
click at [785, 396] on icon "Main content" at bounding box center [784, 393] width 15 height 21
type input "**********"
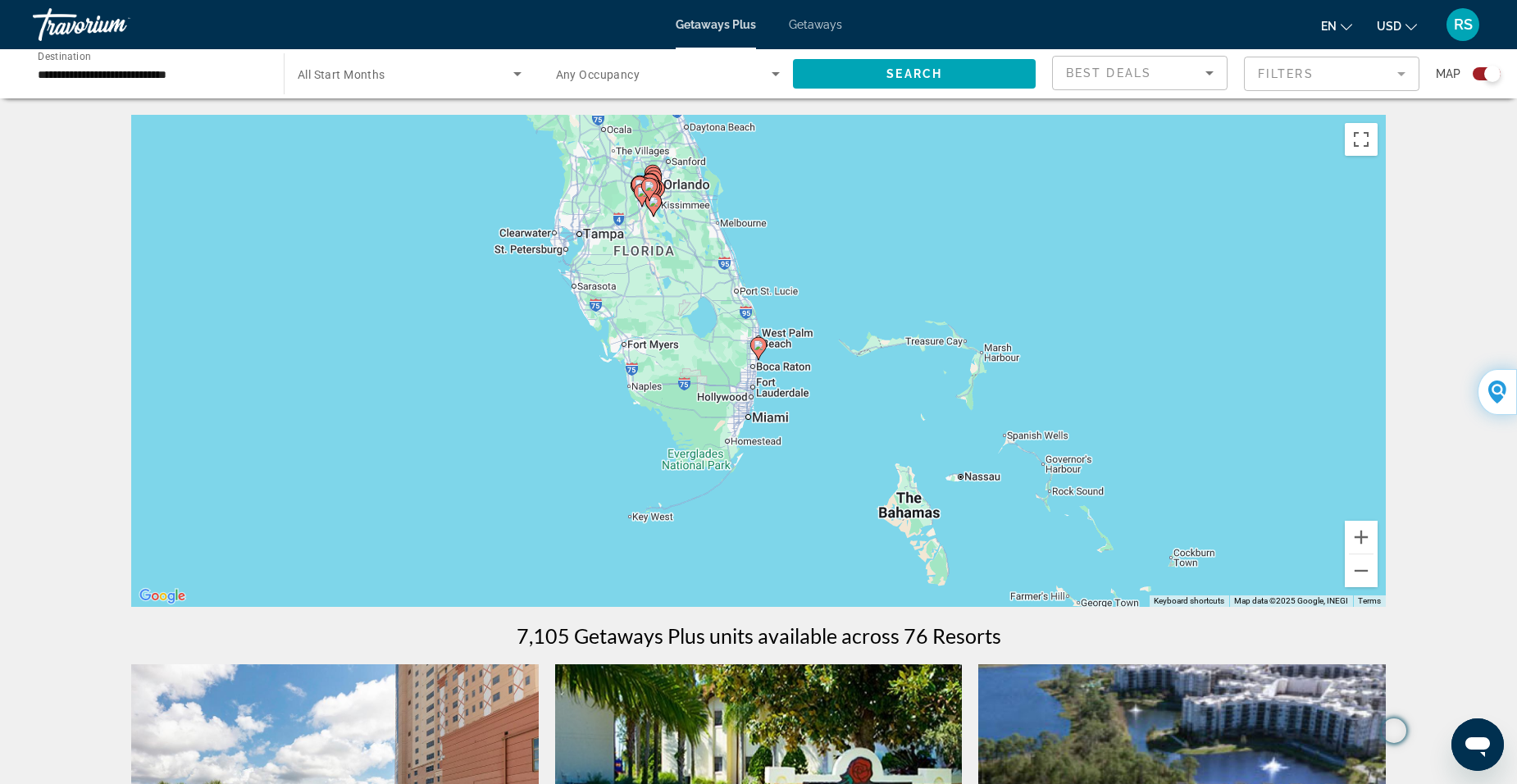
click at [760, 343] on image "Main content" at bounding box center [759, 346] width 10 height 10
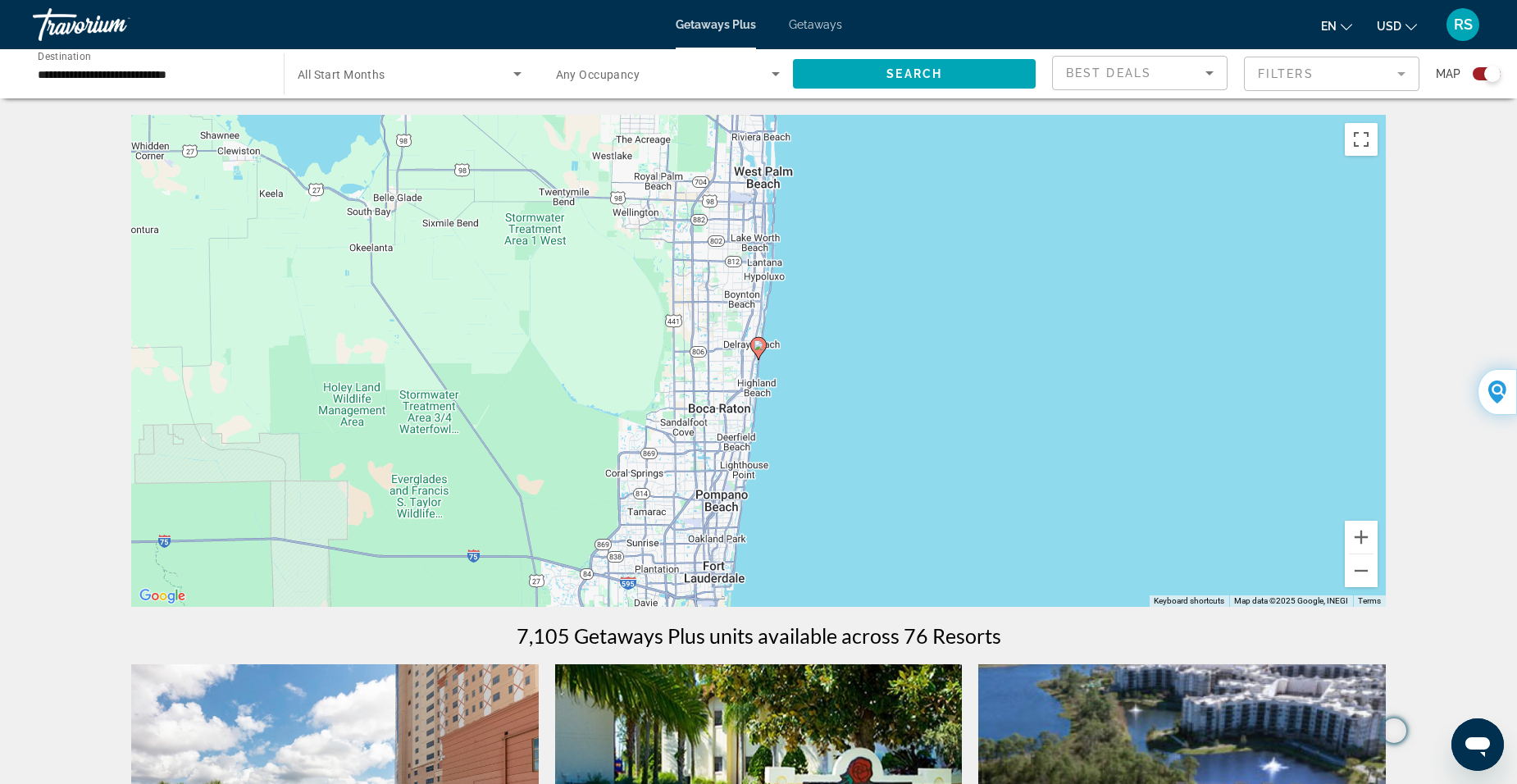
click at [758, 347] on image "Main content" at bounding box center [759, 346] width 10 height 10
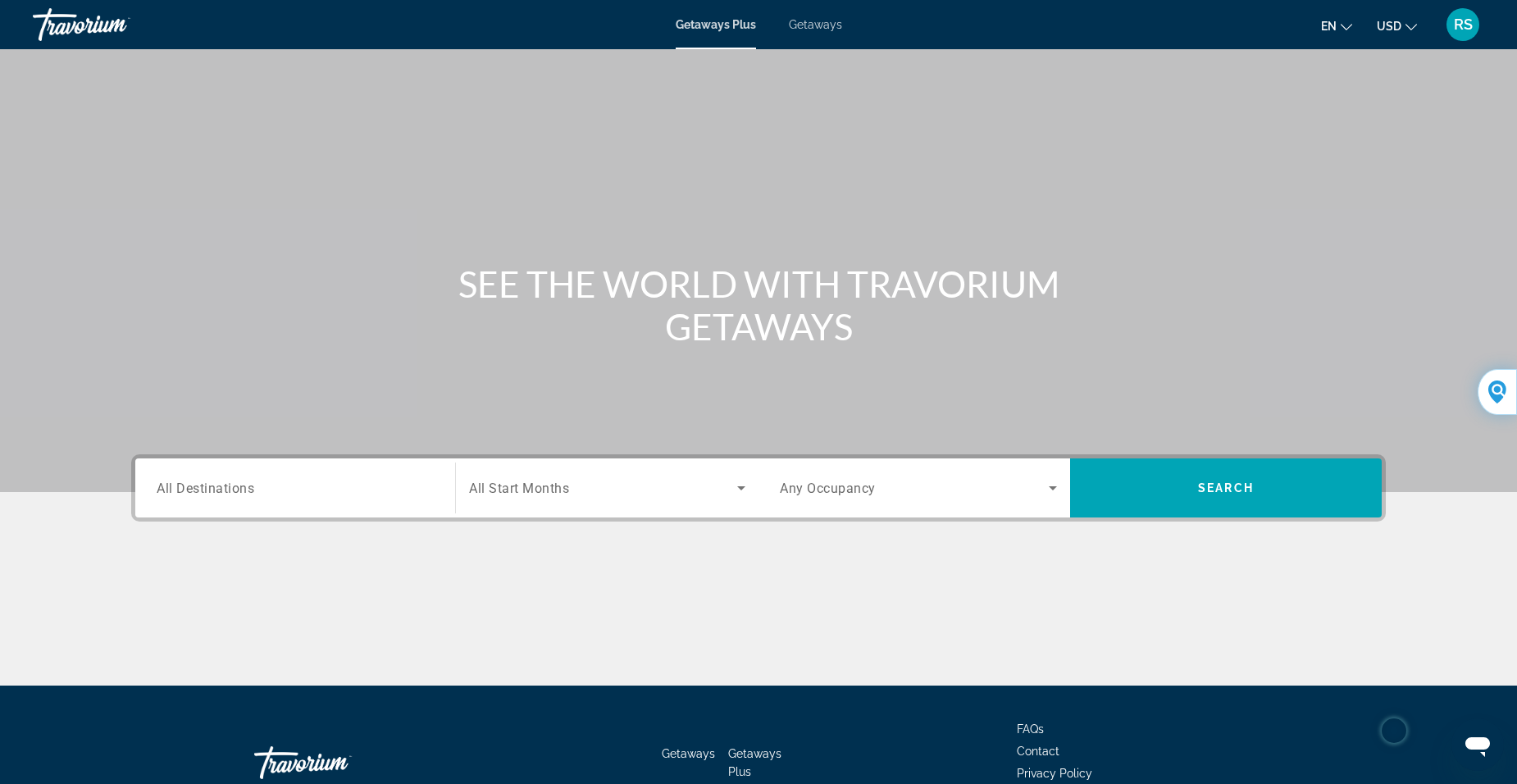
click at [288, 240] on div "Main content" at bounding box center [758, 246] width 1517 height 492
click at [211, 487] on span "All Destinations" at bounding box center [205, 487] width 97 height 14
click at [211, 487] on input "Destination All Destinations" at bounding box center [295, 489] width 277 height 19
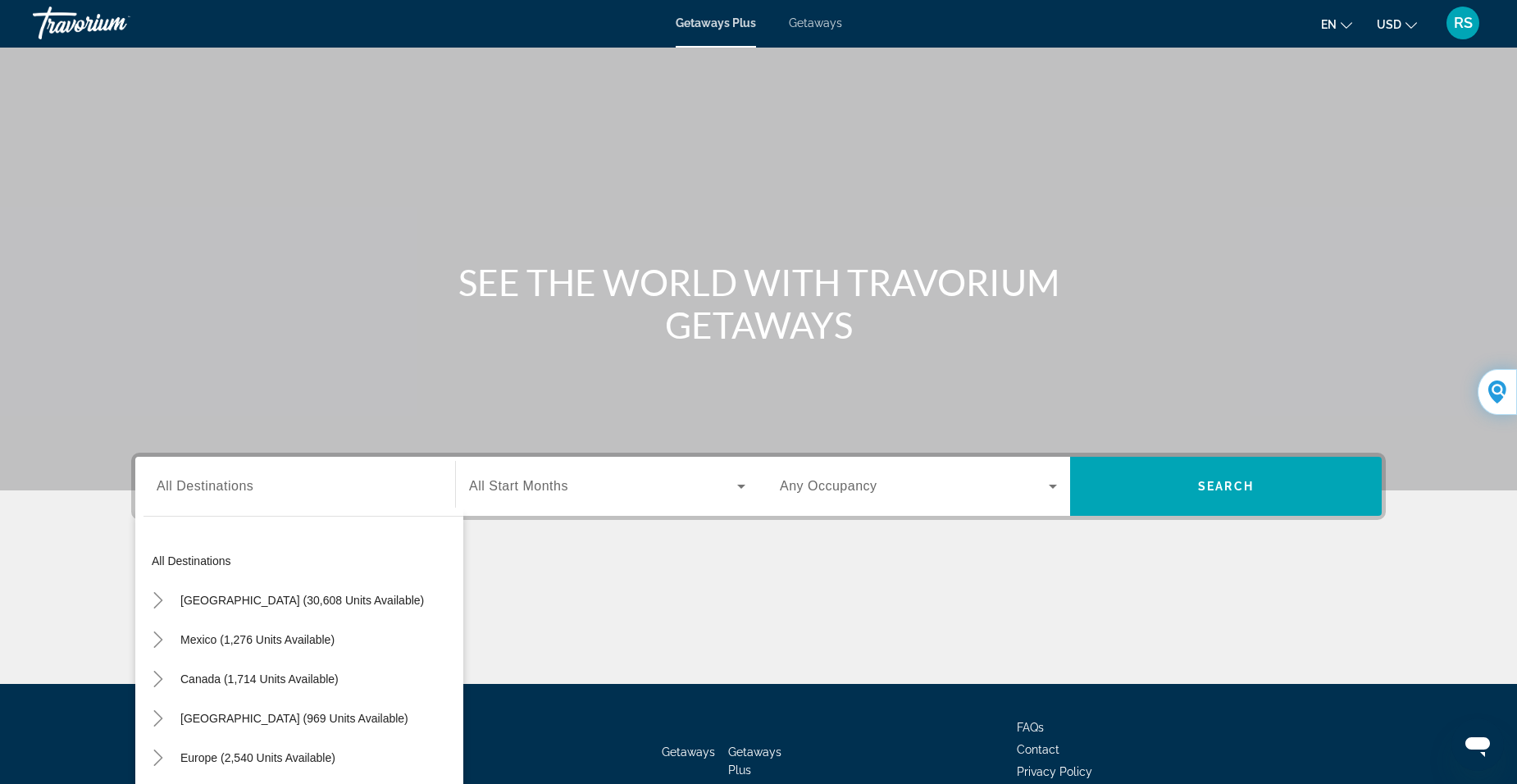
scroll to position [103, 0]
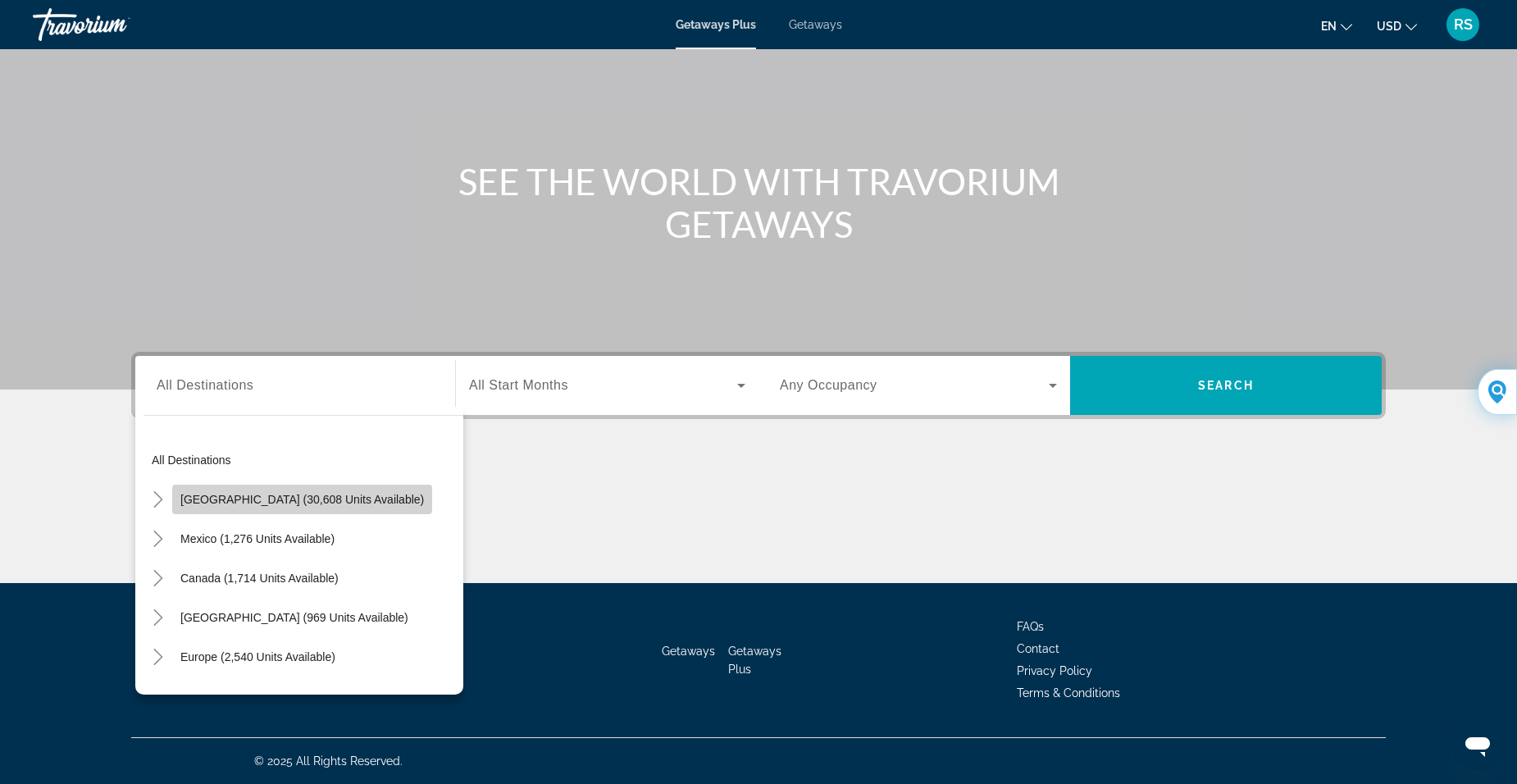
click at [302, 496] on span "[GEOGRAPHIC_DATA] (30,608 units available)" at bounding box center [302, 499] width 244 height 14
type input "**********"
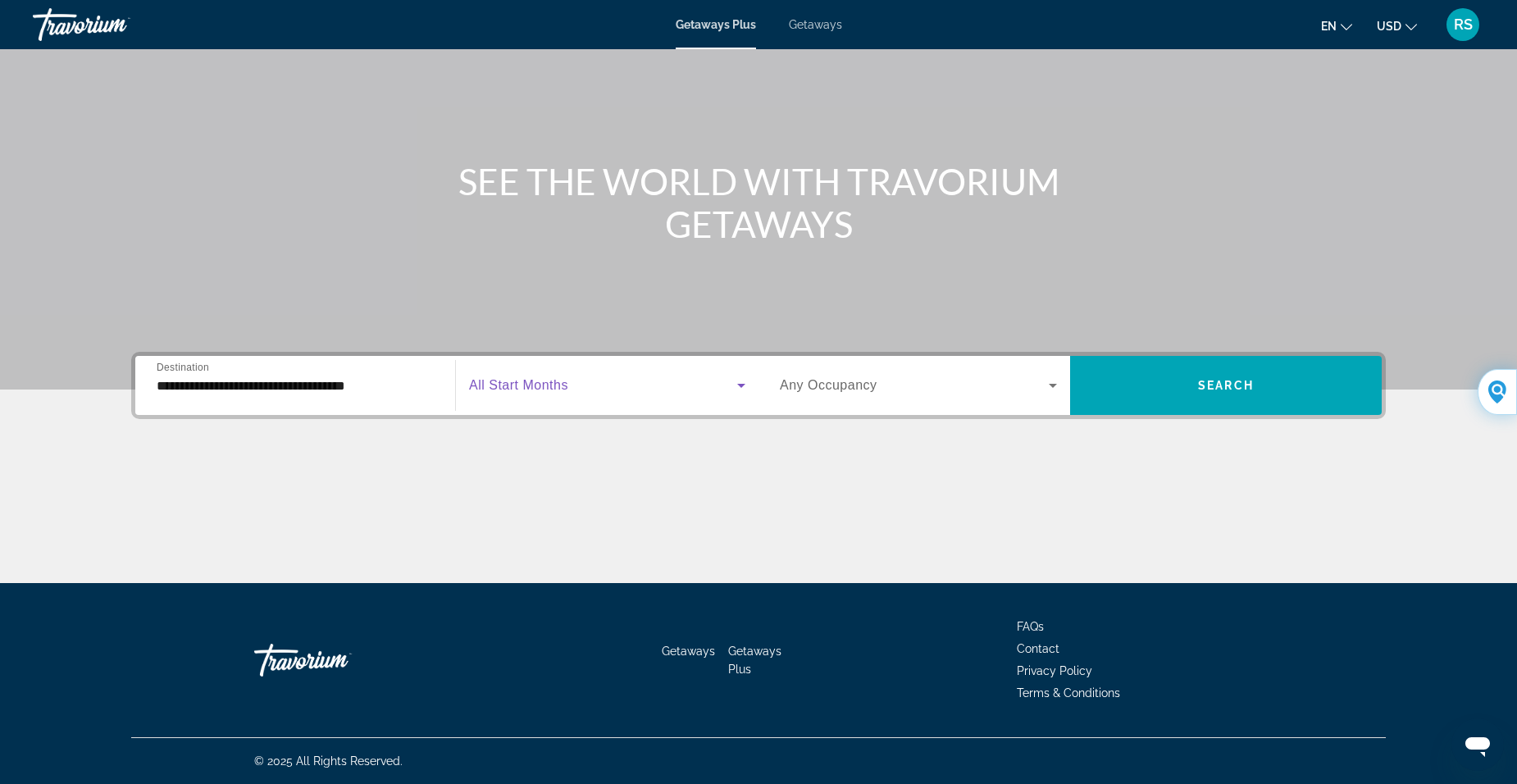
click at [578, 383] on span "Search widget" at bounding box center [603, 385] width 268 height 19
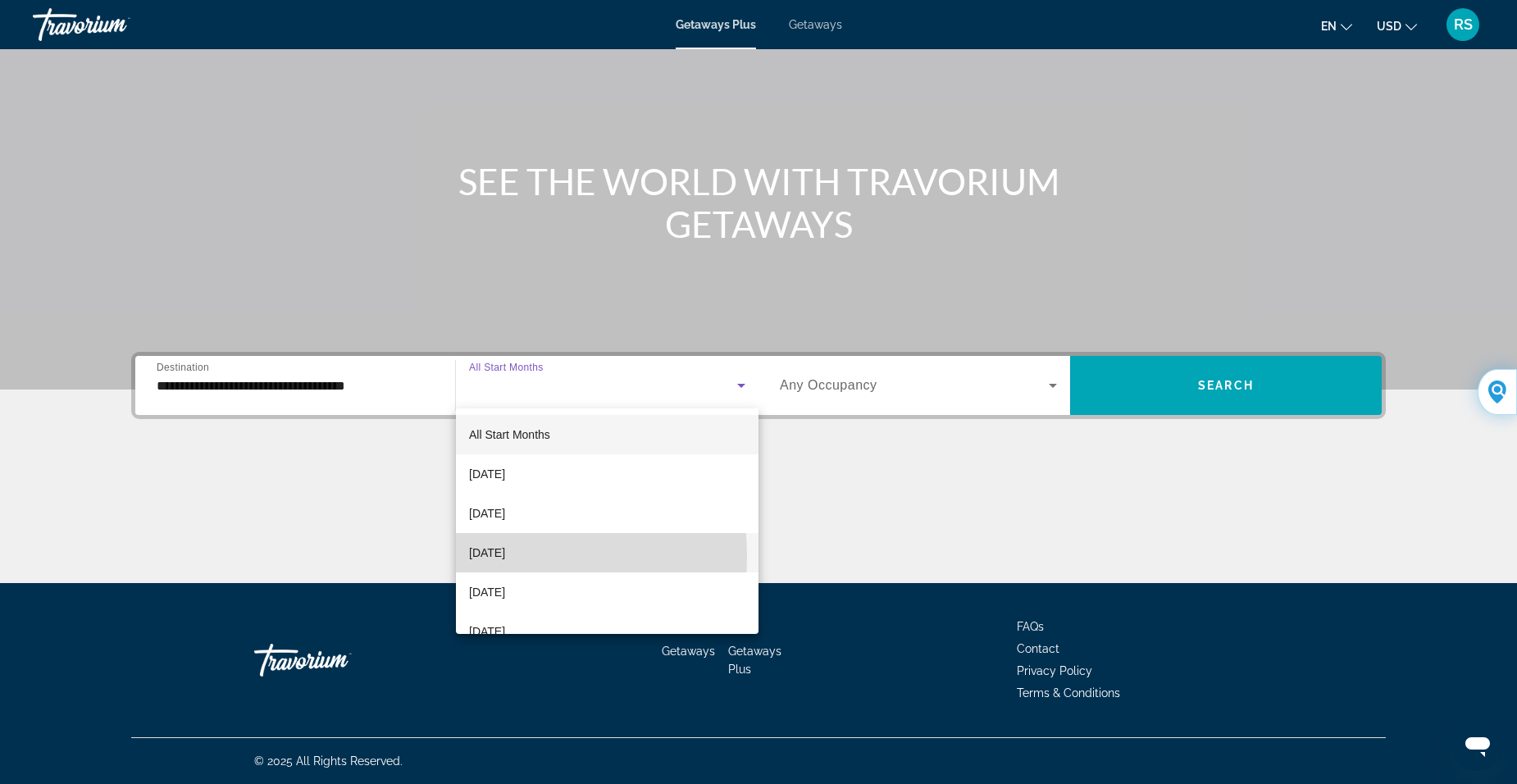
click at [480, 556] on span "[DATE]" at bounding box center [487, 553] width 36 height 19
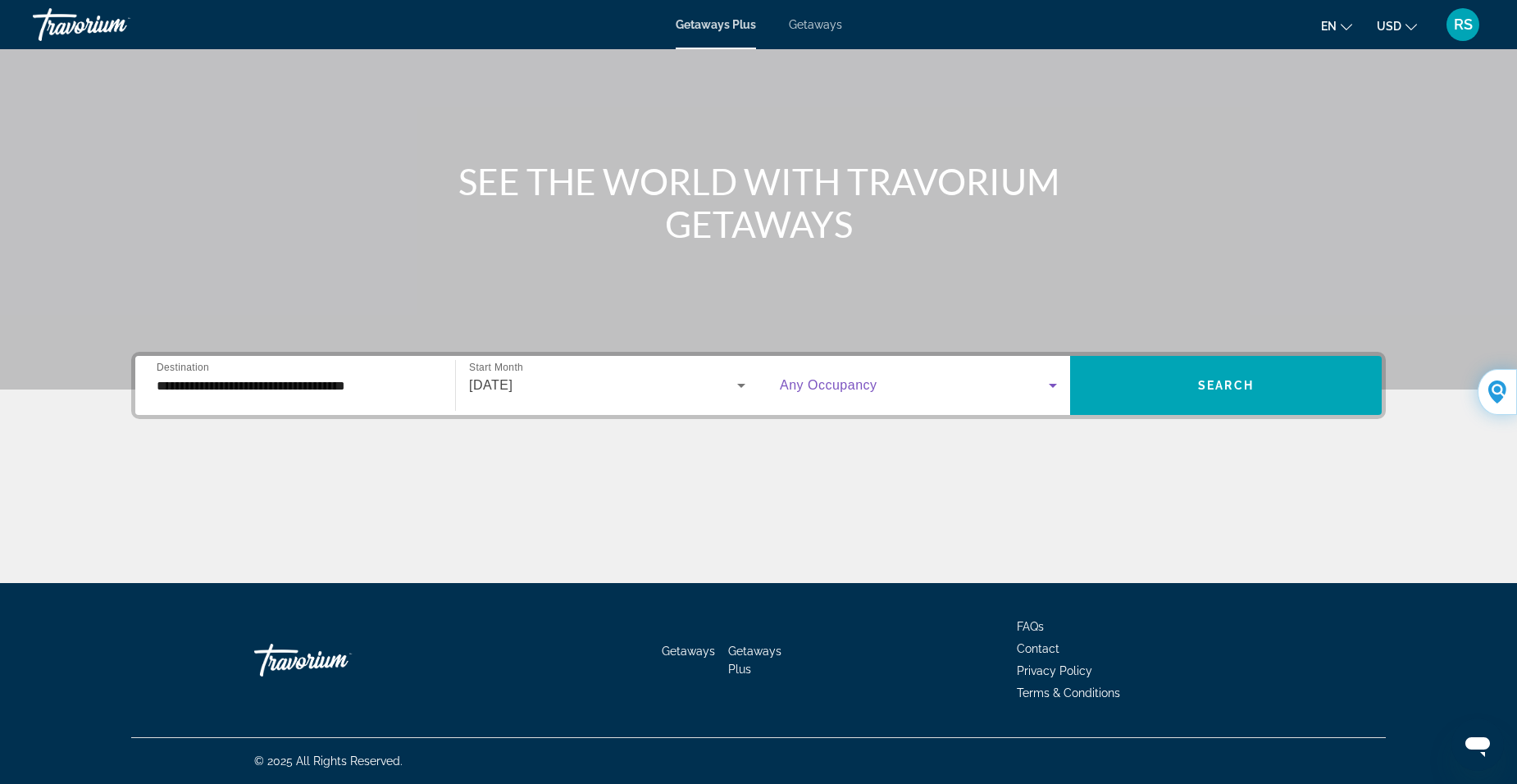
click at [1054, 385] on icon "Search widget" at bounding box center [1053, 386] width 8 height 4
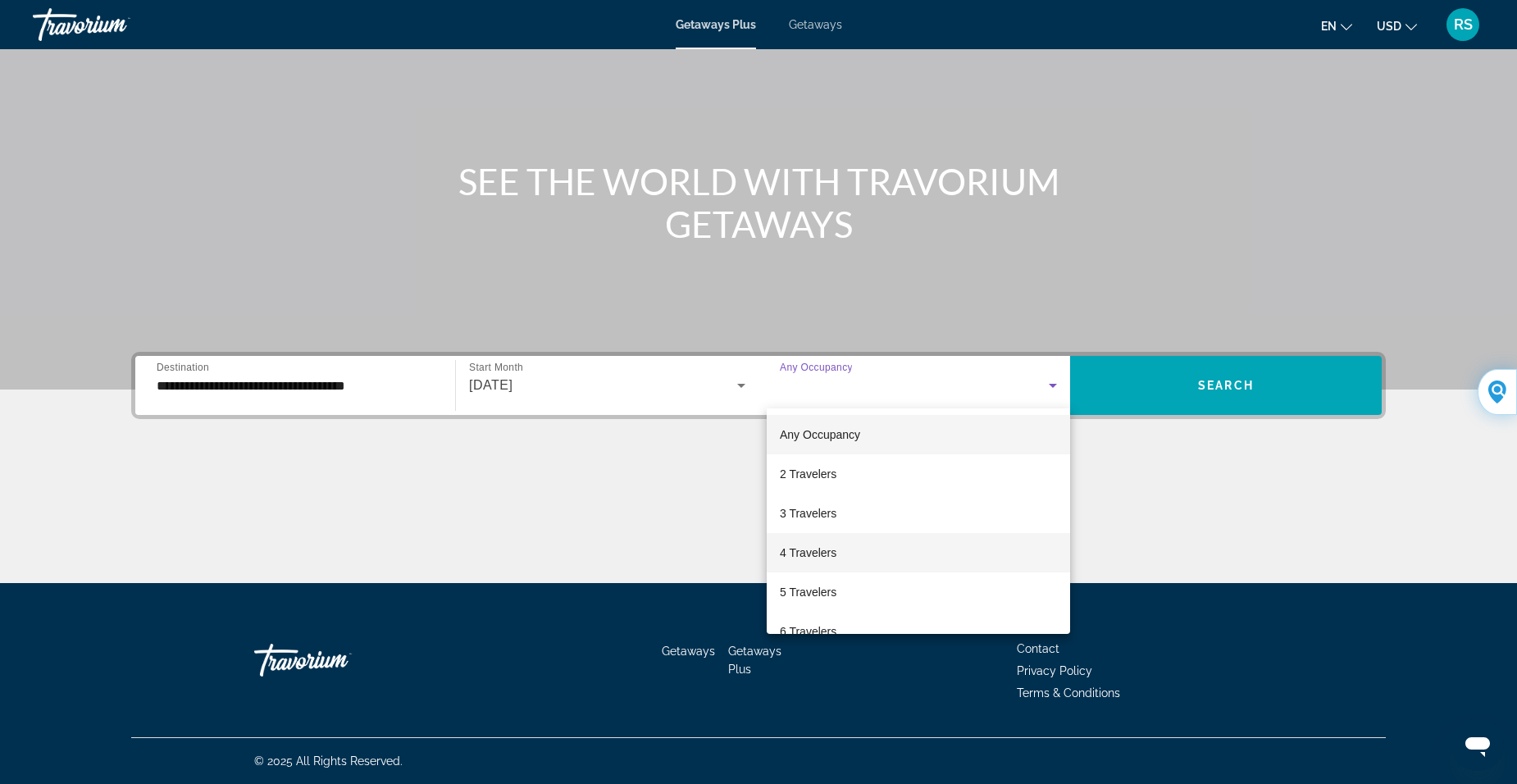
click at [808, 551] on span "4 Travelers" at bounding box center [808, 553] width 56 height 19
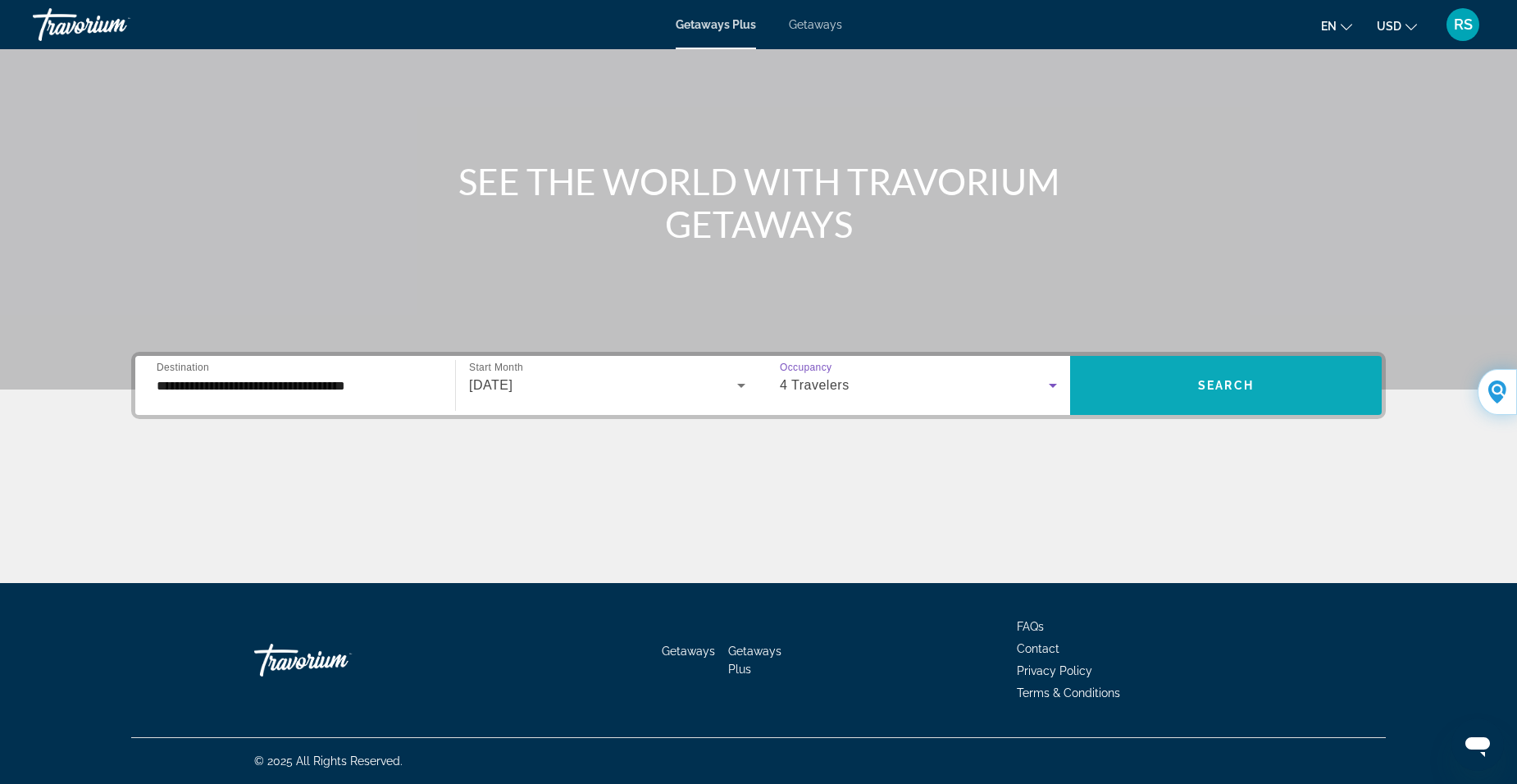
click at [1197, 382] on span "Search widget" at bounding box center [1227, 385] width 312 height 40
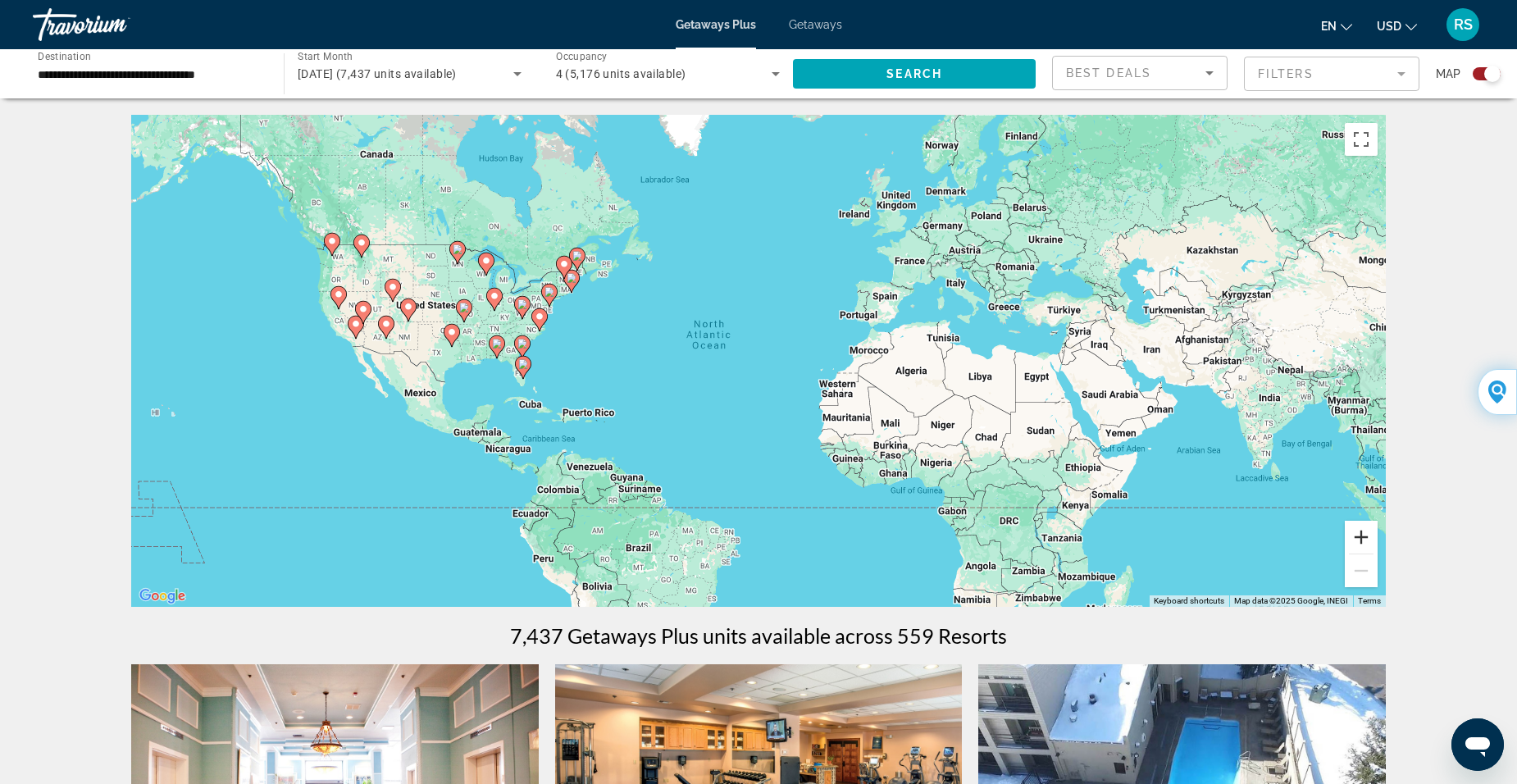
click at [1363, 539] on button "Zoom in" at bounding box center [1361, 537] width 33 height 33
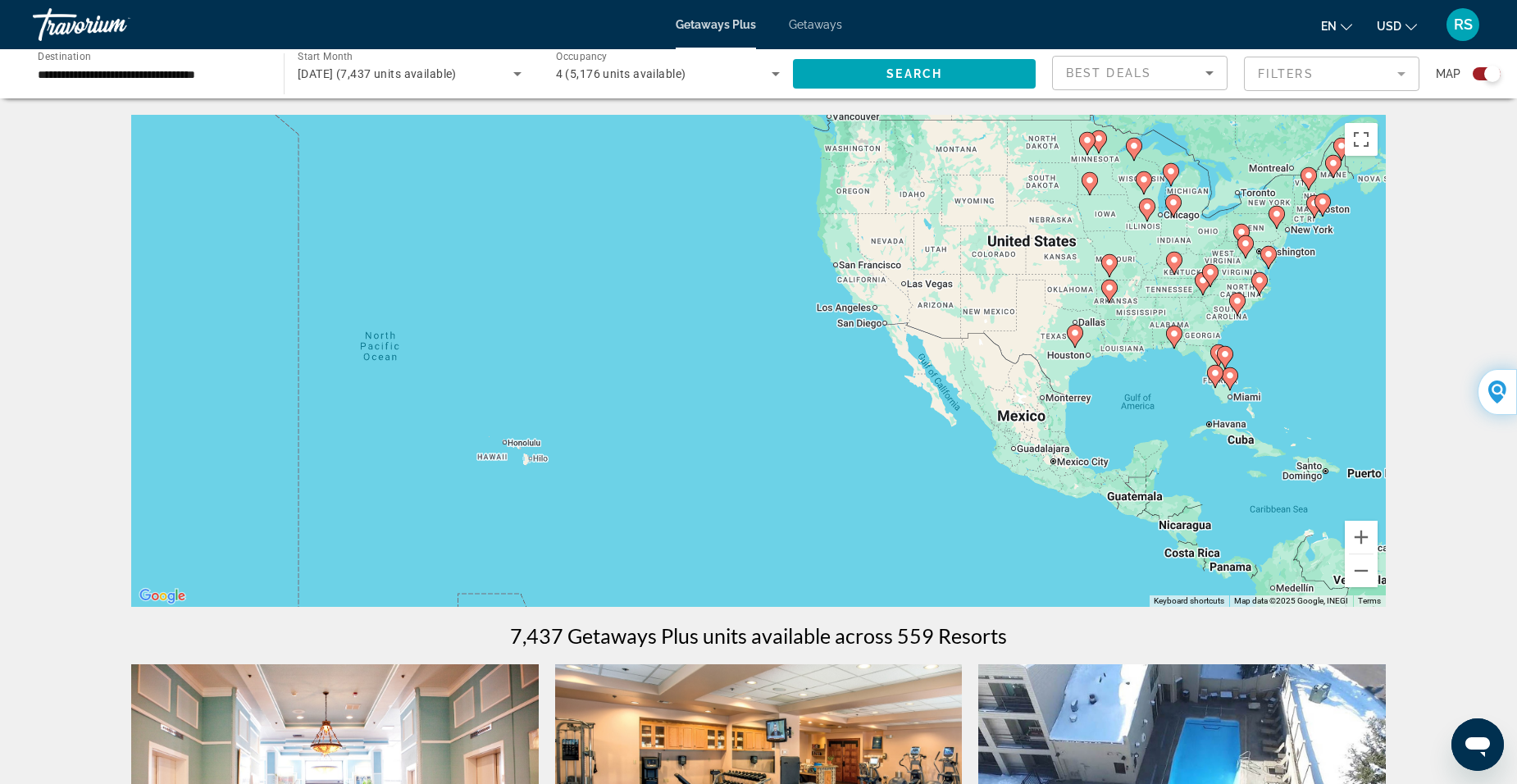
drag, startPoint x: 416, startPoint y: 406, endPoint x: 1414, endPoint y: 448, distance: 998.9
click at [1356, 400] on div "To activate drag with keyboard, press Alt + Enter. Once in keyboard drag state,…" at bounding box center [759, 361] width 1255 height 492
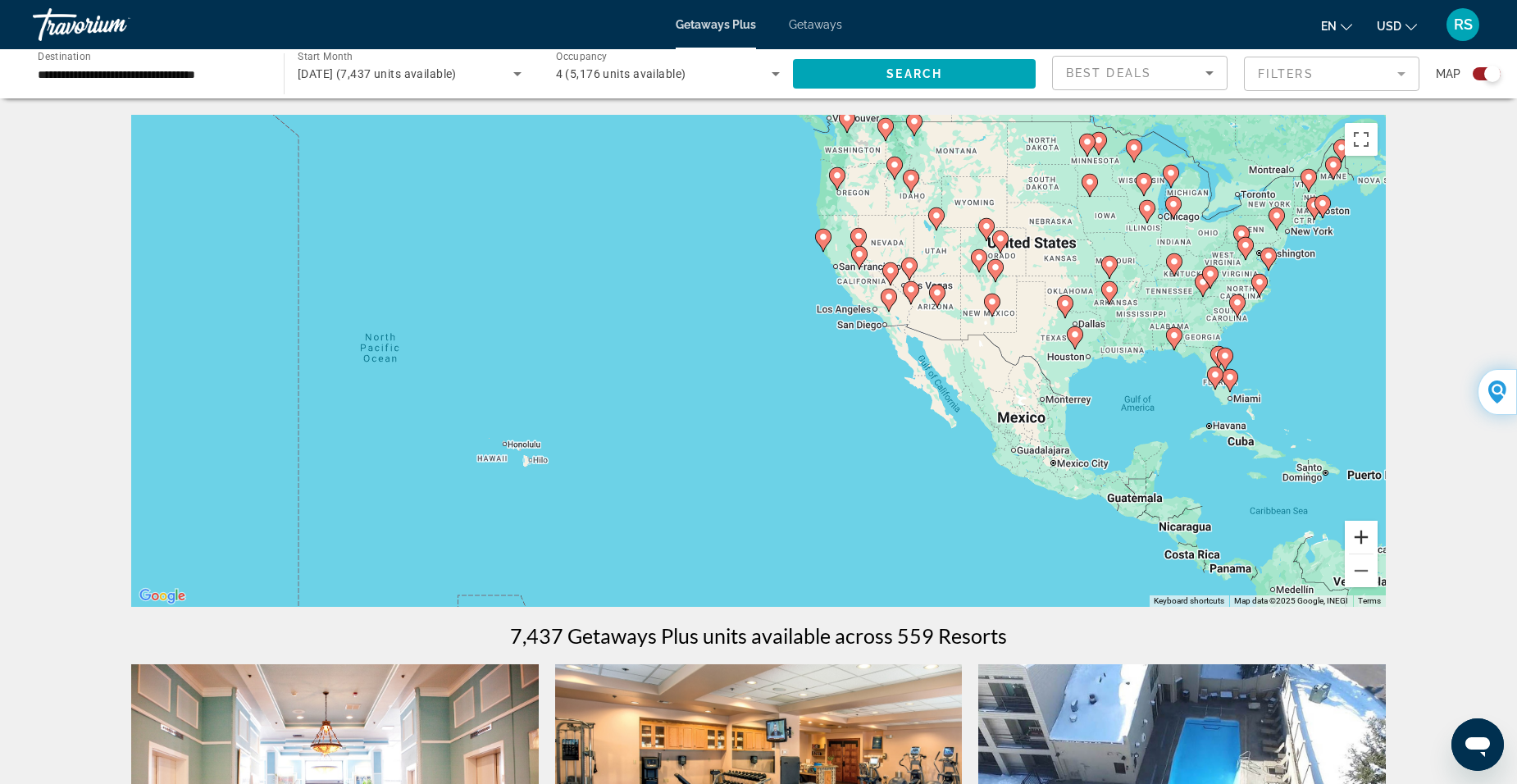
click at [1366, 544] on button "Zoom in" at bounding box center [1361, 537] width 33 height 33
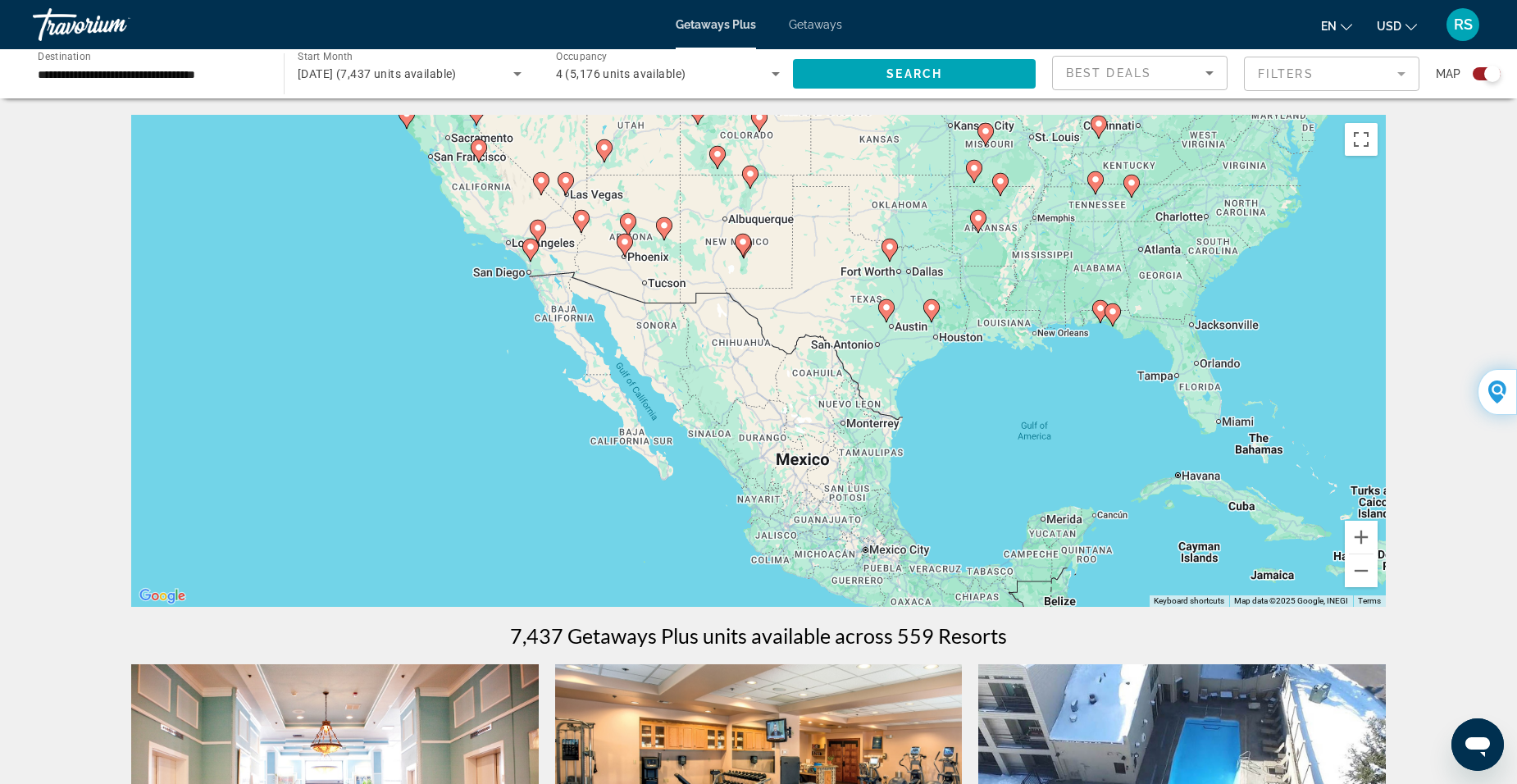
drag, startPoint x: 1237, startPoint y: 458, endPoint x: 788, endPoint y: 443, distance: 449.3
click at [751, 440] on div "To activate drag with keyboard, press Alt + Enter. Once in keyboard drag state,…" at bounding box center [759, 361] width 1255 height 492
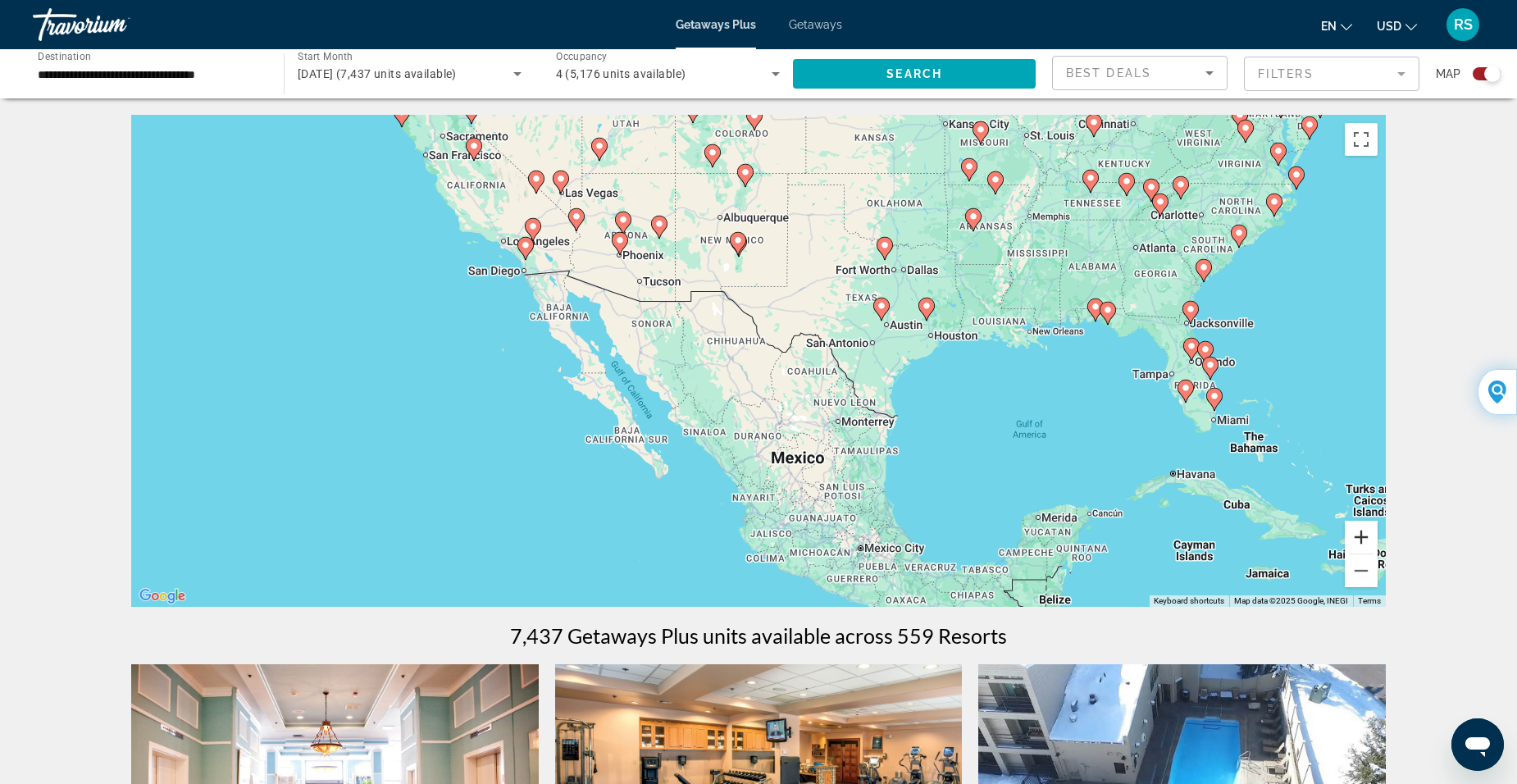
click at [1360, 545] on button "Zoom in" at bounding box center [1361, 537] width 33 height 33
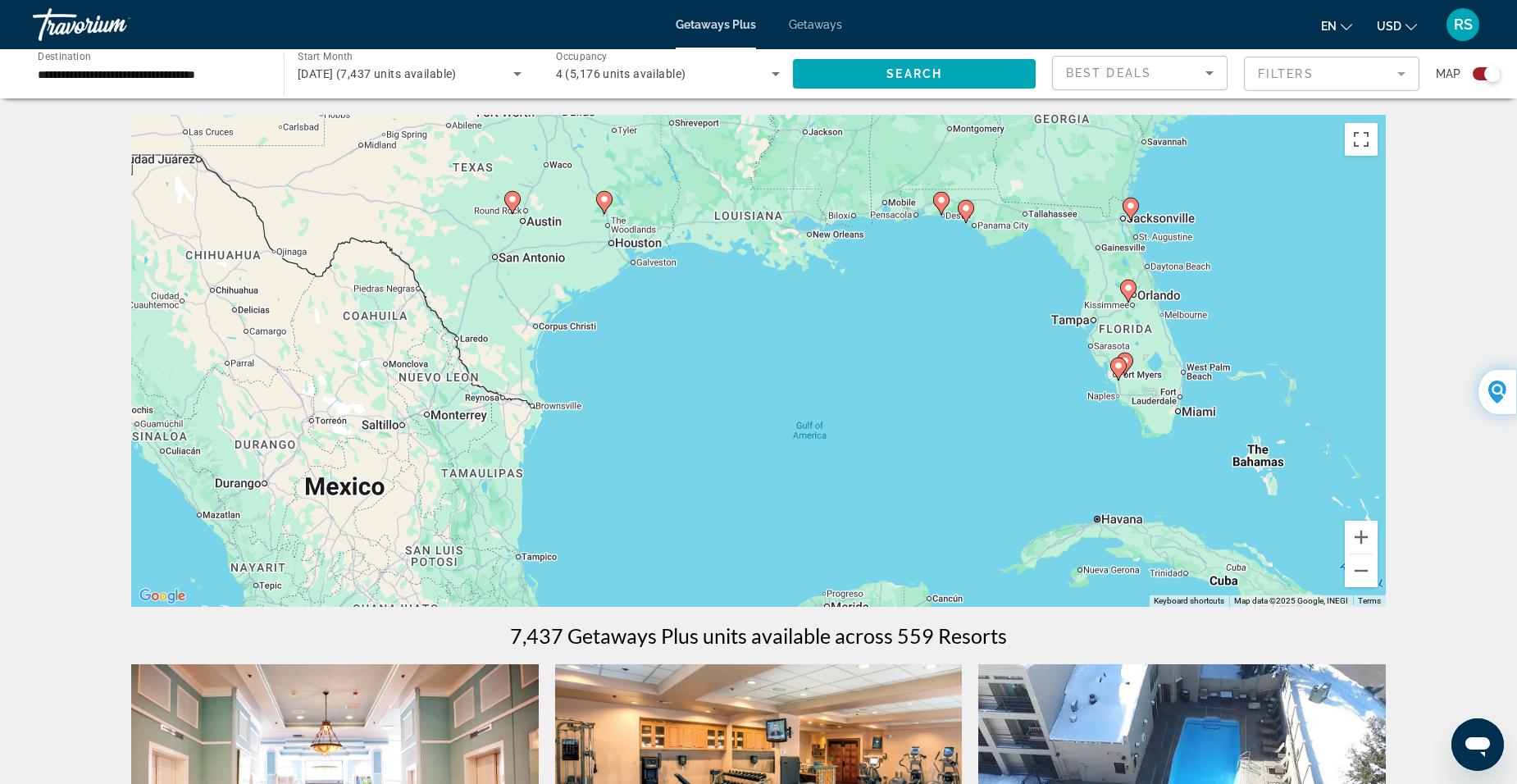
drag, startPoint x: 1177, startPoint y: 483, endPoint x: 765, endPoint y: 436, distance: 414.7
click at [765, 436] on div "To activate drag with keyboard, press Alt + Enter. Once in keyboard drag state,…" at bounding box center [759, 361] width 1255 height 492
click at [1363, 542] on button "Zoom in" at bounding box center [1361, 537] width 33 height 33
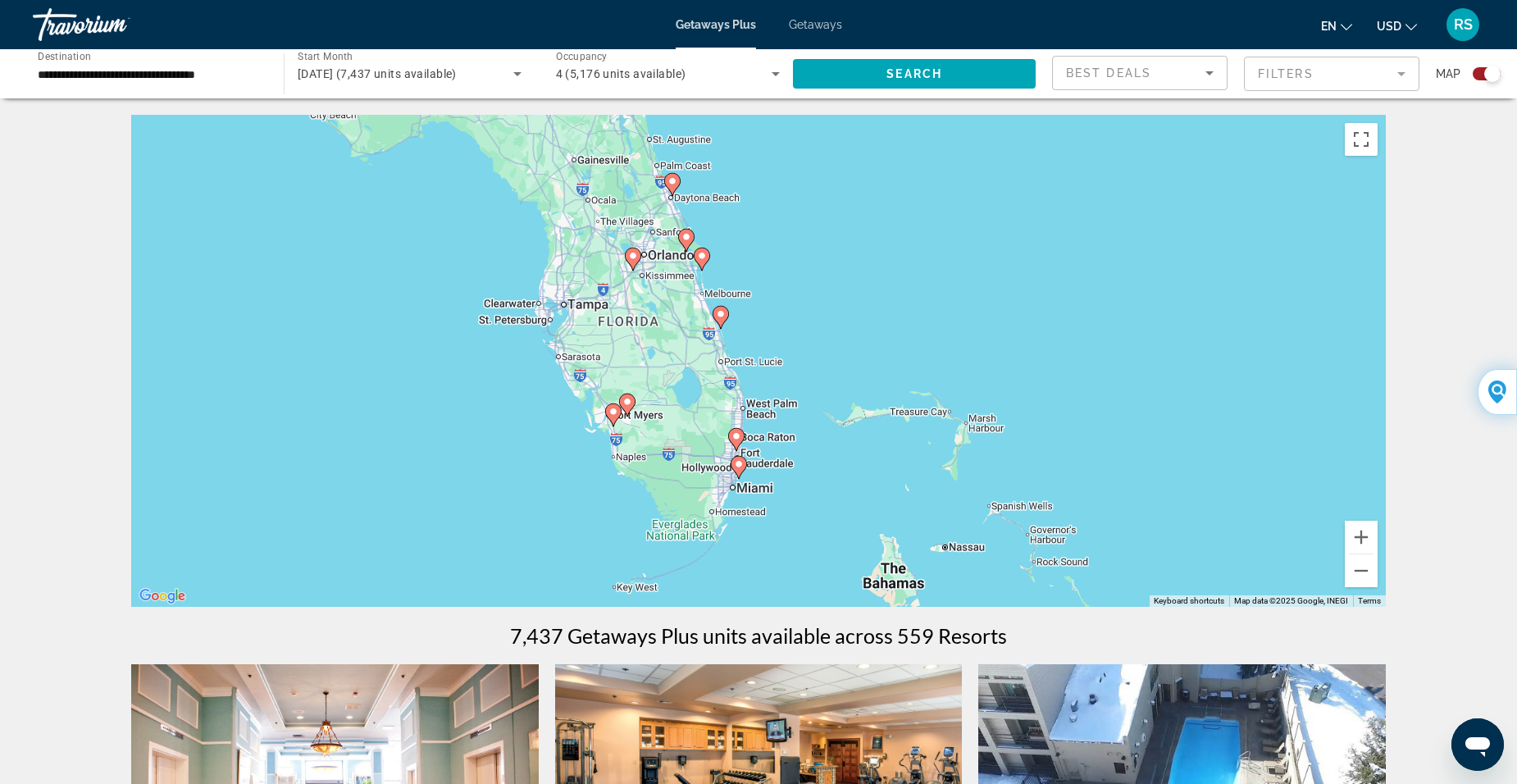
drag, startPoint x: 1221, startPoint y: 505, endPoint x: 361, endPoint y: 525, distance: 860.2
click at [362, 529] on div "To activate drag with keyboard, press Alt + Enter. Once in keyboard drag state,…" at bounding box center [759, 361] width 1255 height 492
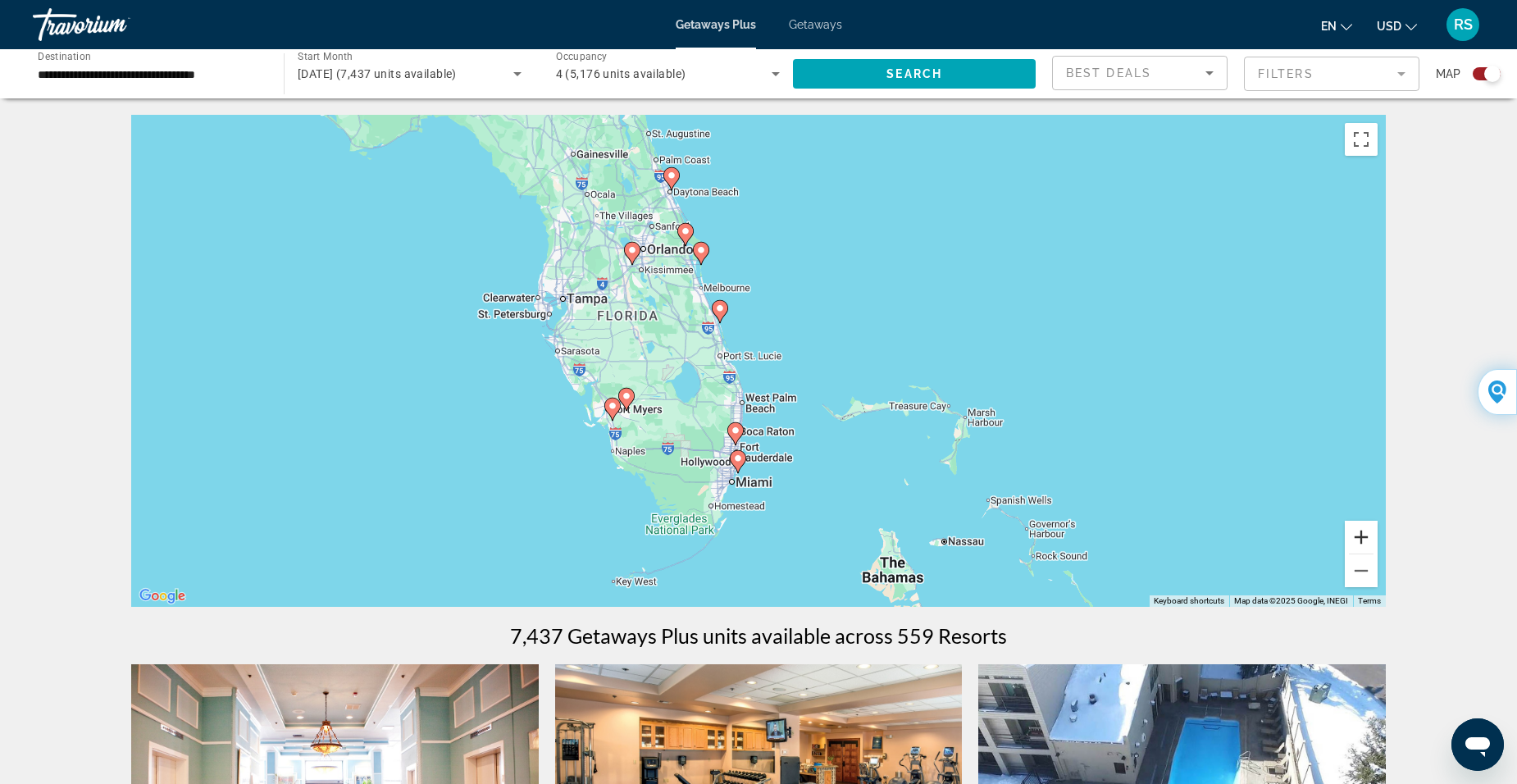
drag, startPoint x: 1363, startPoint y: 534, endPoint x: 1273, endPoint y: 532, distance: 90.0
click at [1363, 534] on button "Zoom in" at bounding box center [1361, 537] width 33 height 33
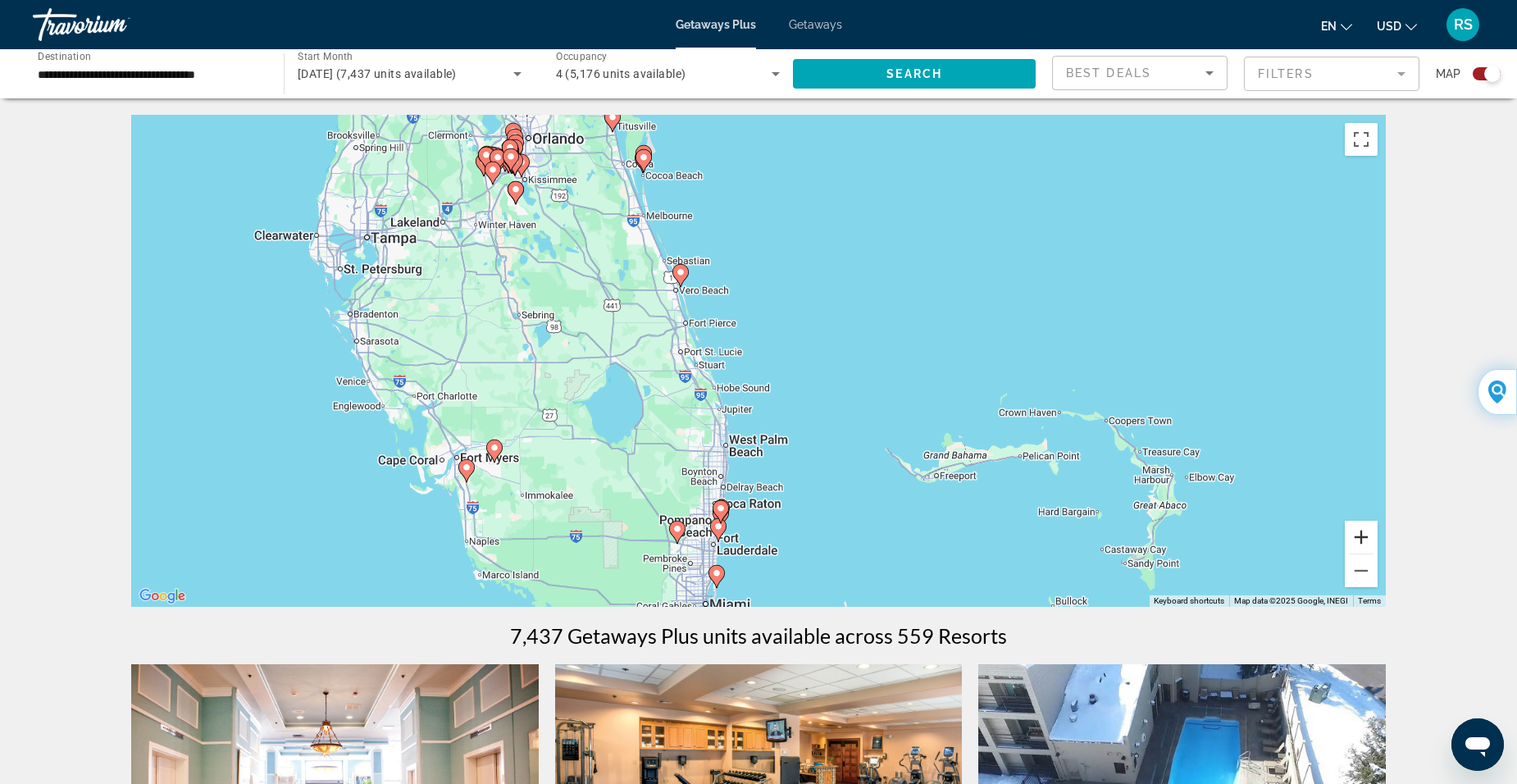
click at [1362, 536] on button "Zoom in" at bounding box center [1361, 537] width 33 height 33
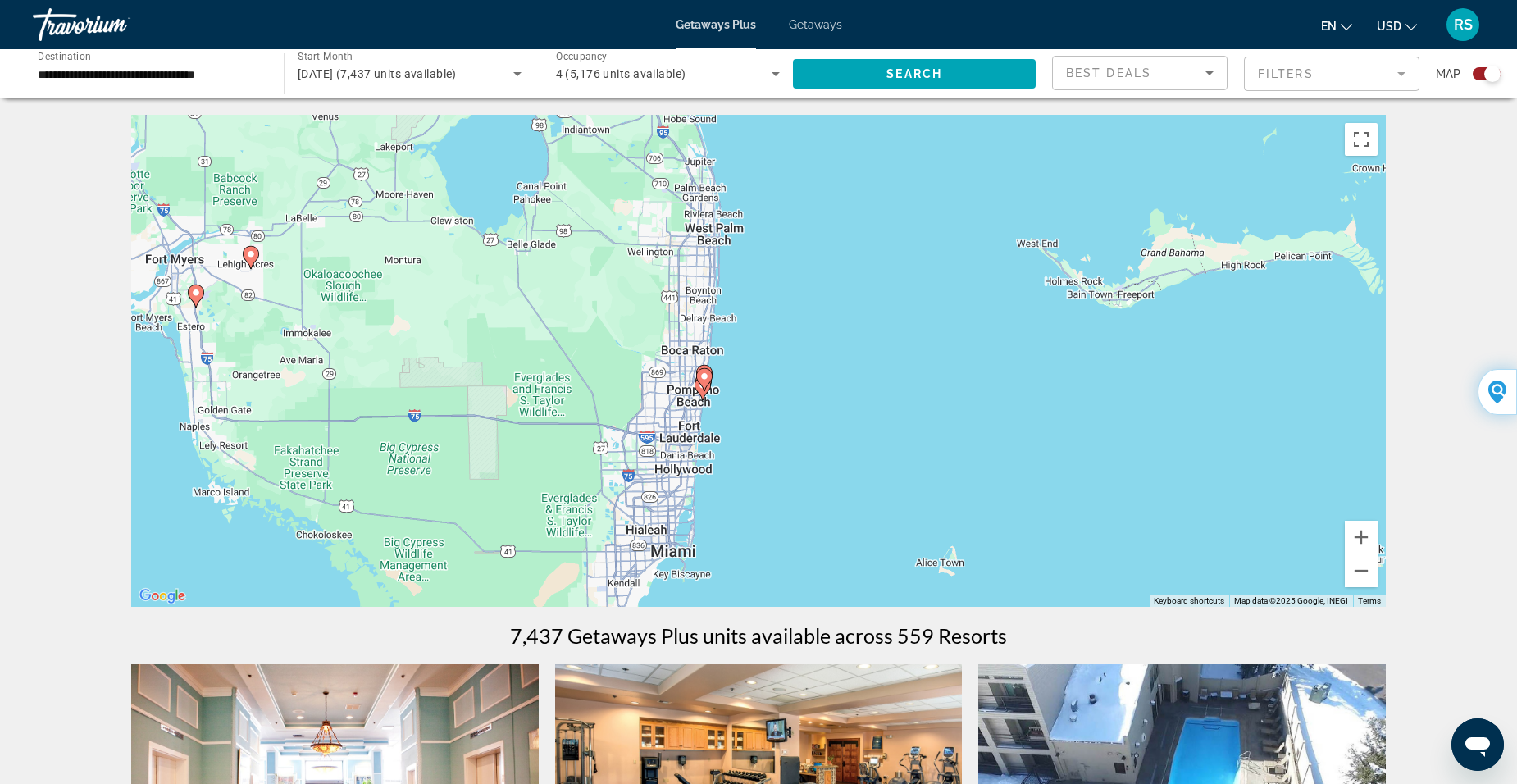
drag, startPoint x: 963, startPoint y: 553, endPoint x: 974, endPoint y: 246, distance: 307.2
click at [975, 246] on div "To activate drag with keyboard, press Alt + Enter. Once in keyboard drag state,…" at bounding box center [759, 361] width 1255 height 492
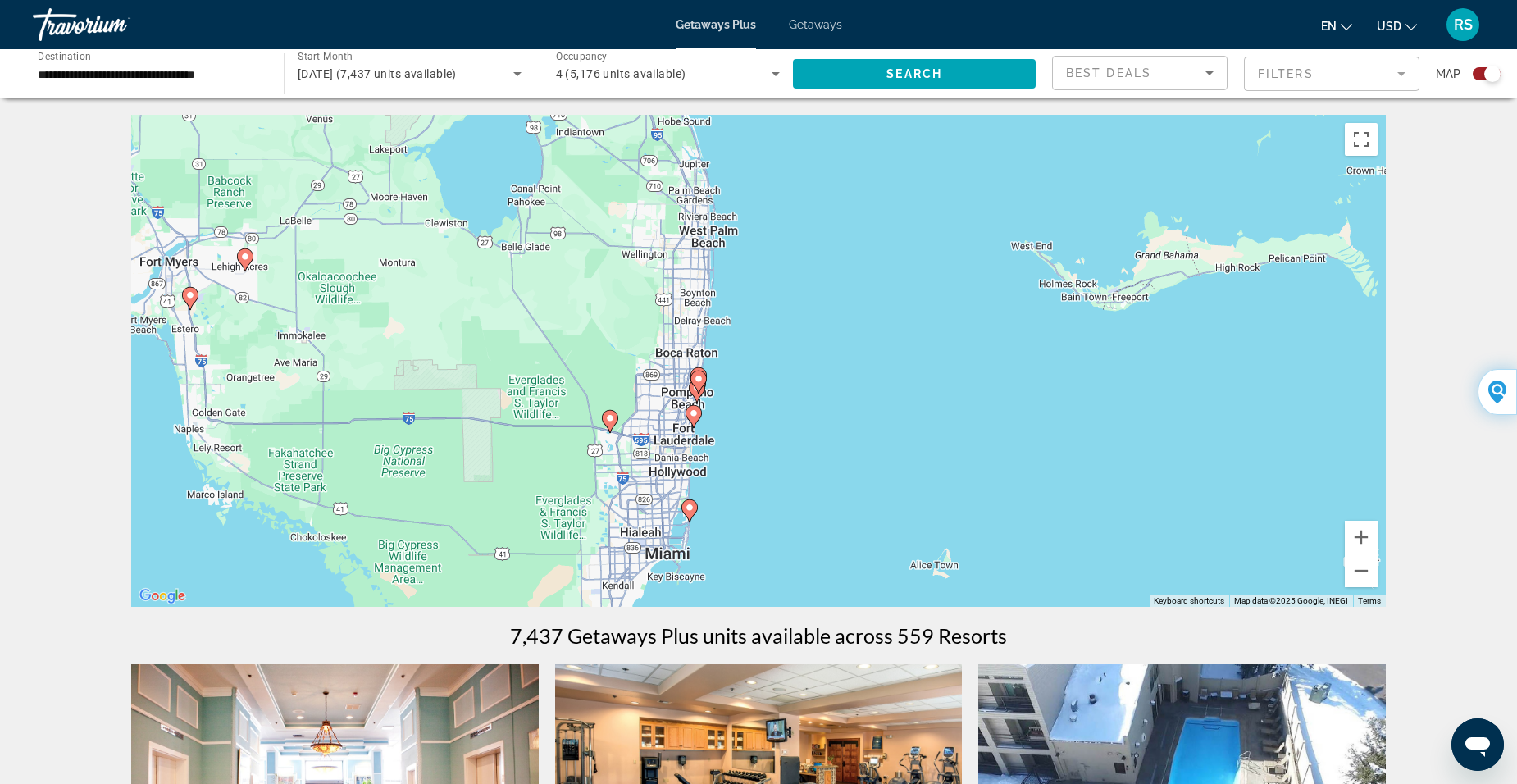
click at [696, 379] on image "Main content" at bounding box center [699, 378] width 10 height 10
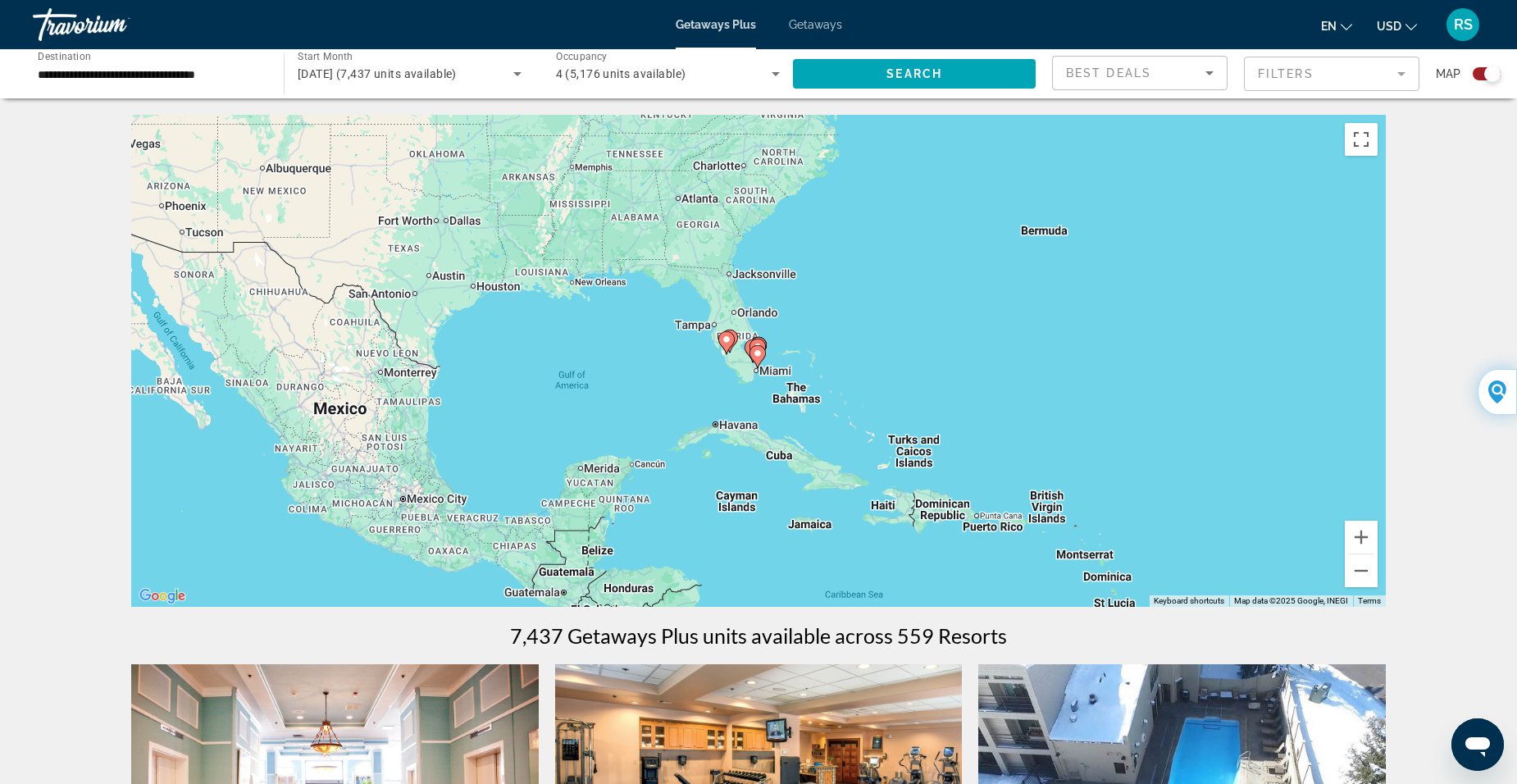
click at [760, 347] on icon "Main content" at bounding box center [757, 357] width 15 height 21
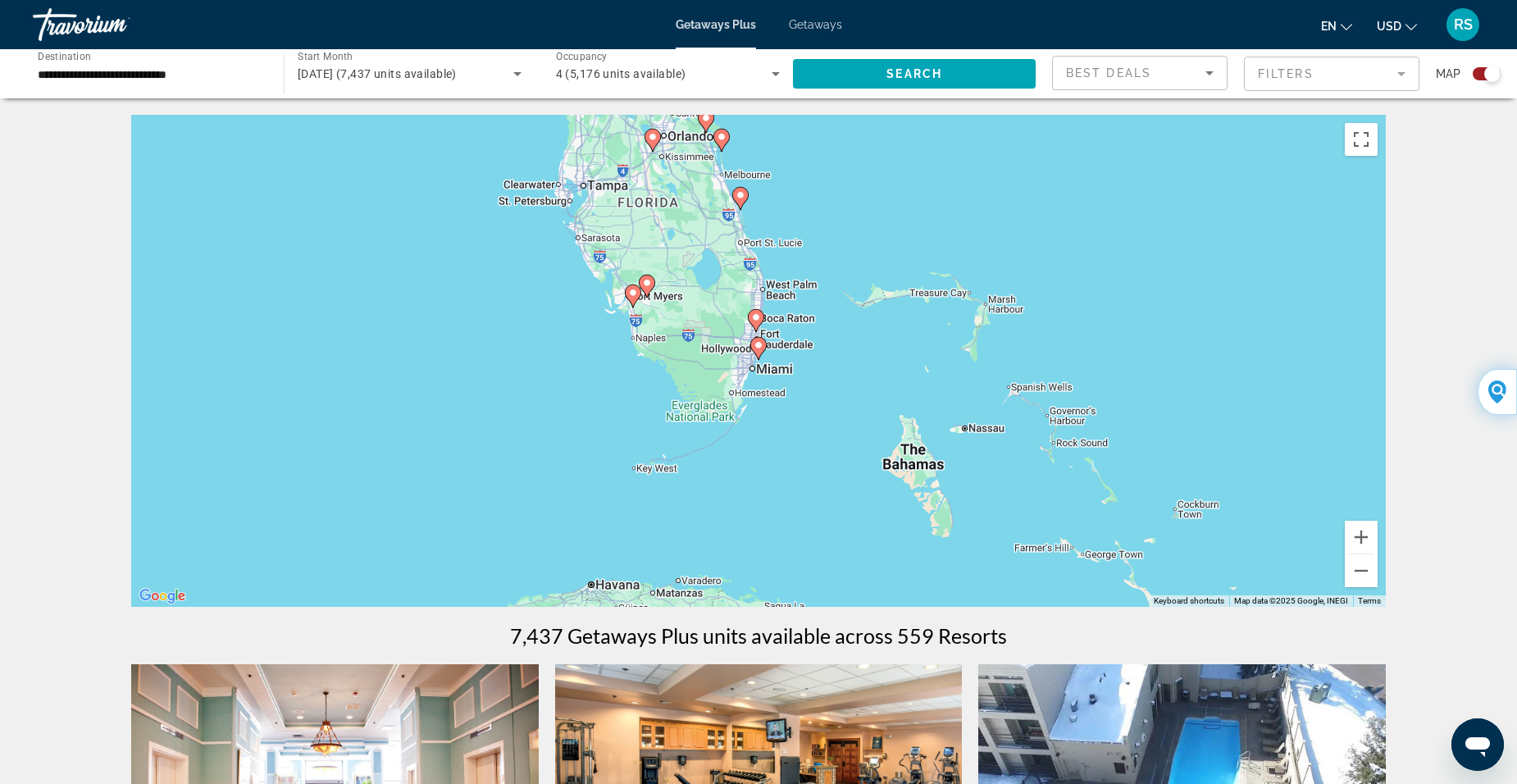
click at [756, 319] on image "Main content" at bounding box center [756, 317] width 10 height 10
type input "**********"
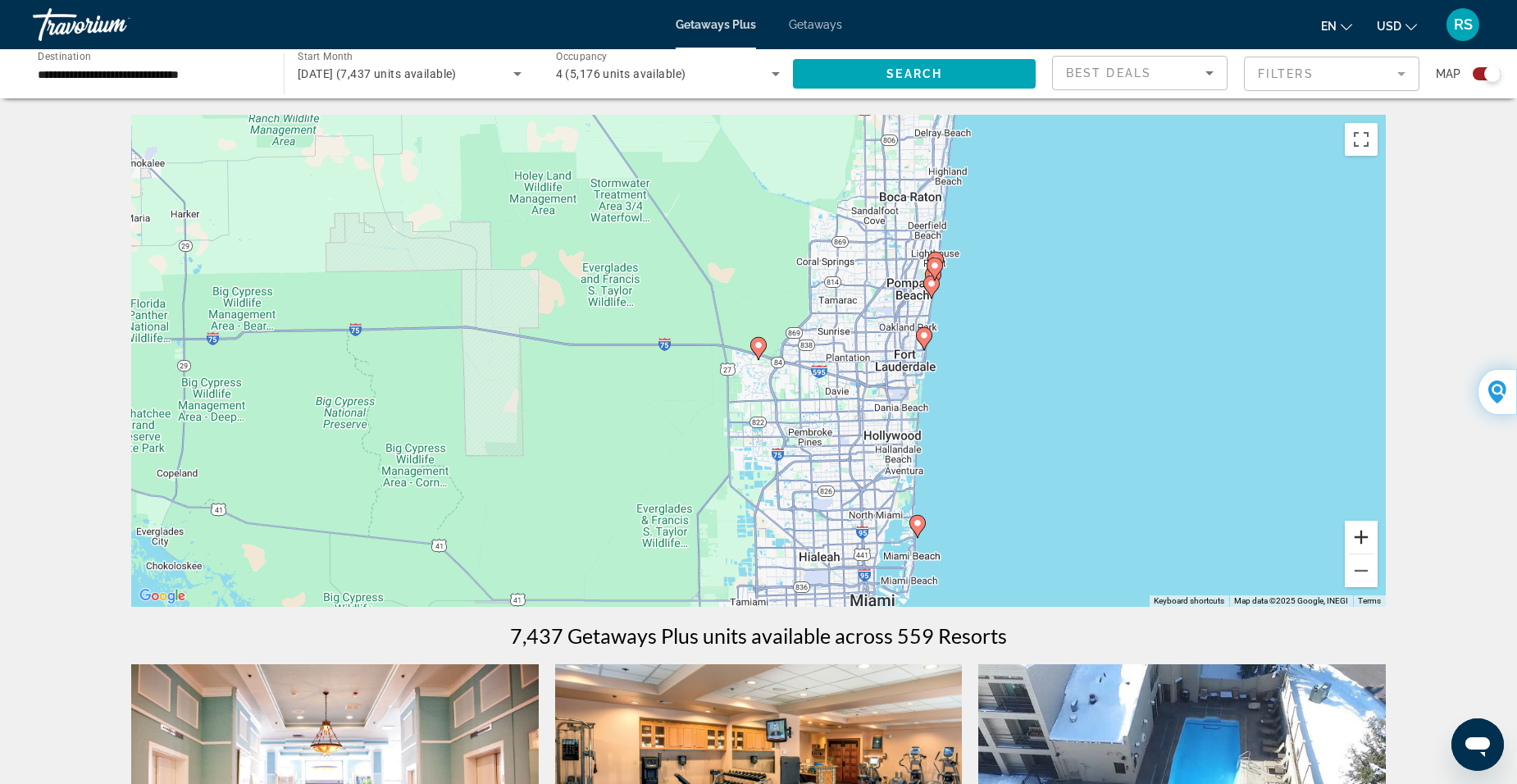
click at [1357, 535] on button "Zoom in" at bounding box center [1361, 537] width 33 height 33
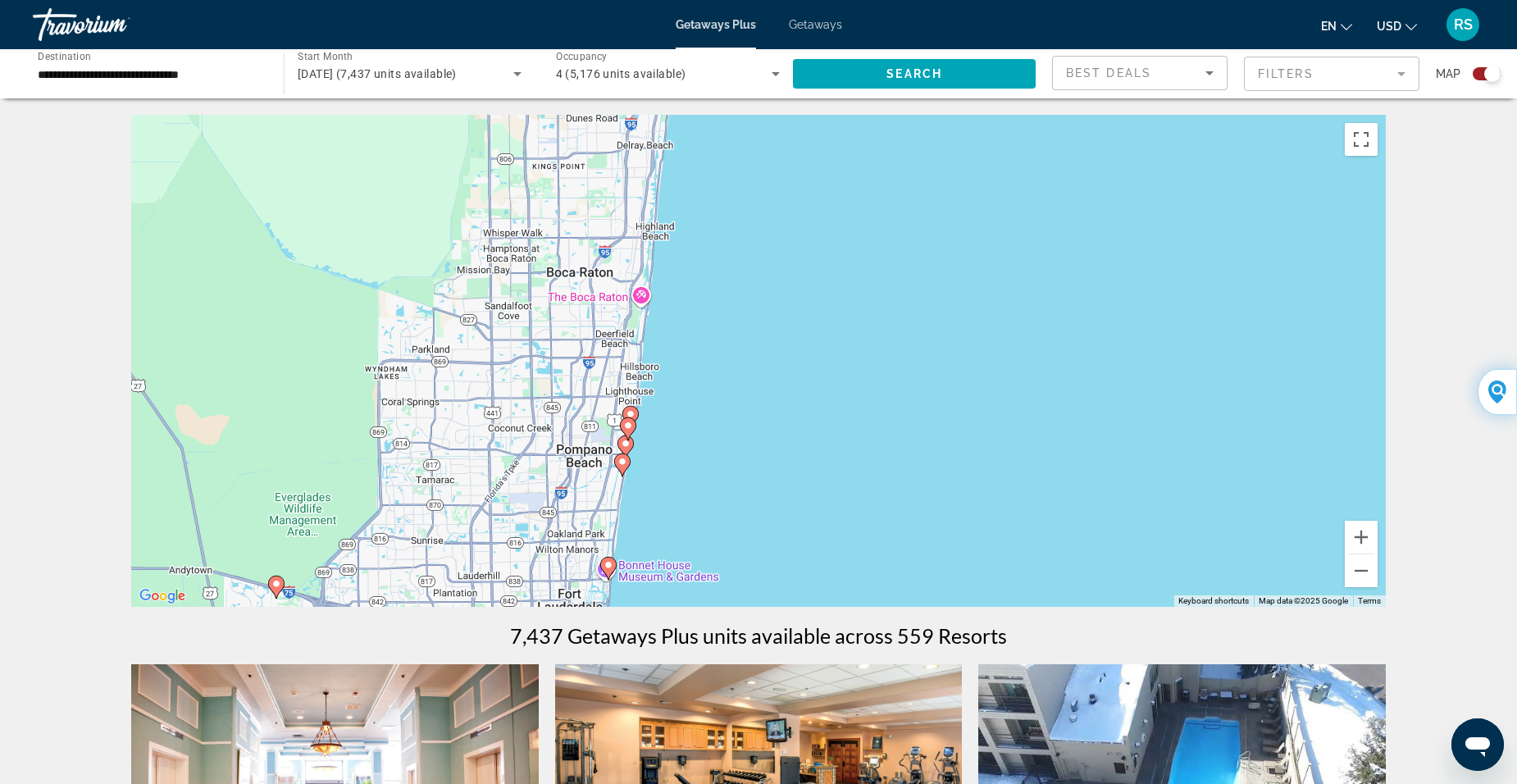
drag, startPoint x: 1066, startPoint y: 318, endPoint x: 582, endPoint y: 557, distance: 539.8
click at [582, 557] on div "To activate drag with keyboard, press Alt + Enter. Once in keyboard drag state,…" at bounding box center [759, 361] width 1255 height 492
click at [1357, 534] on button "Zoom in" at bounding box center [1361, 537] width 33 height 33
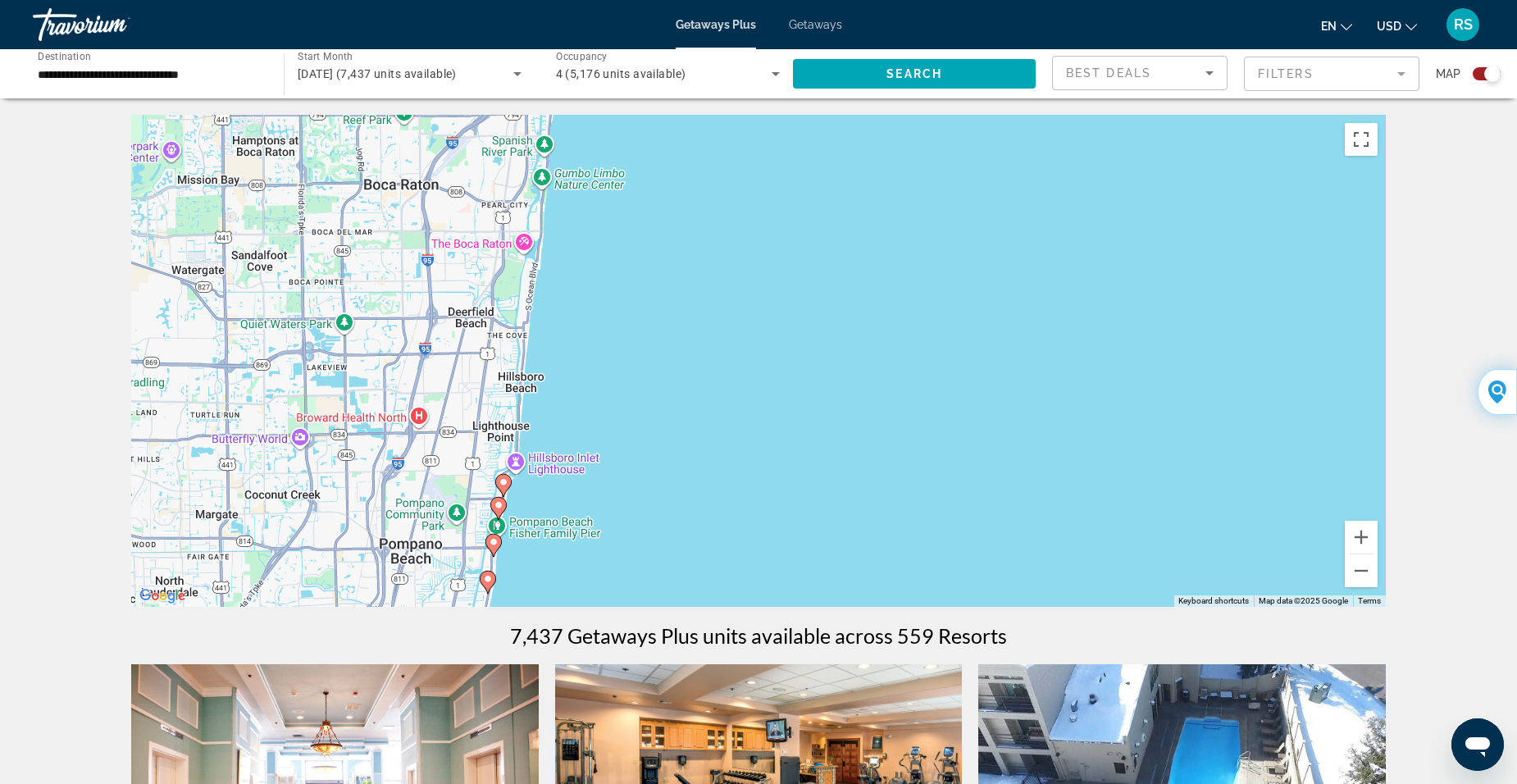
click at [506, 481] on image "Main content" at bounding box center [503, 482] width 10 height 10
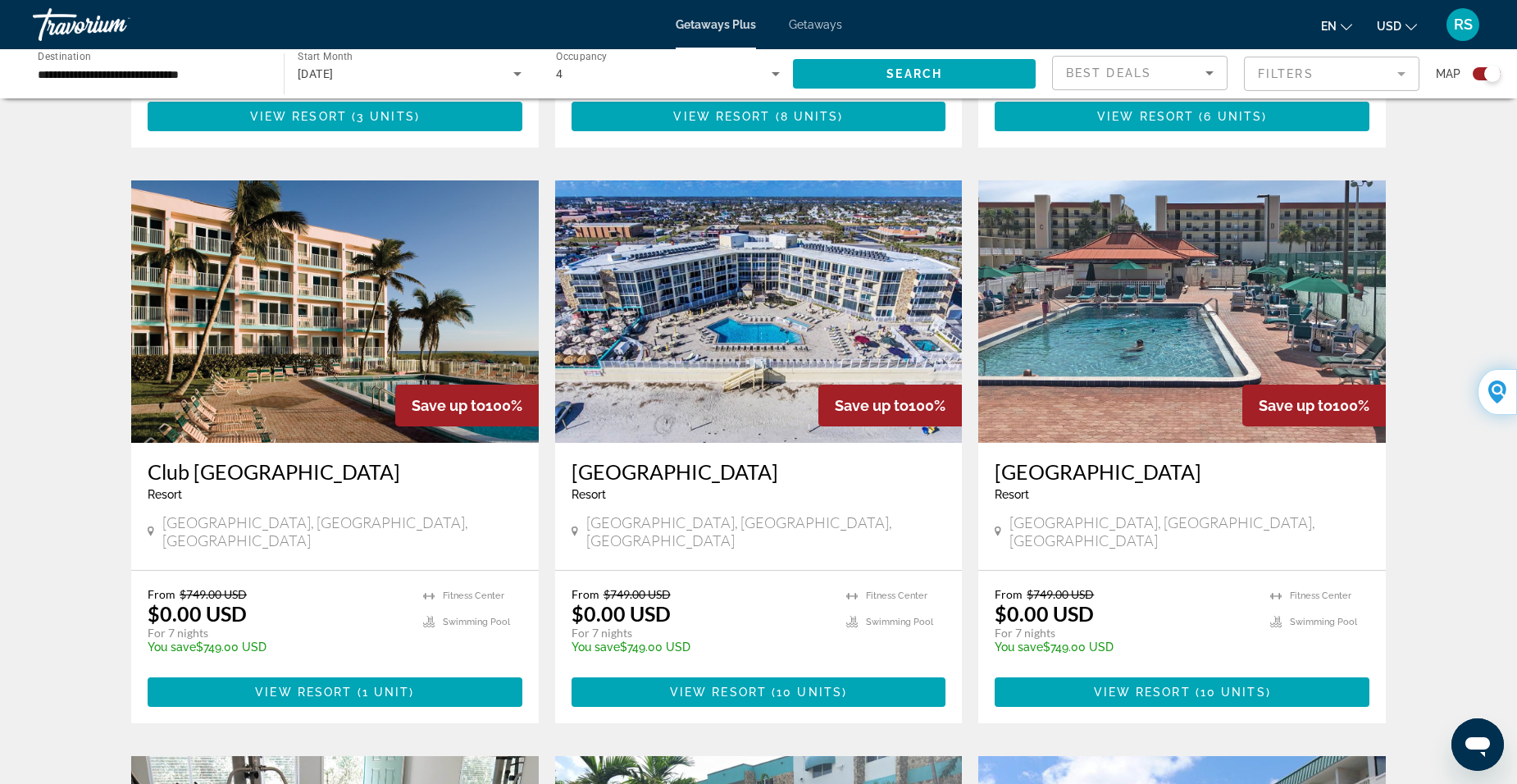
scroll to position [1148, 0]
